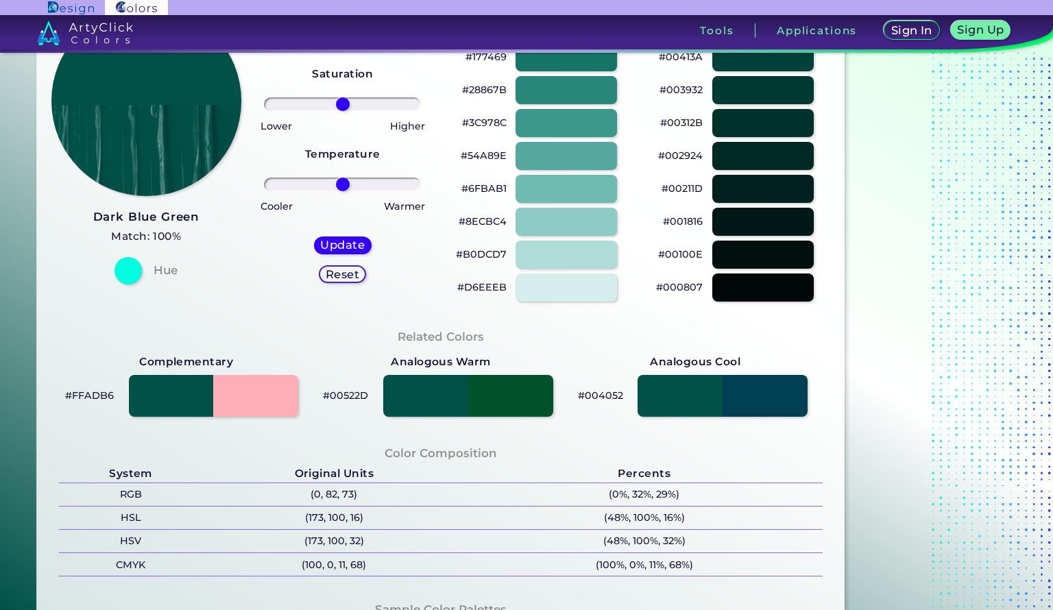
scroll to position [178, 0]
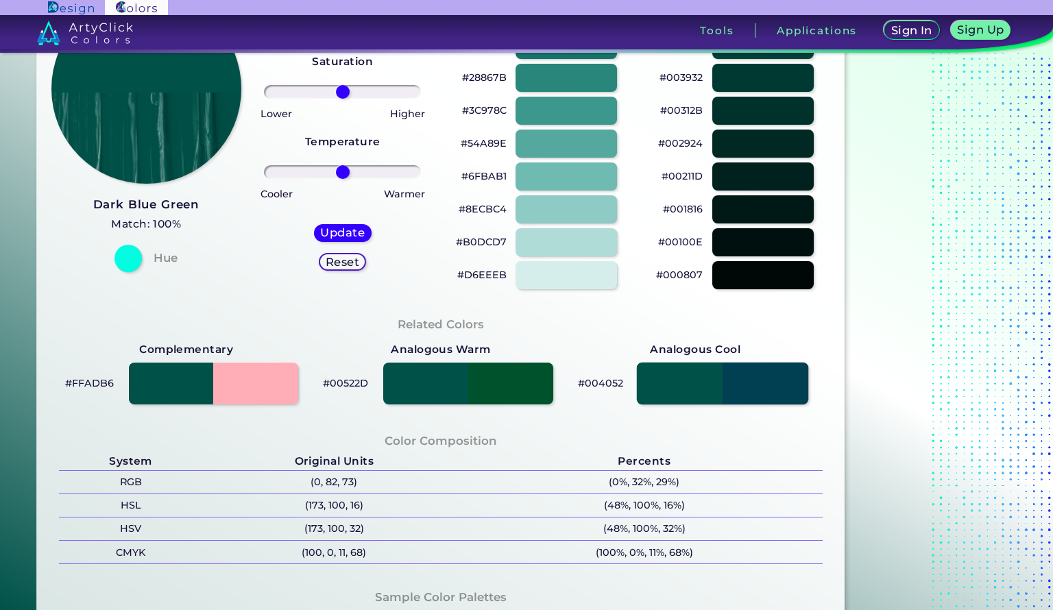
click at [773, 397] on div at bounding box center [722, 383] width 171 height 42
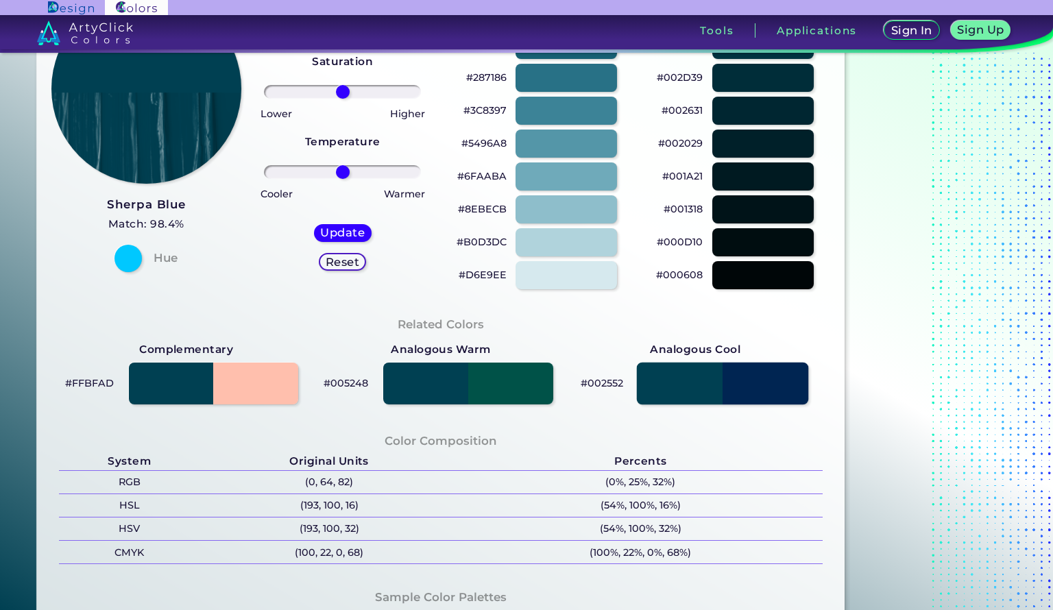
click at [770, 381] on div at bounding box center [722, 383] width 171 height 42
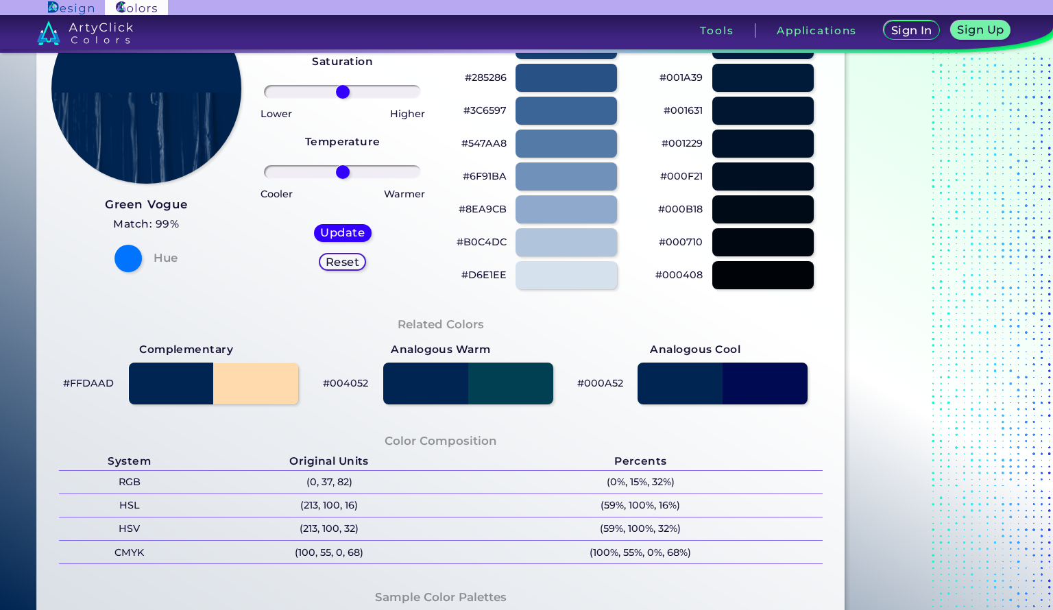
click at [687, 387] on div at bounding box center [722, 383] width 170 height 42
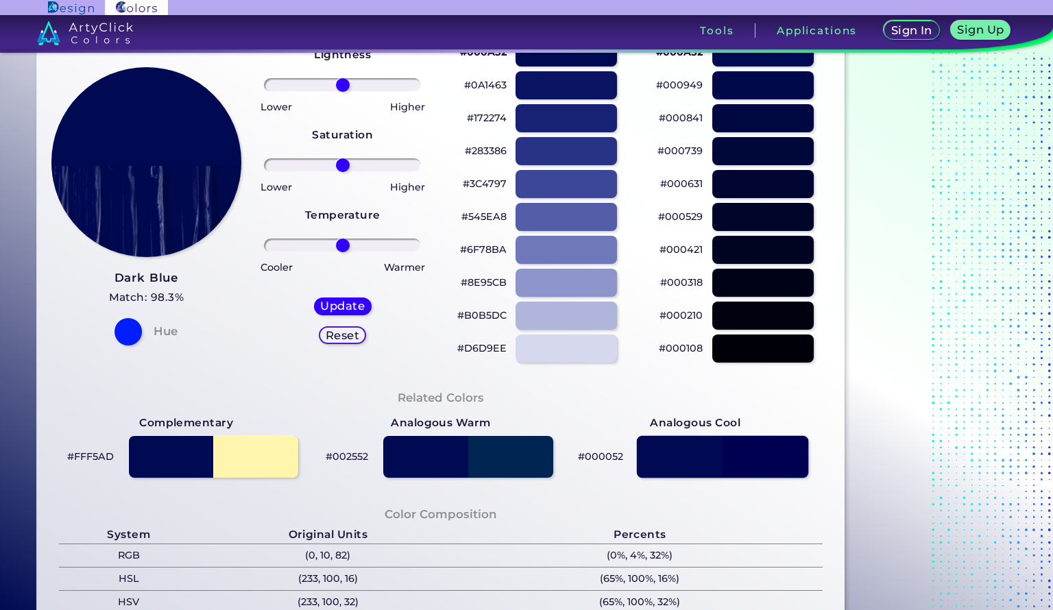
scroll to position [103, 0]
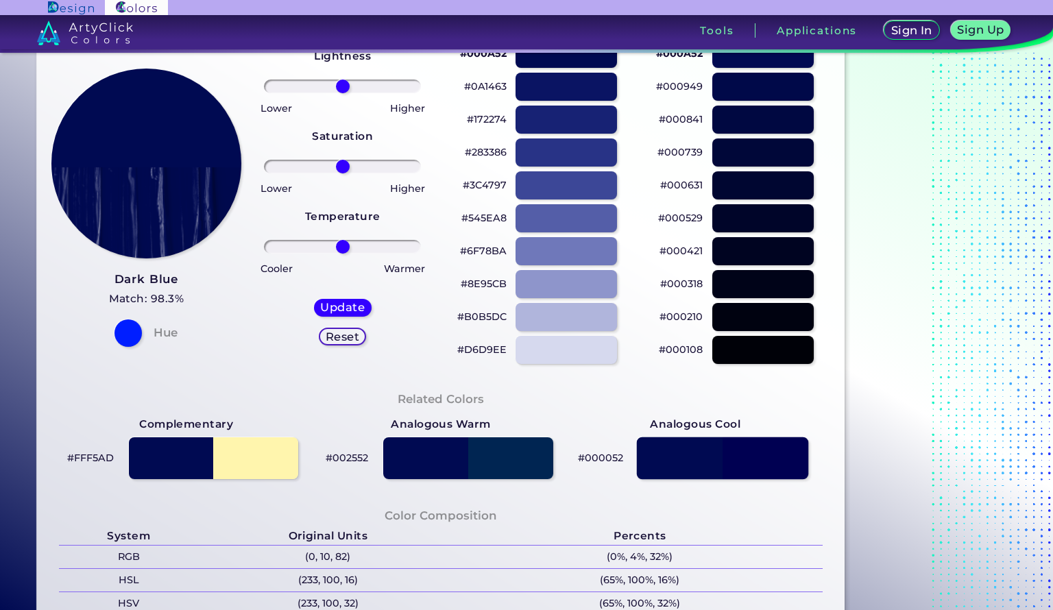
click at [766, 467] on div at bounding box center [722, 458] width 171 height 42
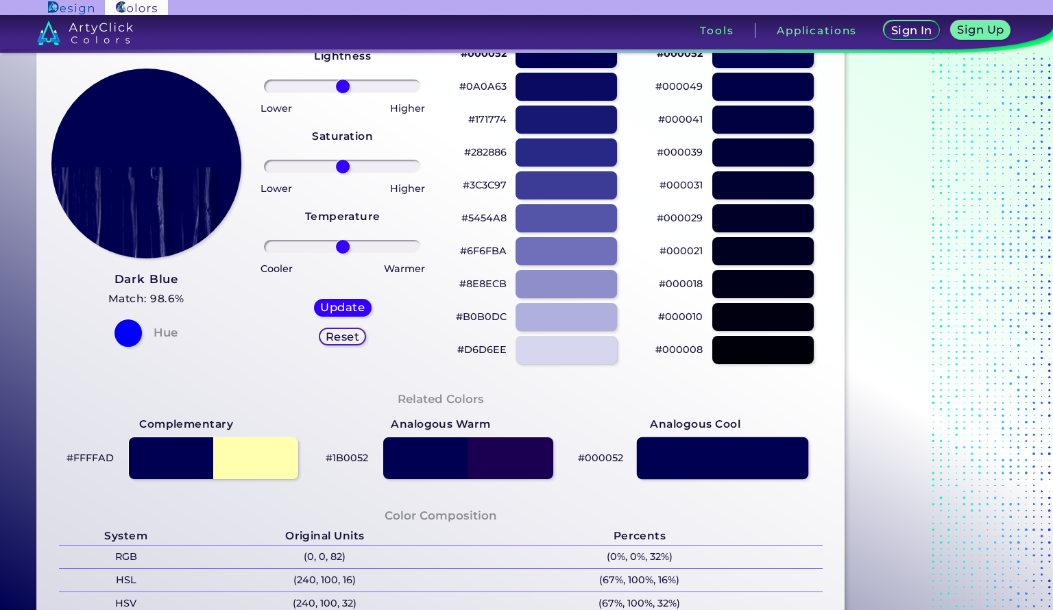
click at [786, 455] on div at bounding box center [722, 458] width 171 height 42
click at [778, 452] on div at bounding box center [722, 458] width 171 height 42
click at [783, 456] on div at bounding box center [722, 458] width 171 height 42
click at [433, 454] on div at bounding box center [467, 458] width 171 height 42
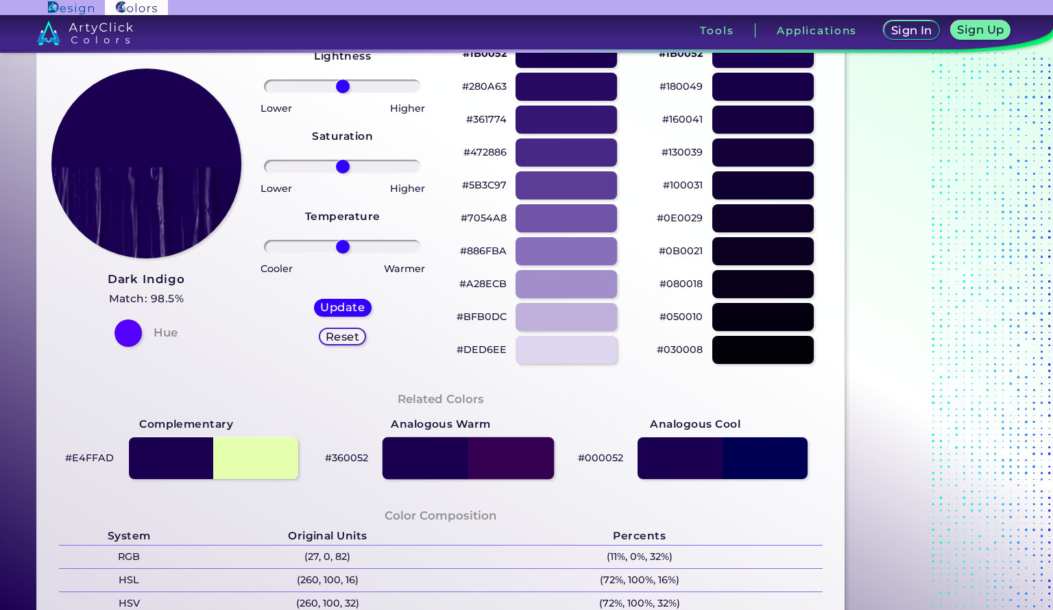
click at [435, 467] on div at bounding box center [467, 458] width 171 height 42
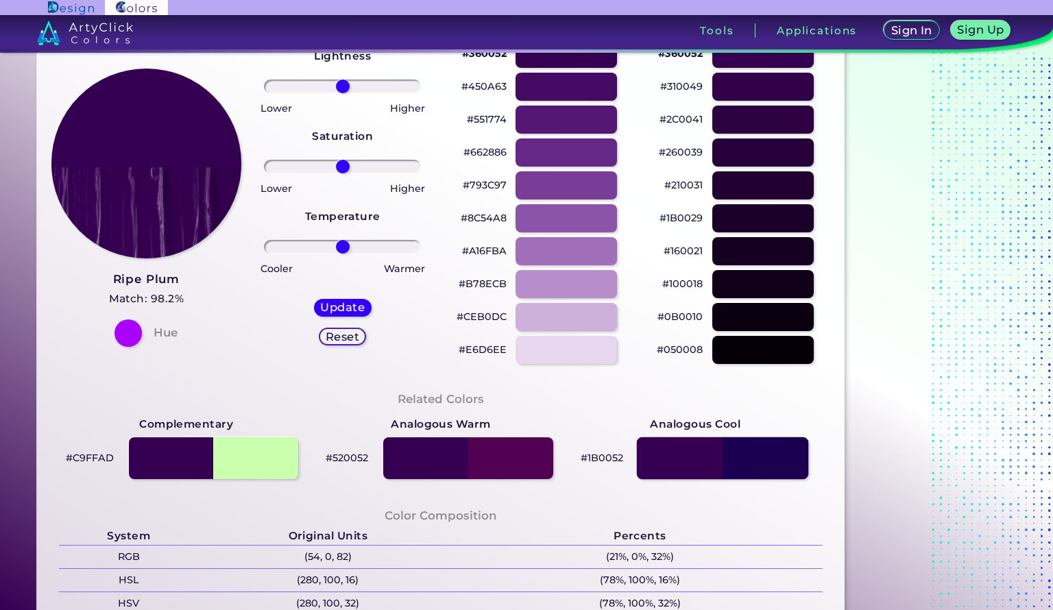
click at [765, 458] on div at bounding box center [722, 458] width 171 height 42
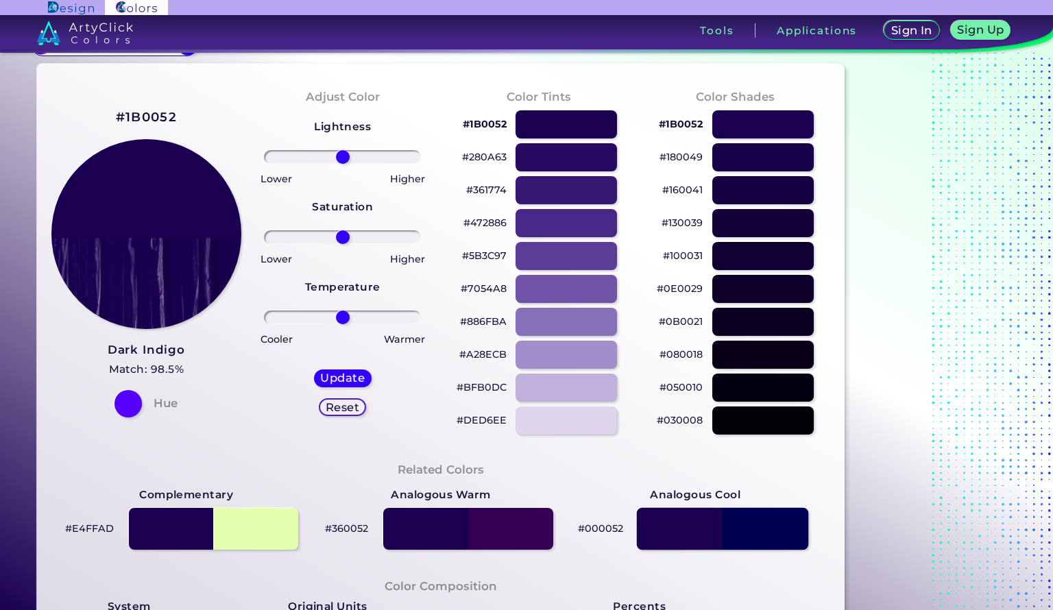
scroll to position [34, 0]
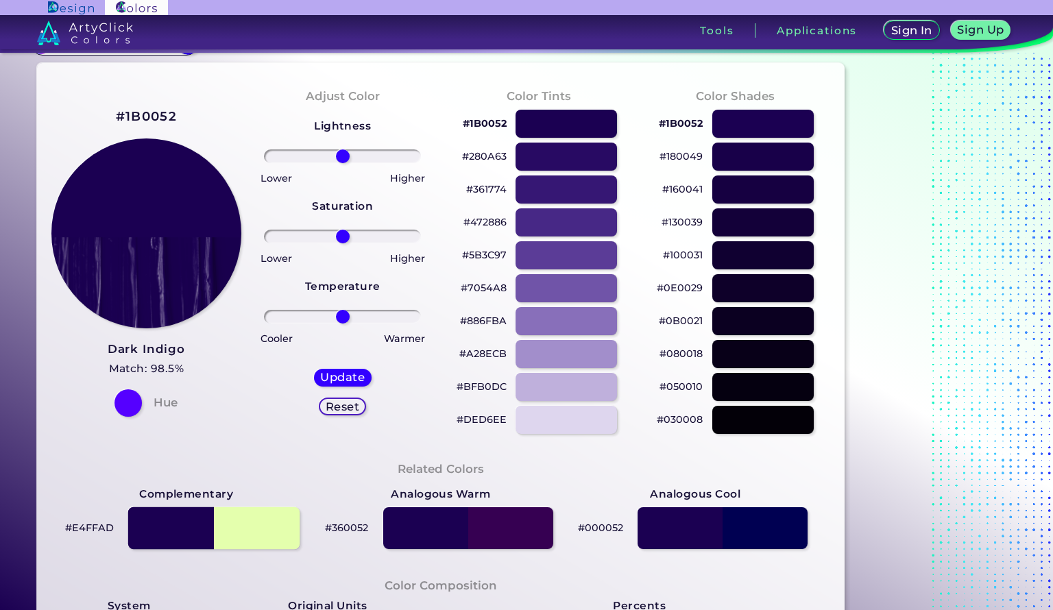
click at [272, 532] on div at bounding box center [213, 528] width 171 height 42
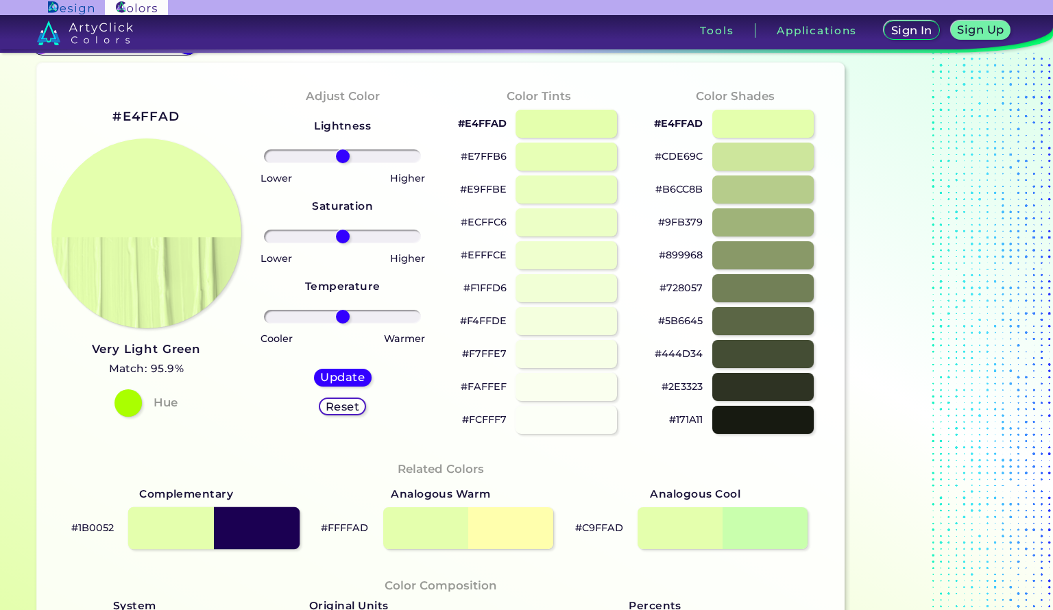
click at [185, 532] on div at bounding box center [213, 528] width 171 height 42
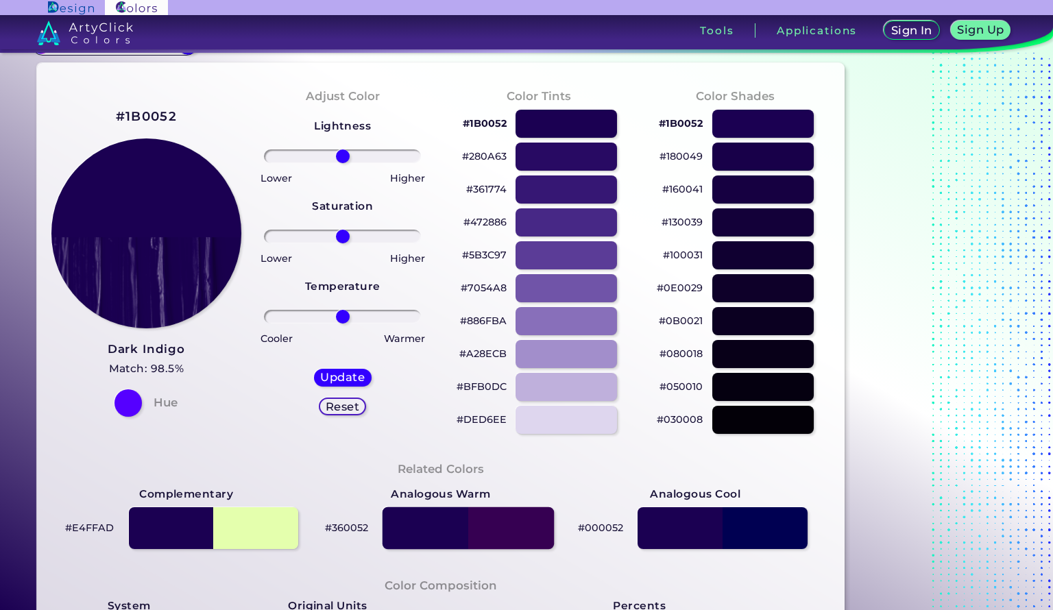
click at [428, 531] on div at bounding box center [467, 528] width 171 height 42
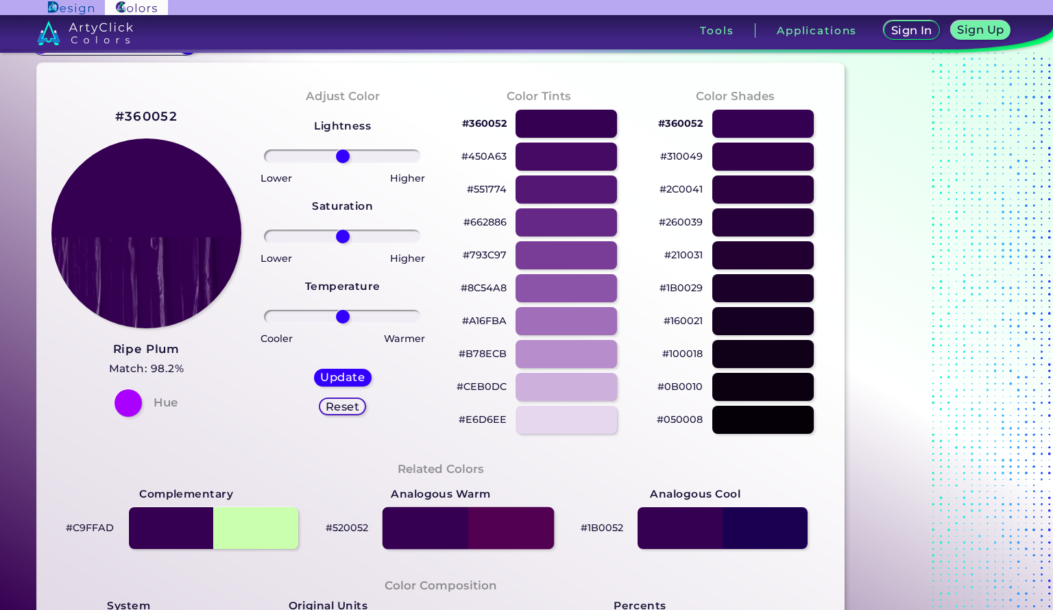
click at [427, 534] on div at bounding box center [467, 528] width 171 height 42
type input "#520052"
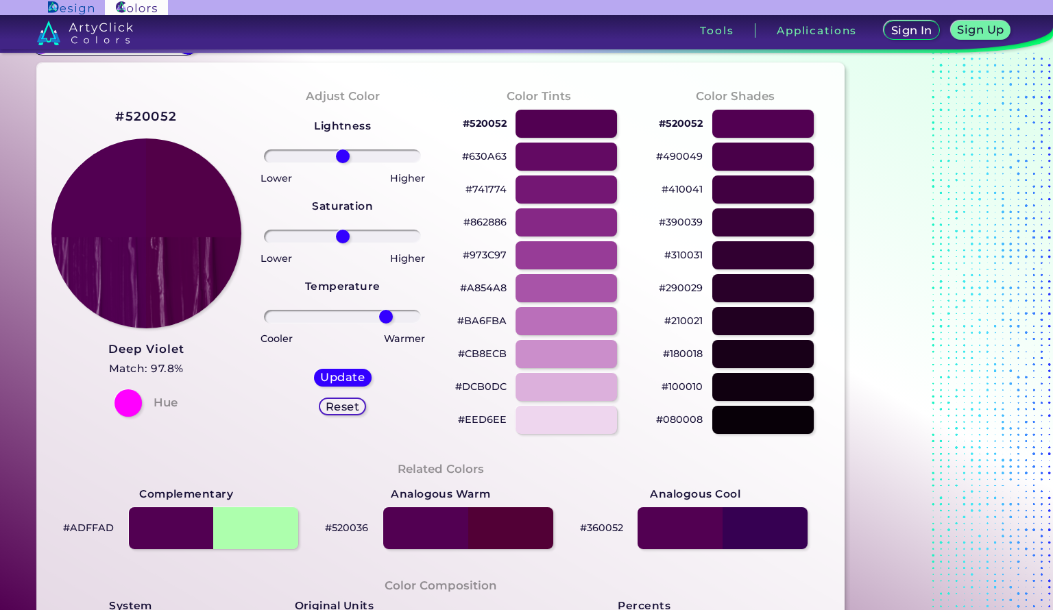
type input "61"
click at [437, 521] on div at bounding box center [467, 528] width 171 height 42
type input "#520036"
type input "0"
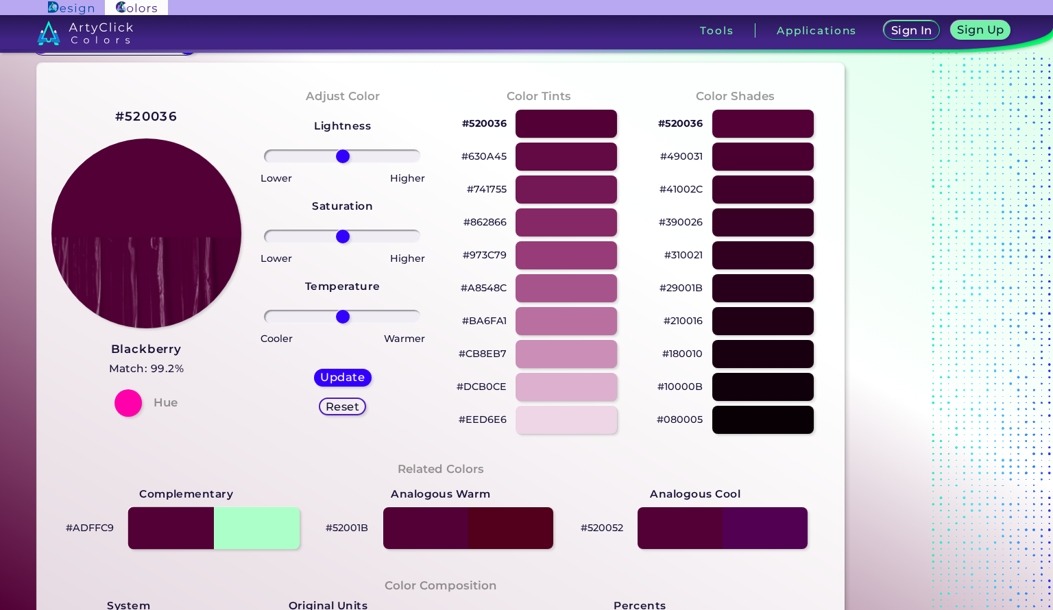
click at [267, 526] on div at bounding box center [213, 528] width 171 height 42
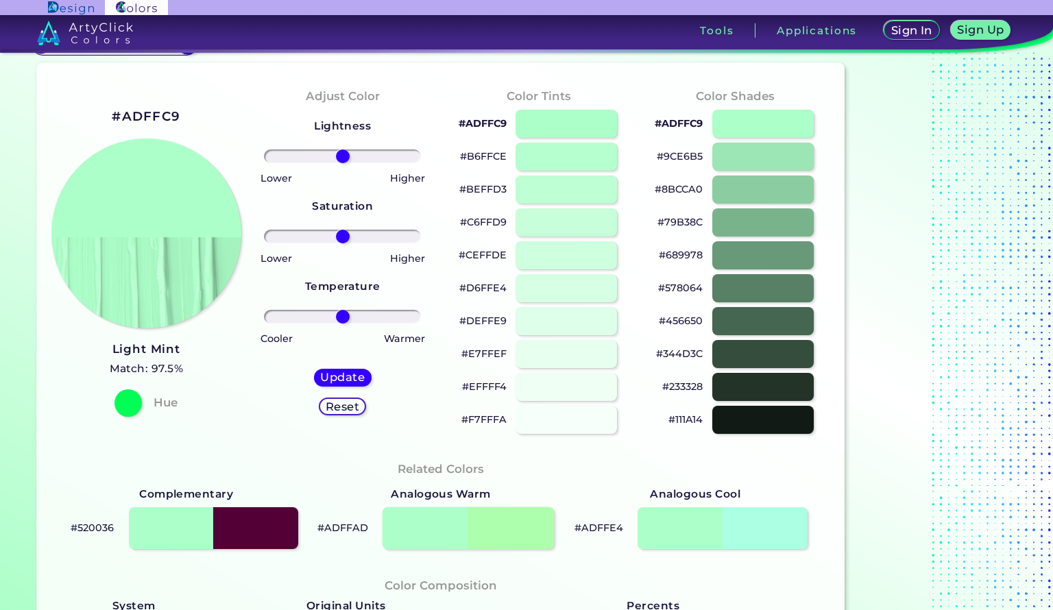
click at [500, 526] on div at bounding box center [467, 528] width 171 height 42
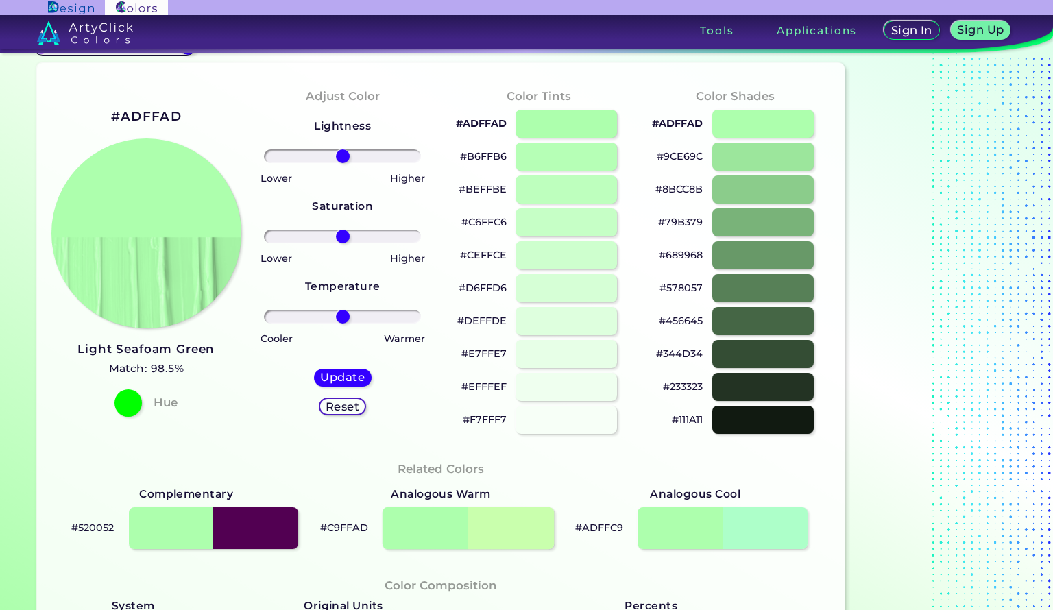
click at [512, 529] on div at bounding box center [467, 528] width 171 height 42
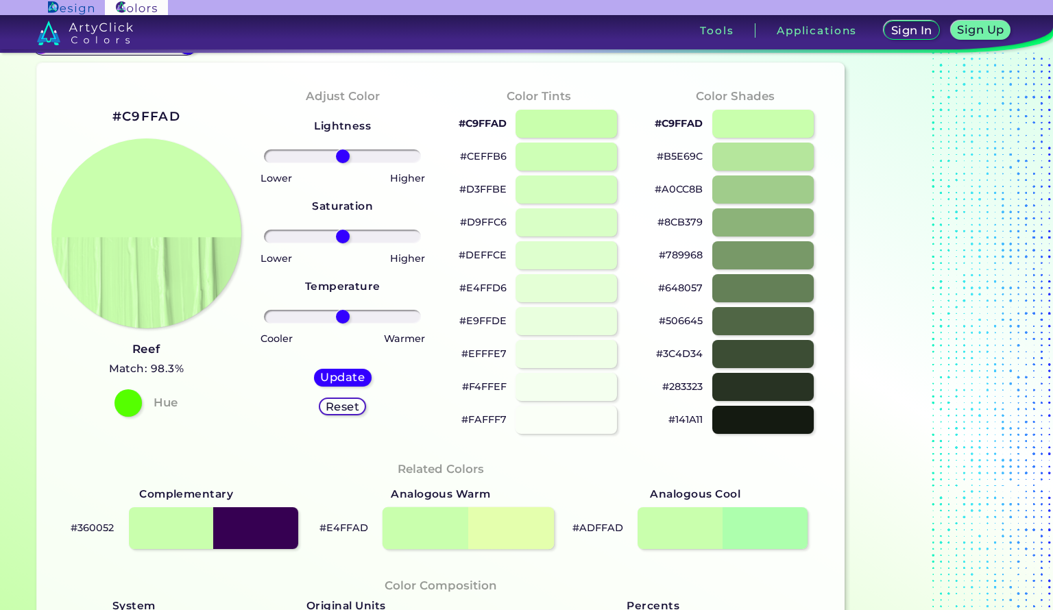
click at [521, 528] on div at bounding box center [467, 528] width 171 height 42
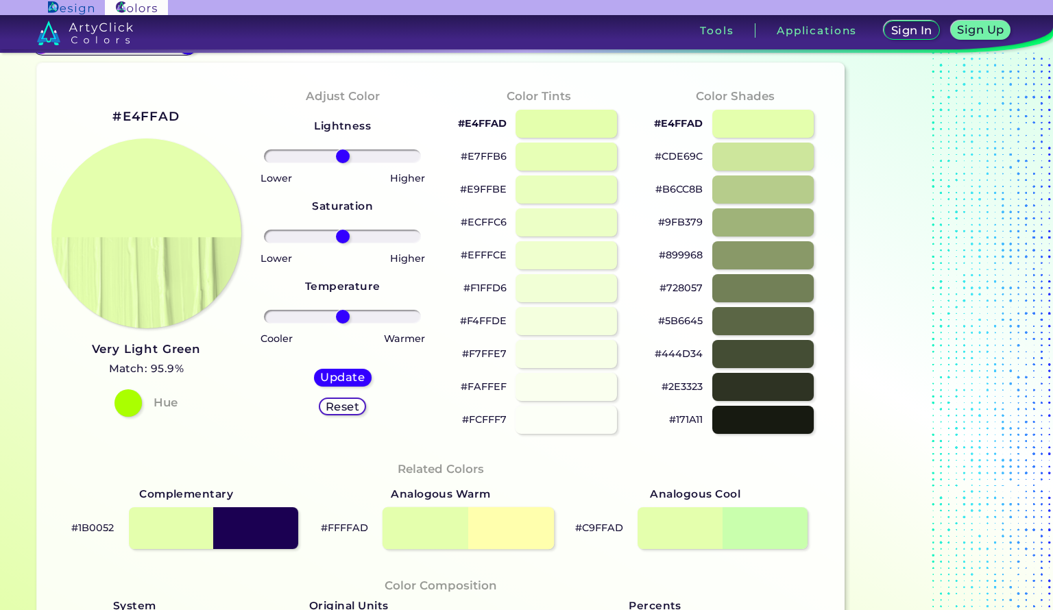
click at [521, 521] on div at bounding box center [467, 528] width 171 height 42
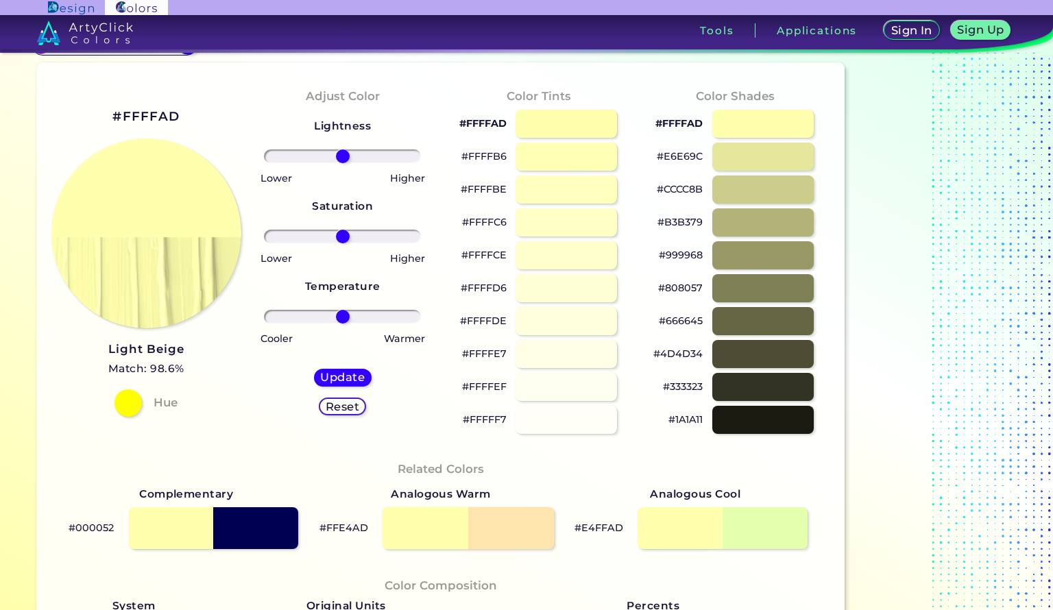
click at [439, 522] on div at bounding box center [467, 528] width 171 height 42
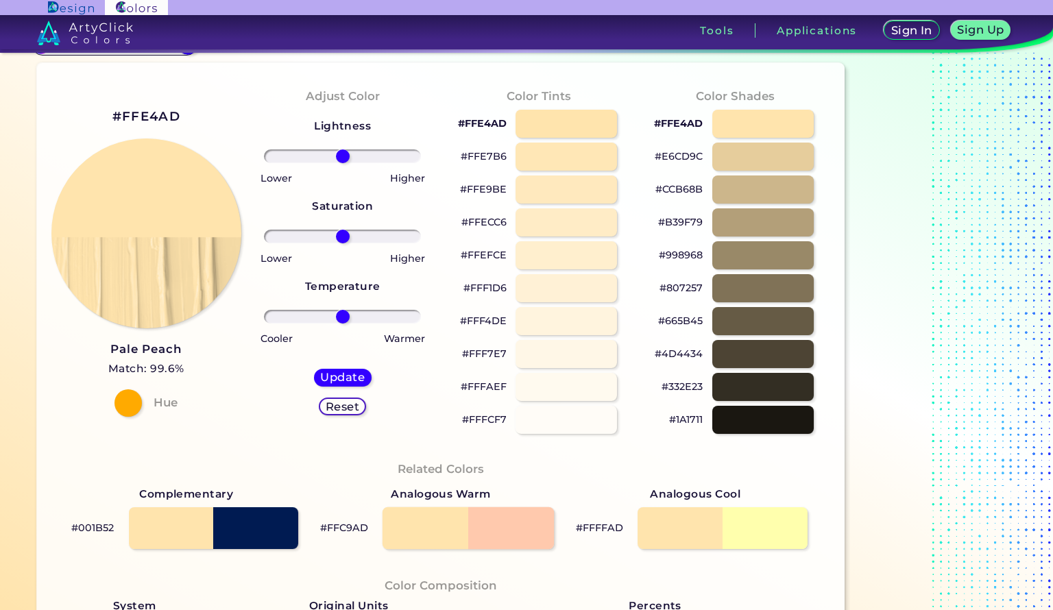
click at [432, 524] on div at bounding box center [467, 528] width 171 height 42
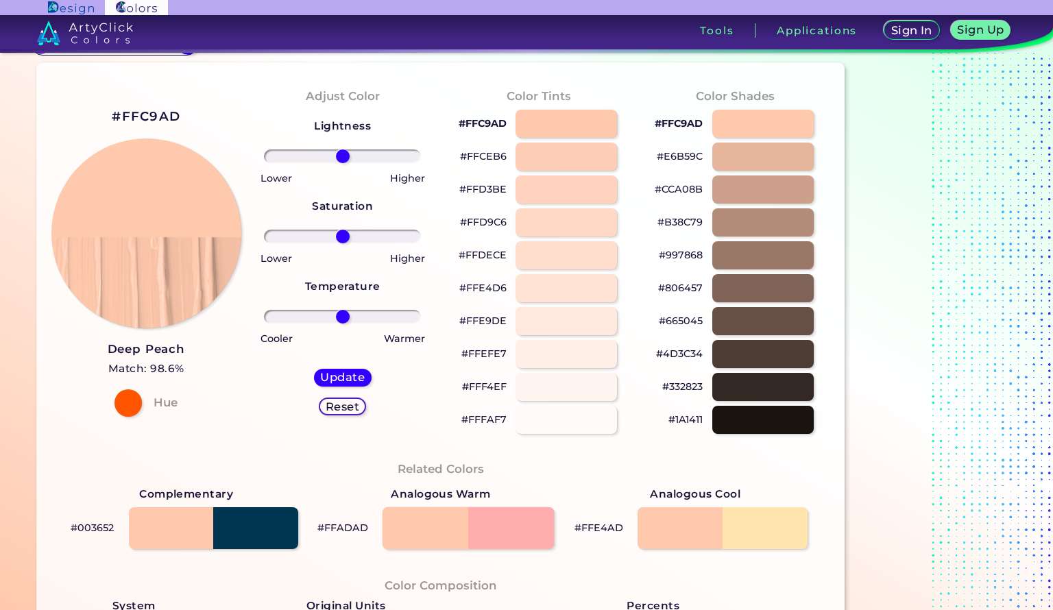
click at [434, 519] on div at bounding box center [467, 528] width 171 height 42
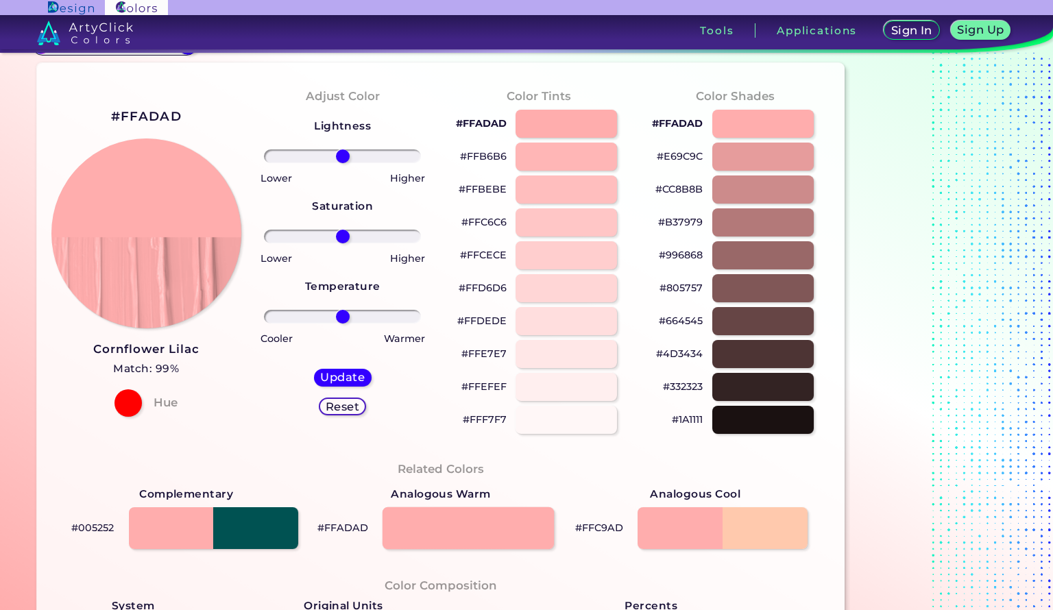
click at [447, 513] on div at bounding box center [467, 528] width 171 height 42
click at [460, 544] on div at bounding box center [467, 528] width 171 height 42
click at [433, 526] on div at bounding box center [467, 528] width 171 height 42
click at [434, 532] on div at bounding box center [467, 528] width 171 height 42
click at [689, 528] on div at bounding box center [722, 528] width 171 height 42
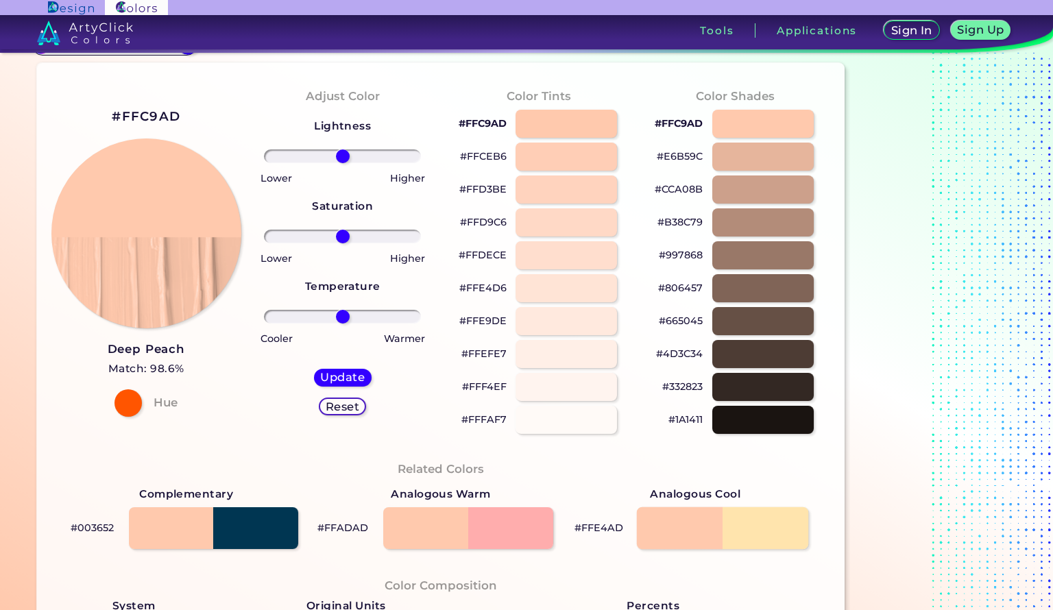
click at [695, 530] on div at bounding box center [722, 528] width 171 height 42
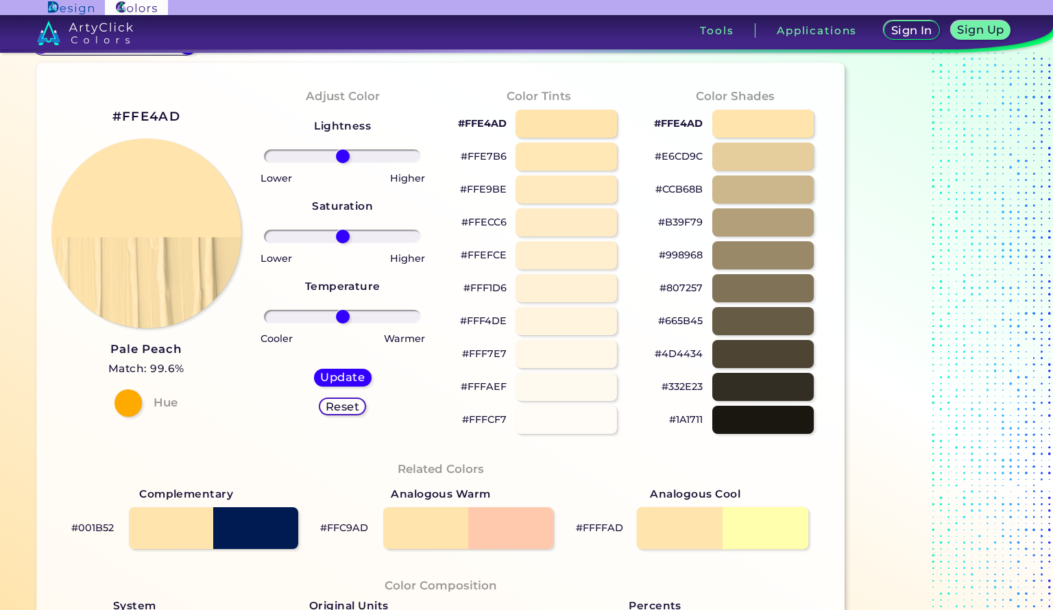
click at [691, 528] on div at bounding box center [722, 528] width 171 height 42
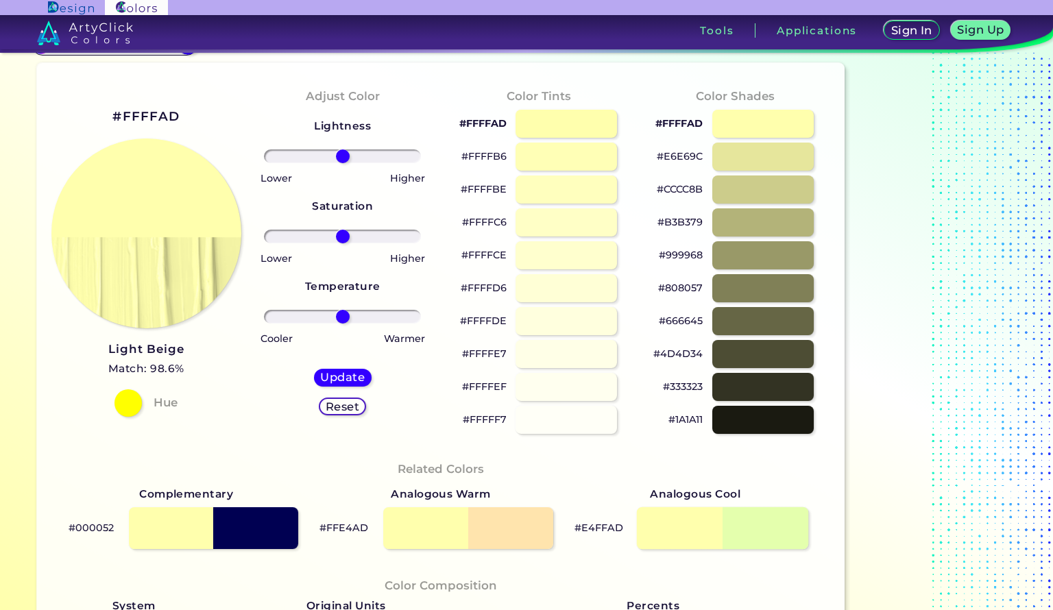
click at [694, 528] on div at bounding box center [722, 528] width 171 height 42
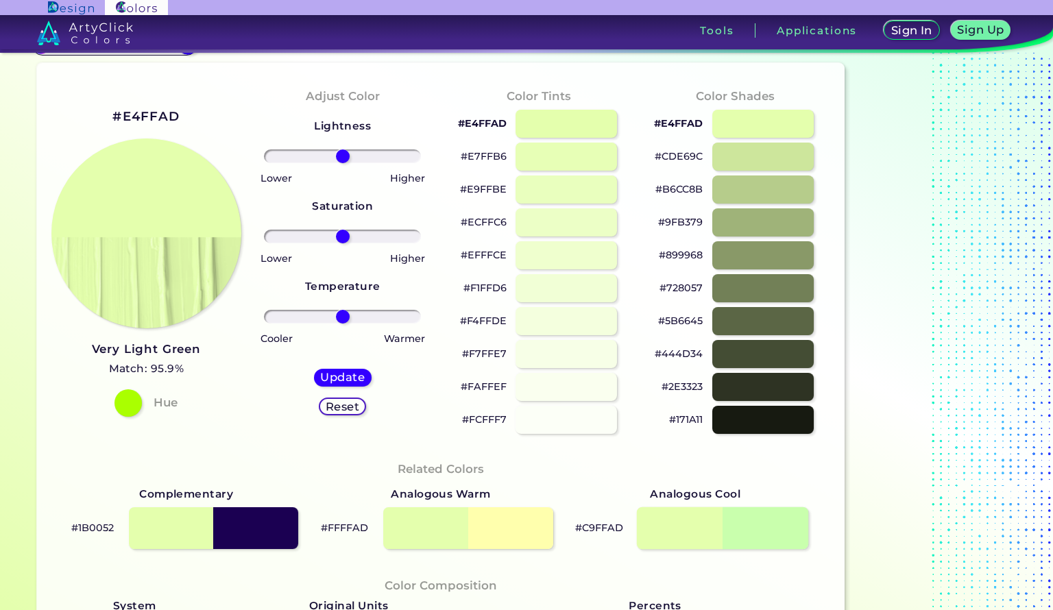
click at [773, 537] on div at bounding box center [722, 528] width 171 height 42
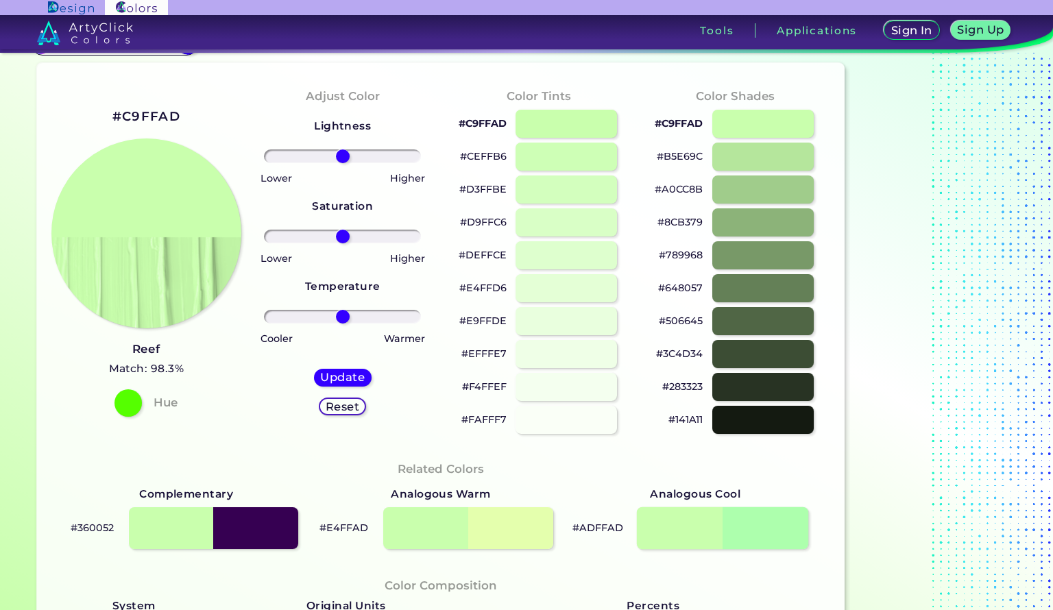
click at [766, 527] on div at bounding box center [722, 528] width 171 height 42
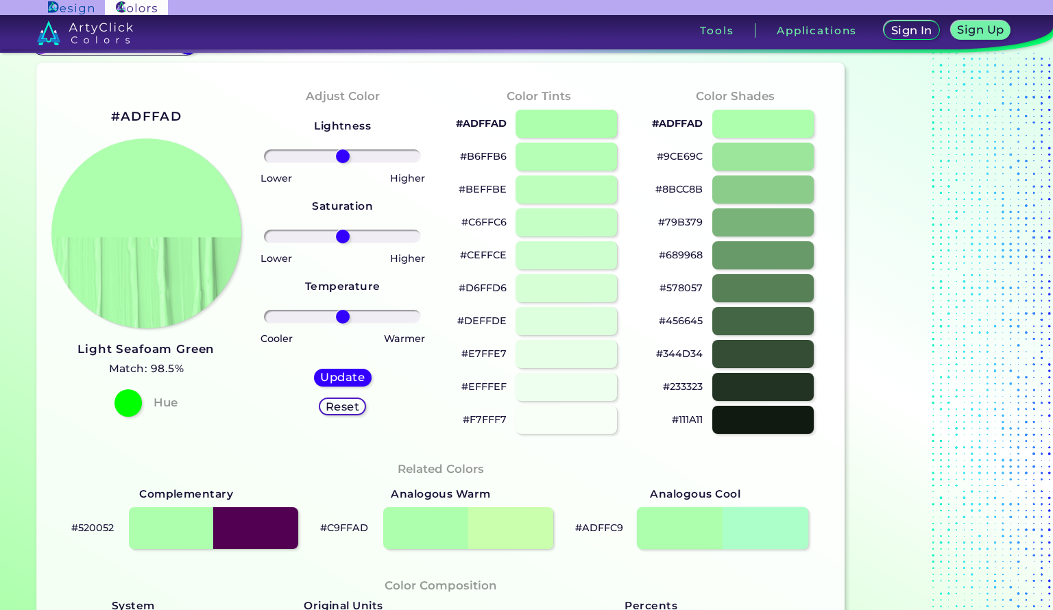
click at [765, 523] on div at bounding box center [722, 528] width 171 height 42
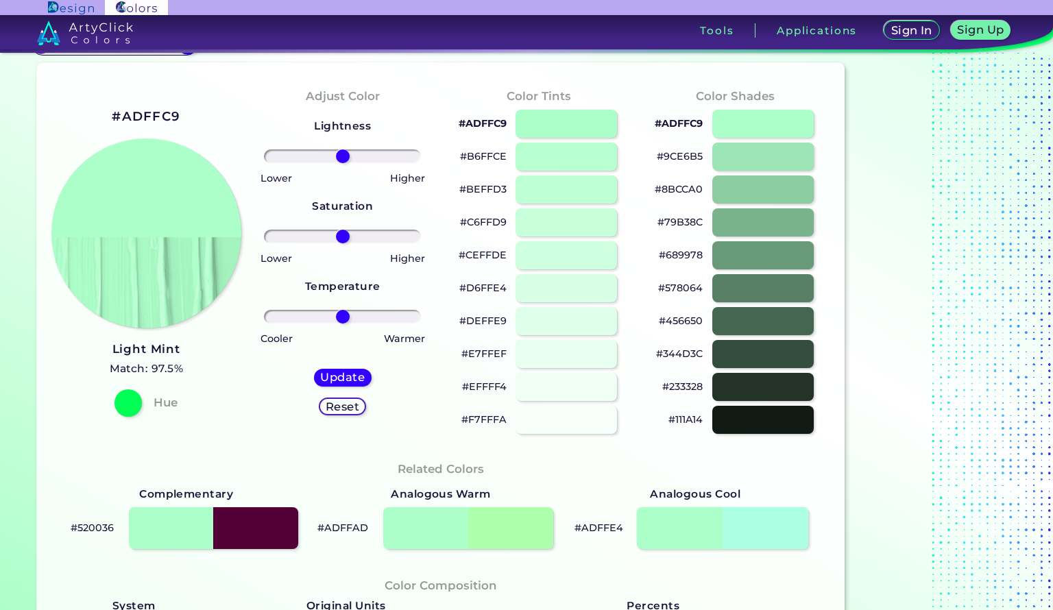
click at [770, 524] on div at bounding box center [722, 528] width 171 height 42
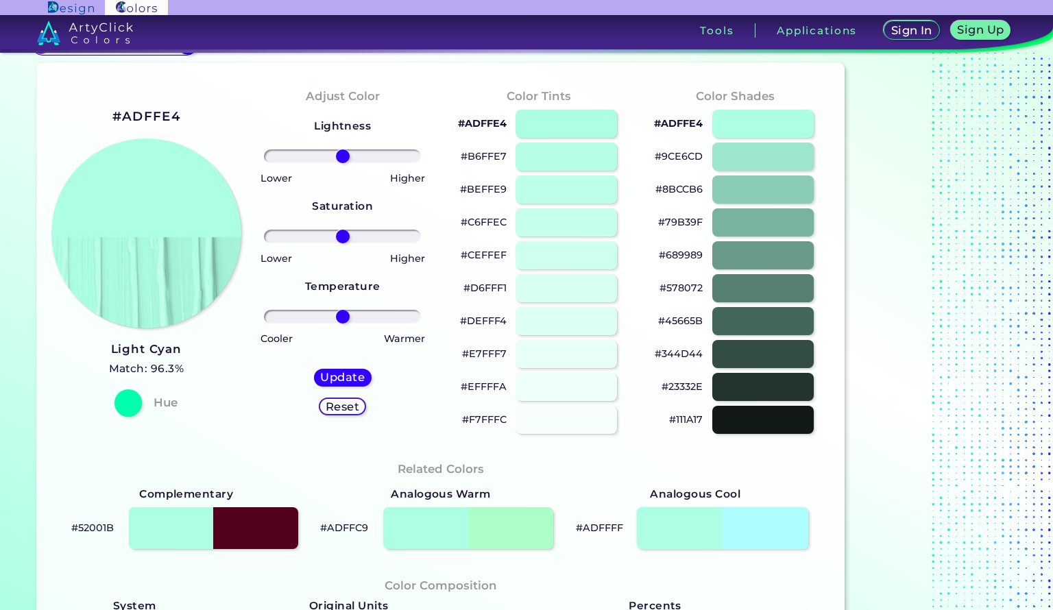
click at [776, 521] on div at bounding box center [722, 528] width 171 height 42
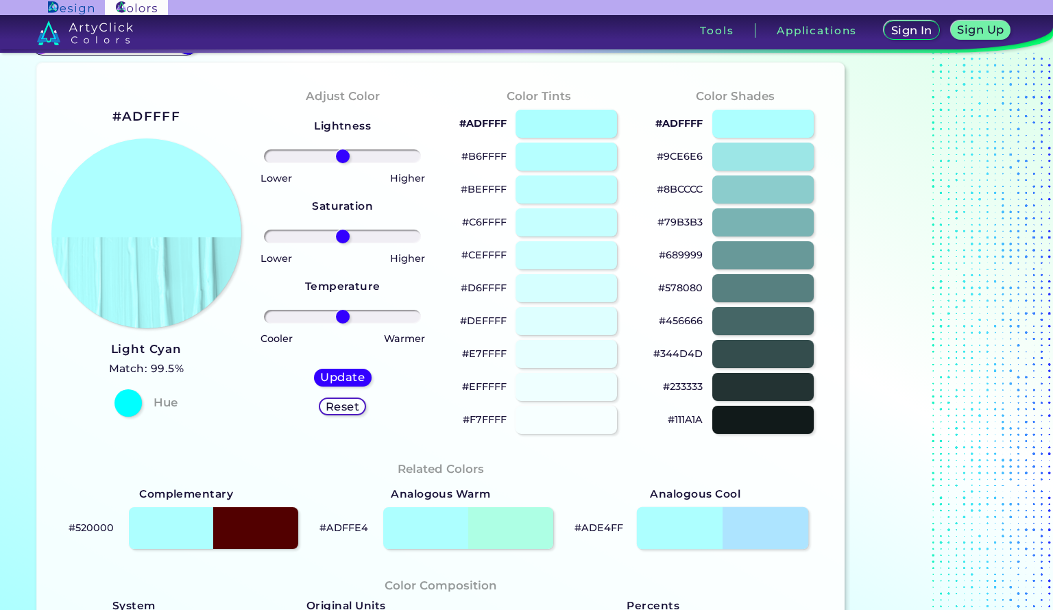
click at [770, 521] on div at bounding box center [722, 528] width 171 height 42
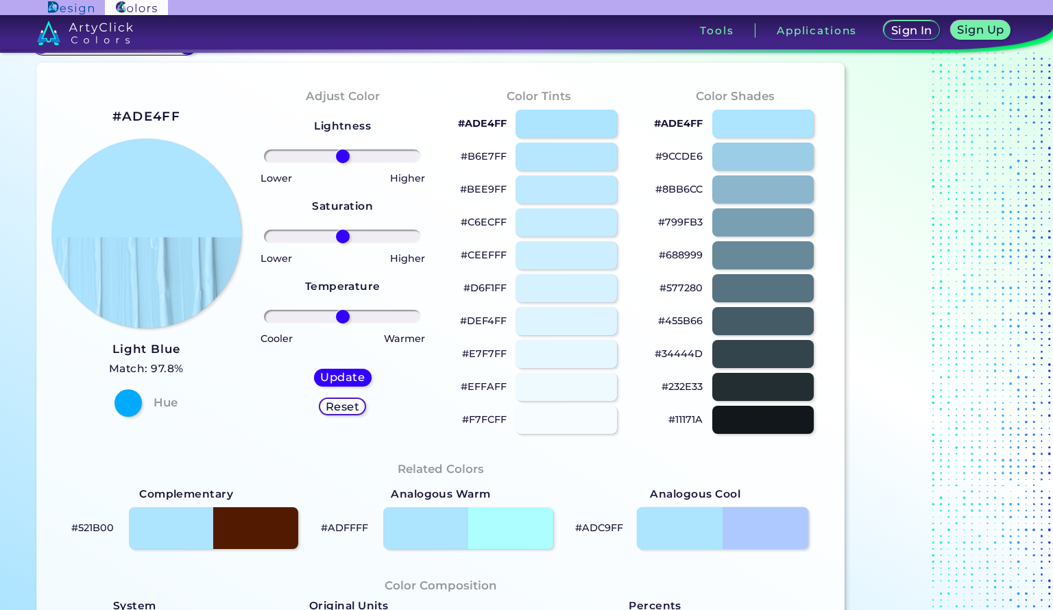
click at [765, 519] on div at bounding box center [722, 528] width 171 height 42
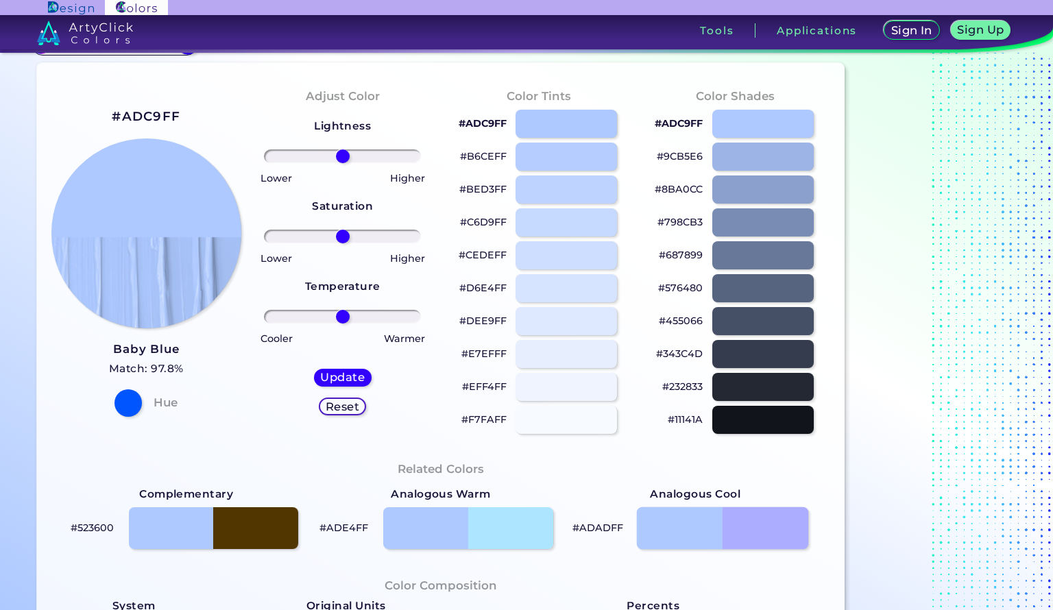
click at [762, 518] on div at bounding box center [722, 528] width 171 height 42
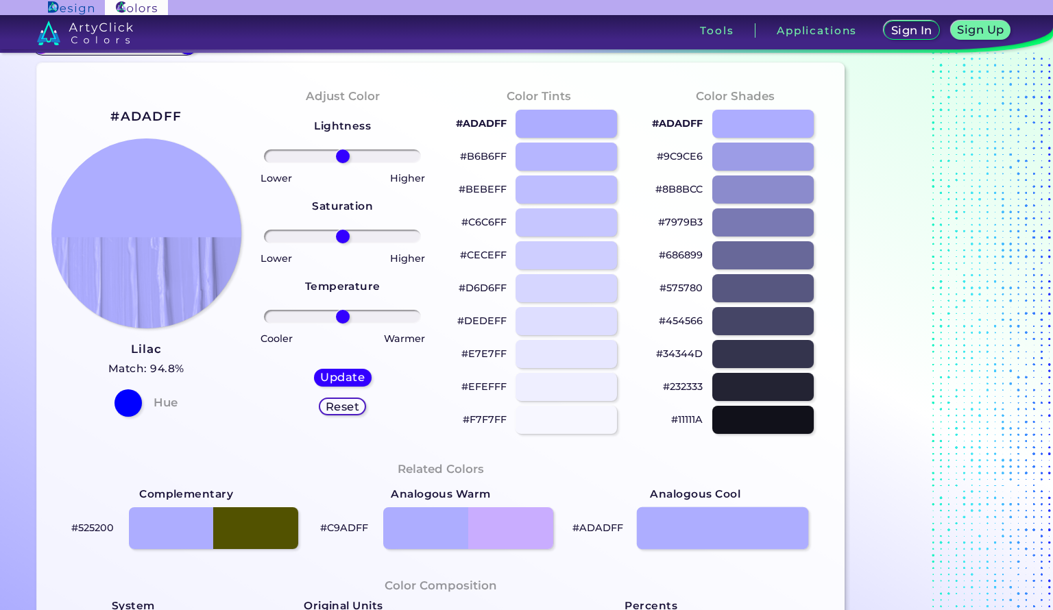
click at [762, 521] on div at bounding box center [722, 528] width 171 height 42
click at [772, 524] on div at bounding box center [722, 528] width 171 height 42
click at [778, 520] on div at bounding box center [722, 528] width 171 height 42
click at [777, 524] on div at bounding box center [722, 528] width 171 height 42
click at [777, 519] on div at bounding box center [722, 528] width 171 height 42
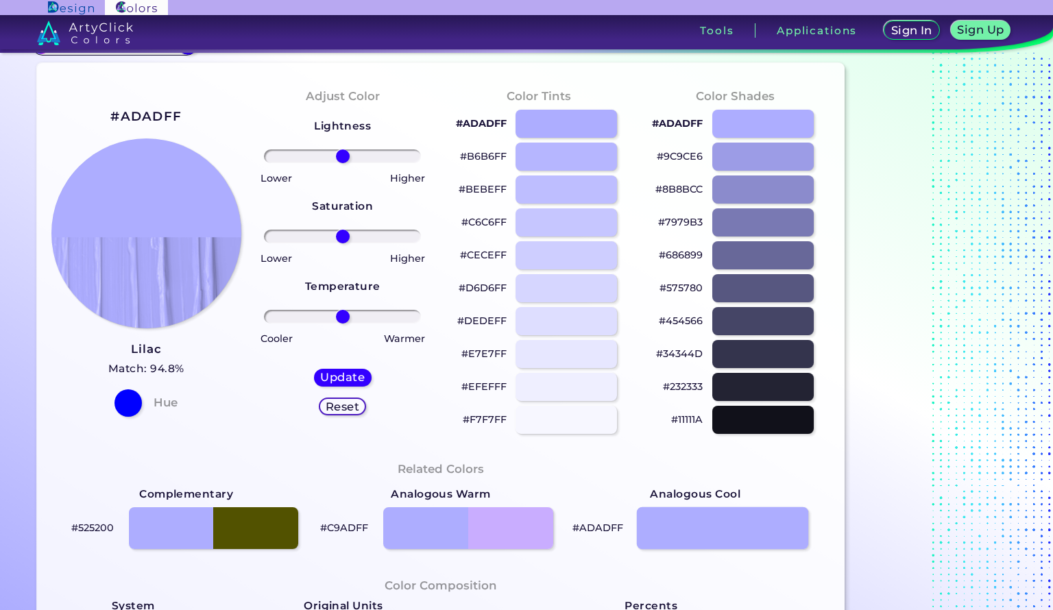
type input "#adadff"
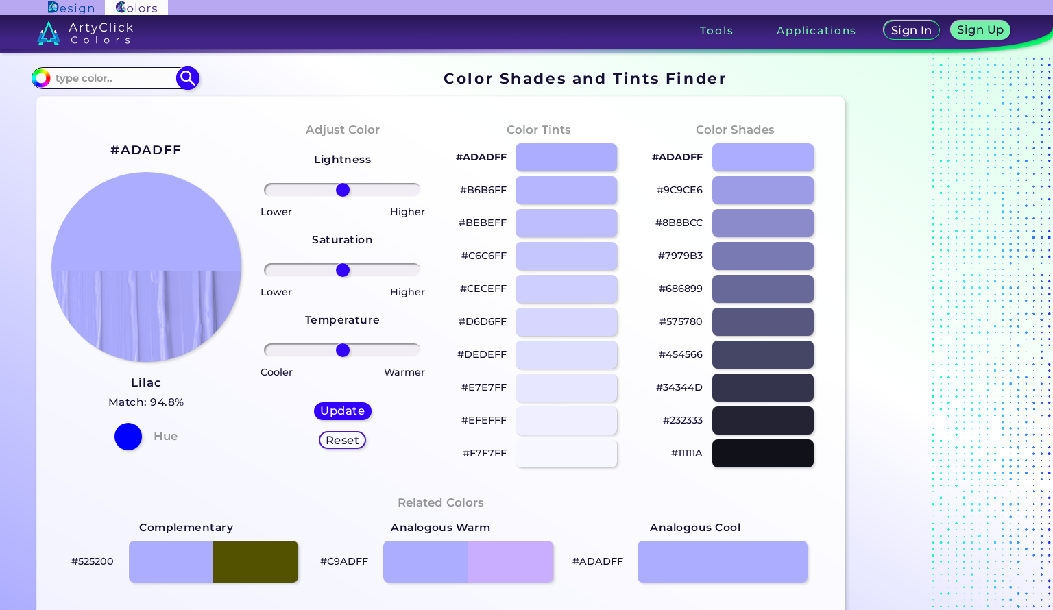
click at [90, 78] on input at bounding box center [114, 78] width 127 height 19
type input "dark green"
click at [112, 136] on p "Dark Green Blue ◉" at bounding box center [102, 127] width 98 height 25
type input "#1f6357"
type input "#1F6357"
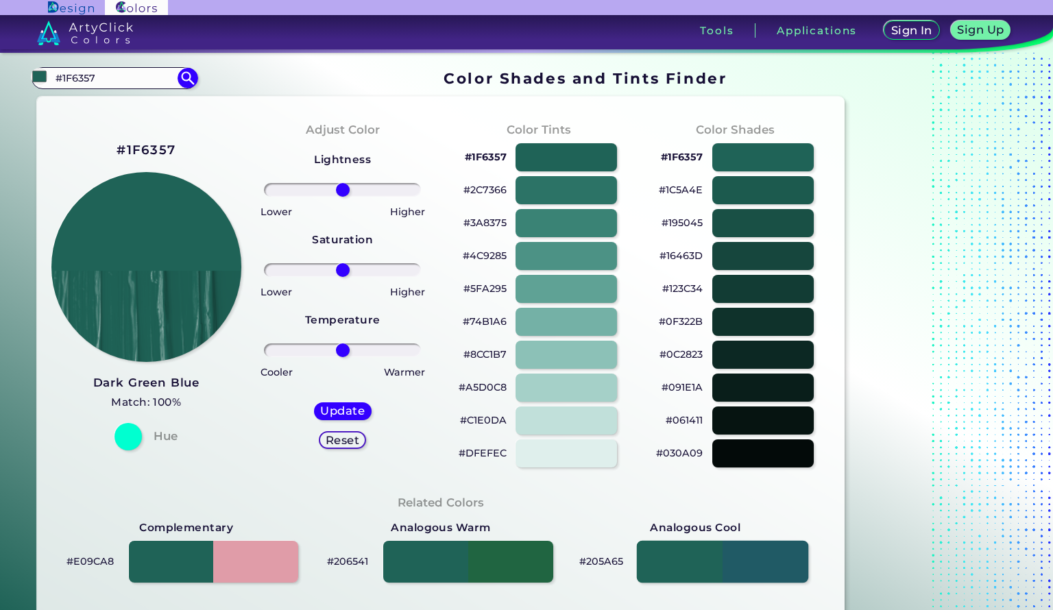
click at [765, 565] on div at bounding box center [722, 562] width 171 height 42
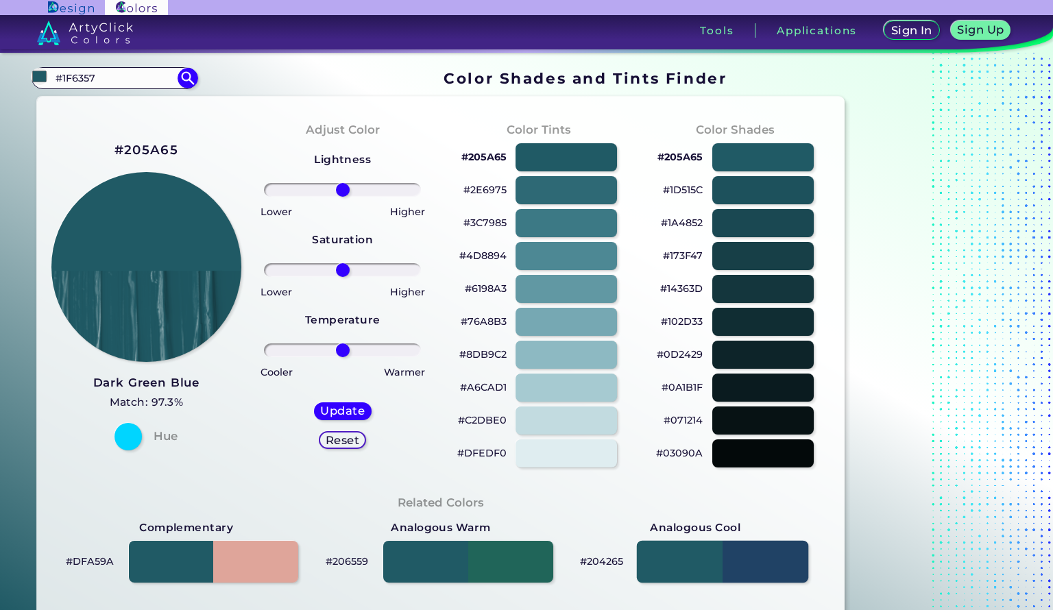
click at [763, 563] on div at bounding box center [722, 562] width 171 height 42
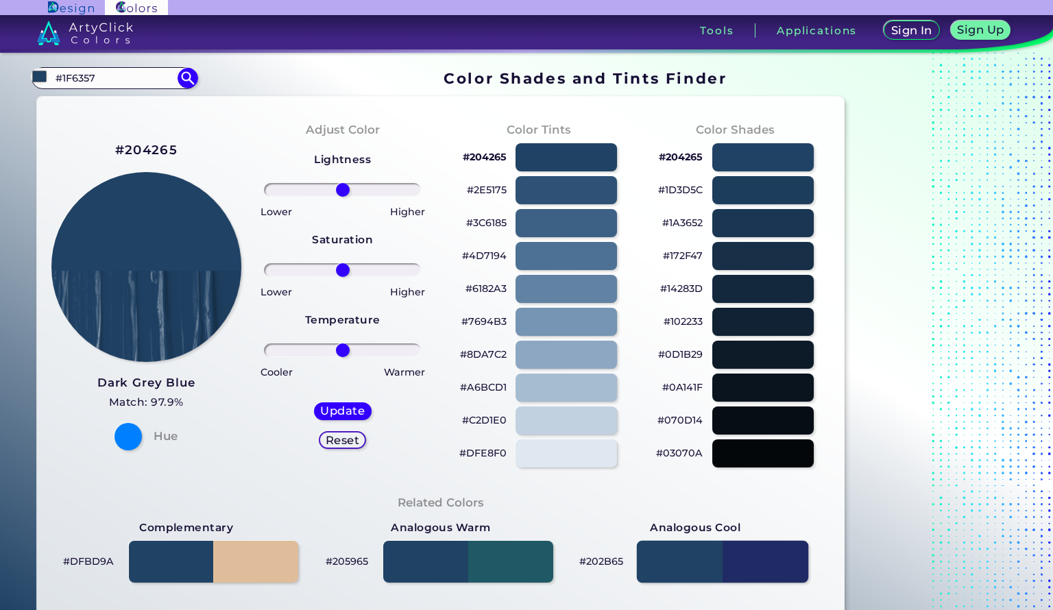
click at [770, 560] on div at bounding box center [722, 562] width 171 height 42
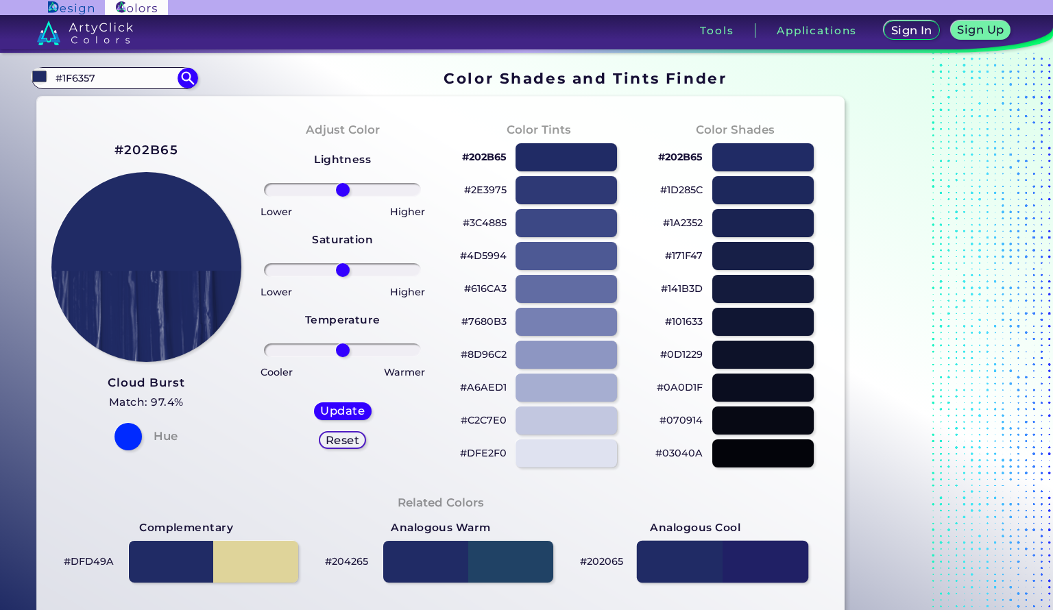
click at [770, 556] on div at bounding box center [722, 562] width 171 height 42
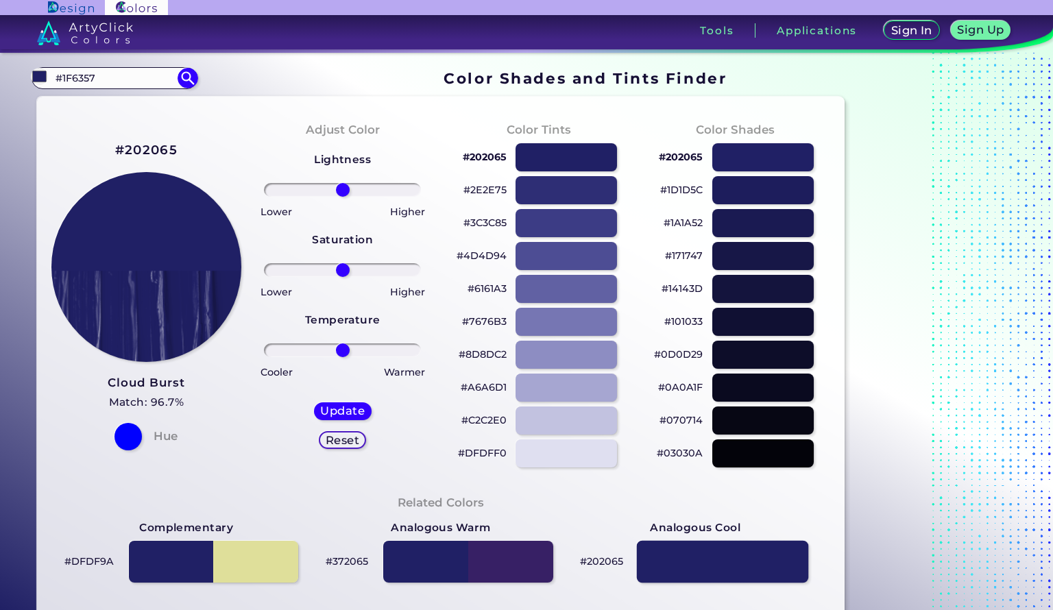
click at [688, 561] on div at bounding box center [722, 562] width 171 height 42
click at [689, 565] on div at bounding box center [722, 562] width 171 height 42
click at [685, 566] on div at bounding box center [722, 562] width 171 height 42
click at [418, 559] on div at bounding box center [467, 562] width 171 height 42
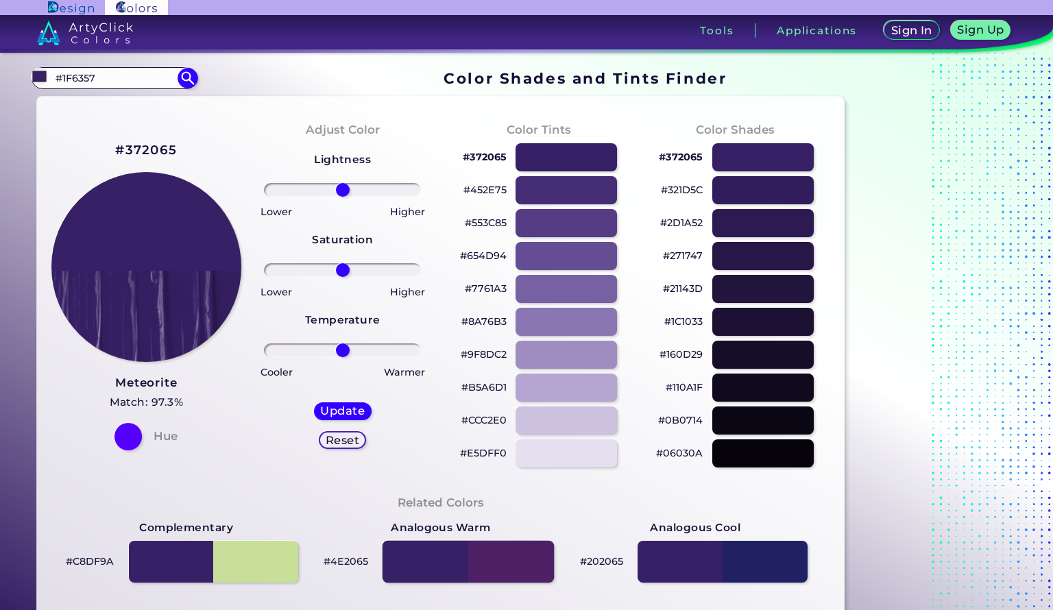
click at [415, 567] on div at bounding box center [467, 562] width 171 height 42
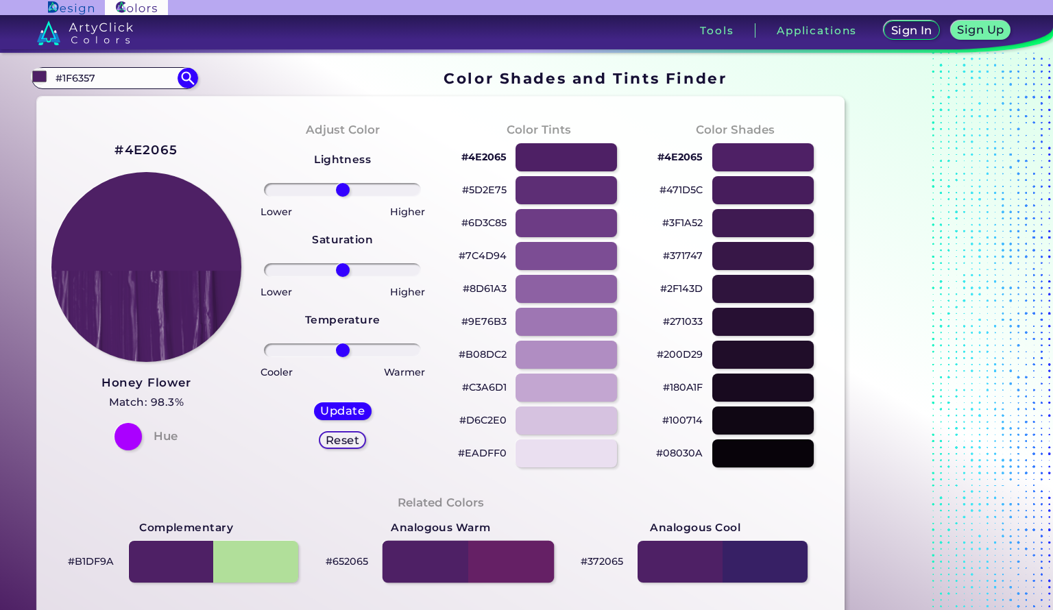
click at [419, 563] on div at bounding box center [467, 562] width 171 height 42
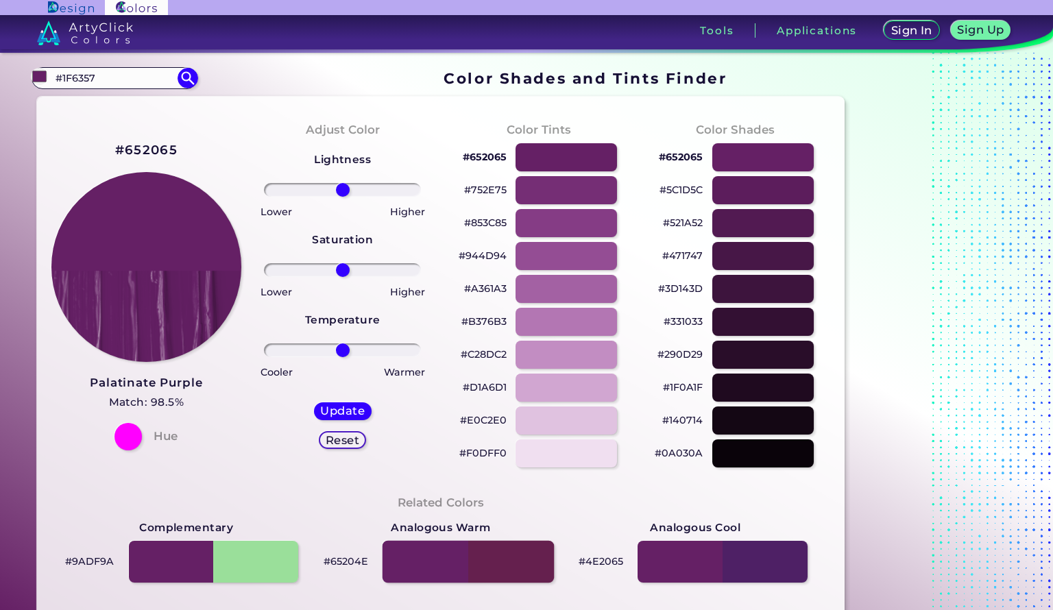
click at [516, 568] on div at bounding box center [467, 562] width 171 height 42
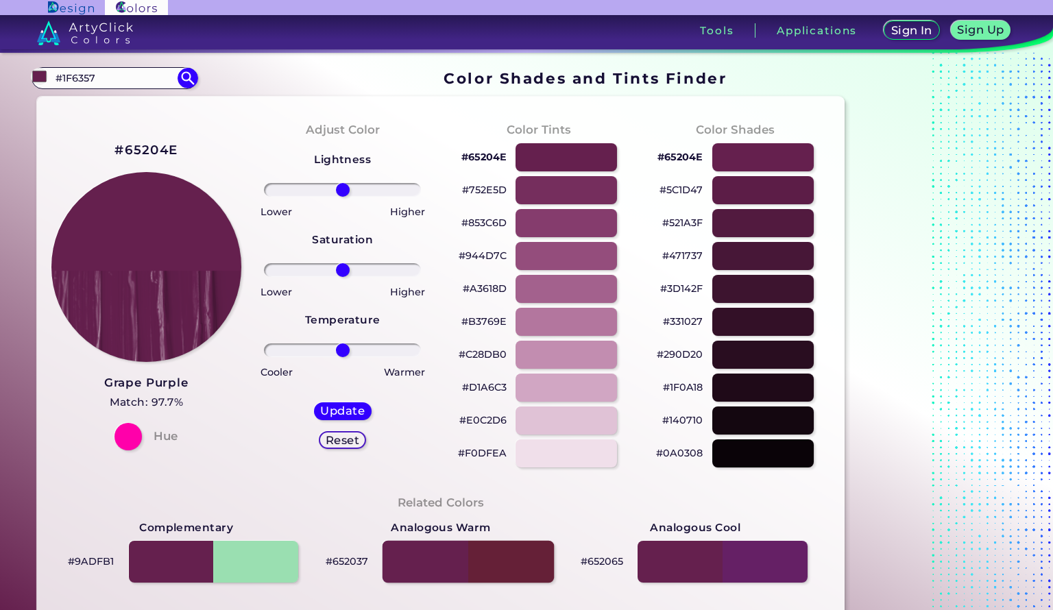
click at [513, 560] on div at bounding box center [467, 562] width 171 height 42
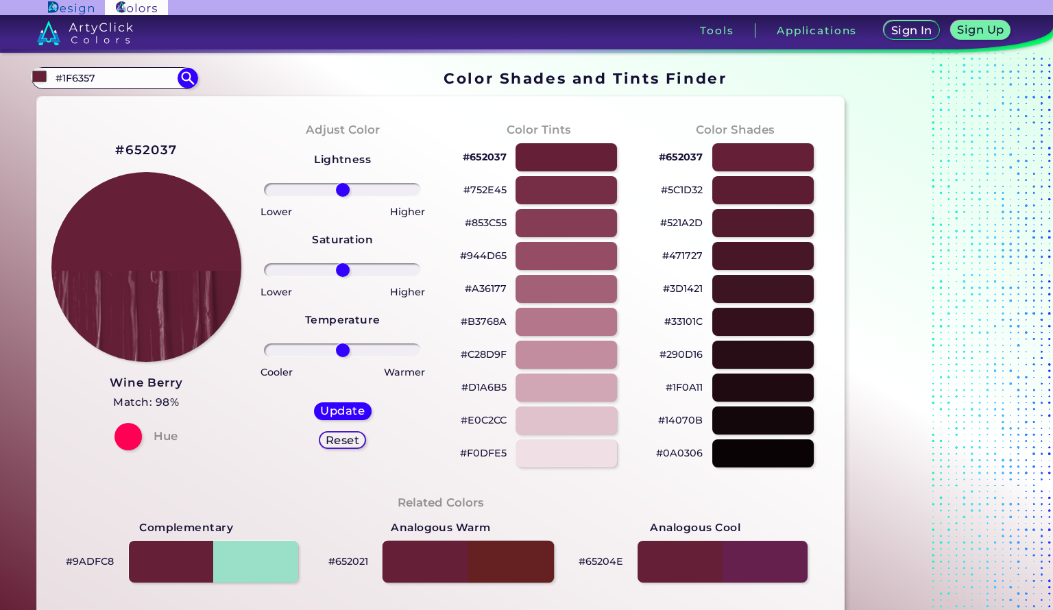
click at [510, 556] on div at bounding box center [467, 562] width 171 height 42
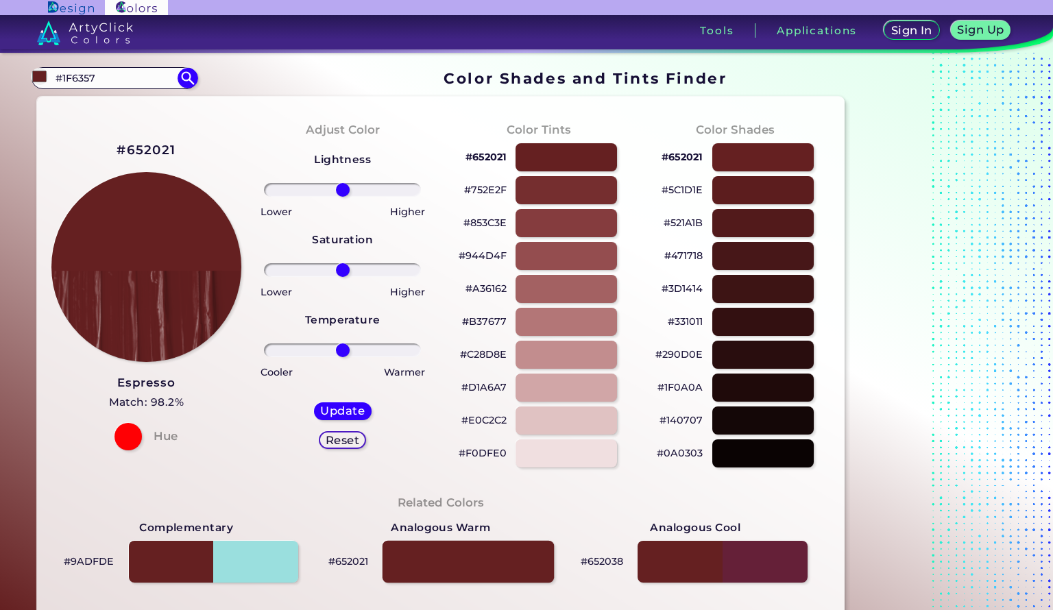
click at [512, 557] on div at bounding box center [467, 562] width 171 height 42
click at [507, 554] on div at bounding box center [467, 562] width 171 height 42
click at [509, 552] on div at bounding box center [467, 562] width 171 height 42
click at [510, 557] on div at bounding box center [467, 562] width 171 height 42
click at [770, 557] on div at bounding box center [722, 562] width 171 height 42
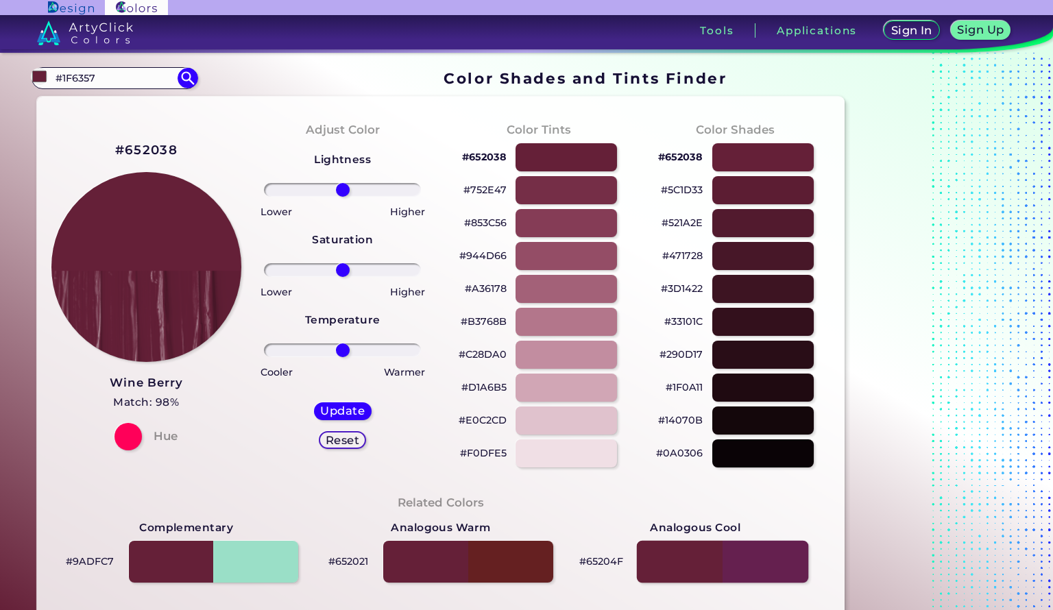
click at [770, 558] on div at bounding box center [722, 562] width 171 height 42
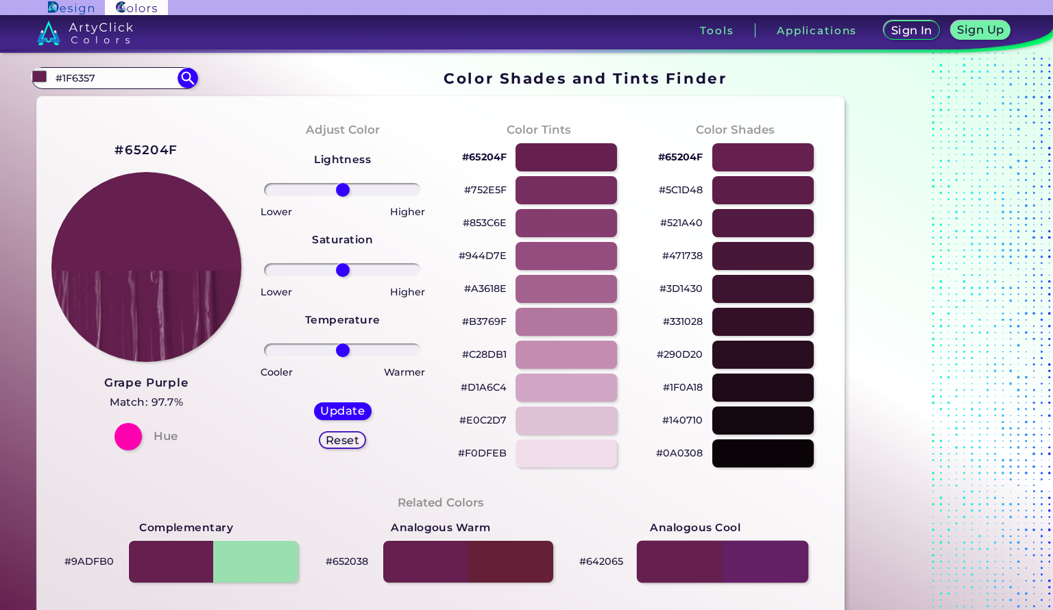
click at [767, 556] on div at bounding box center [722, 562] width 171 height 42
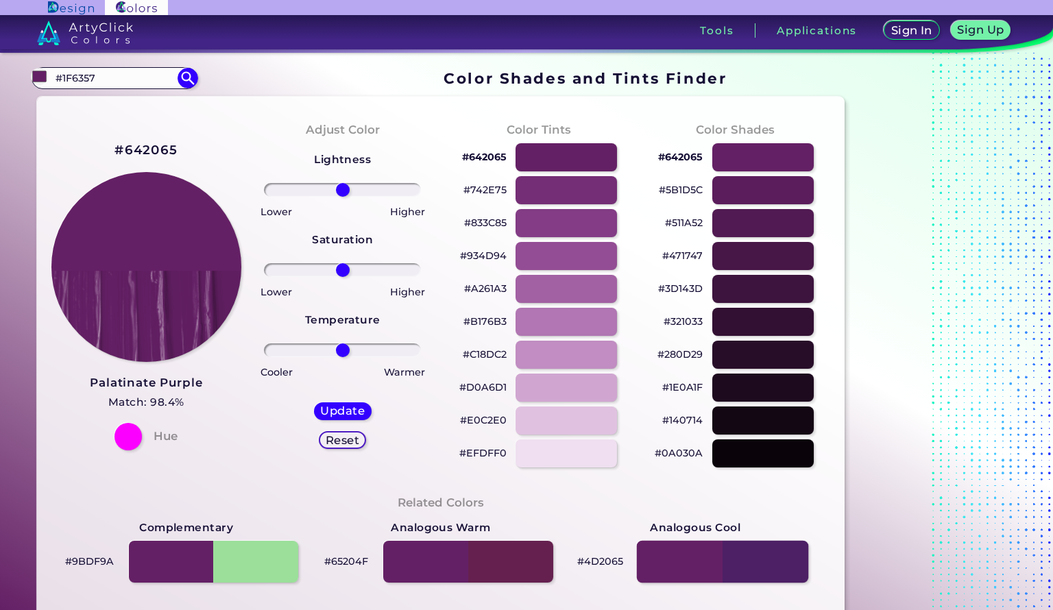
click at [768, 554] on div at bounding box center [722, 562] width 171 height 42
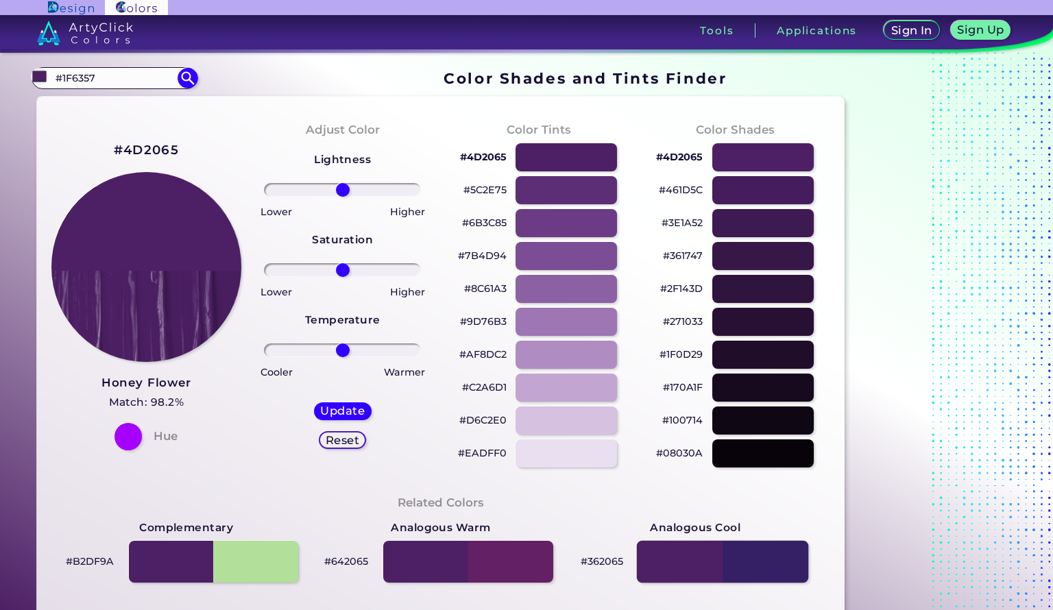
click at [767, 548] on div at bounding box center [722, 562] width 171 height 42
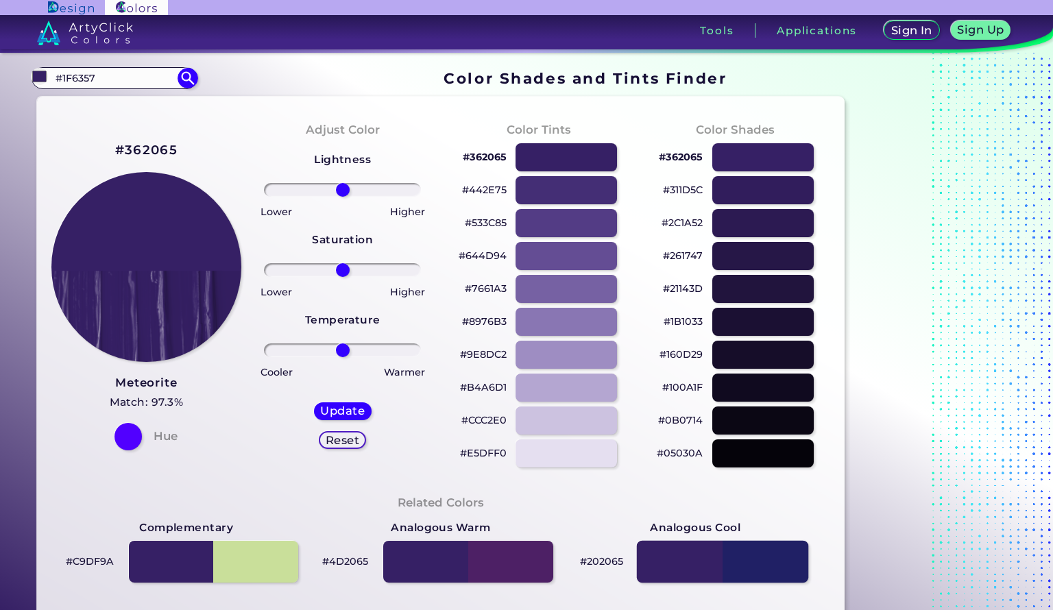
click at [770, 541] on div at bounding box center [722, 562] width 171 height 42
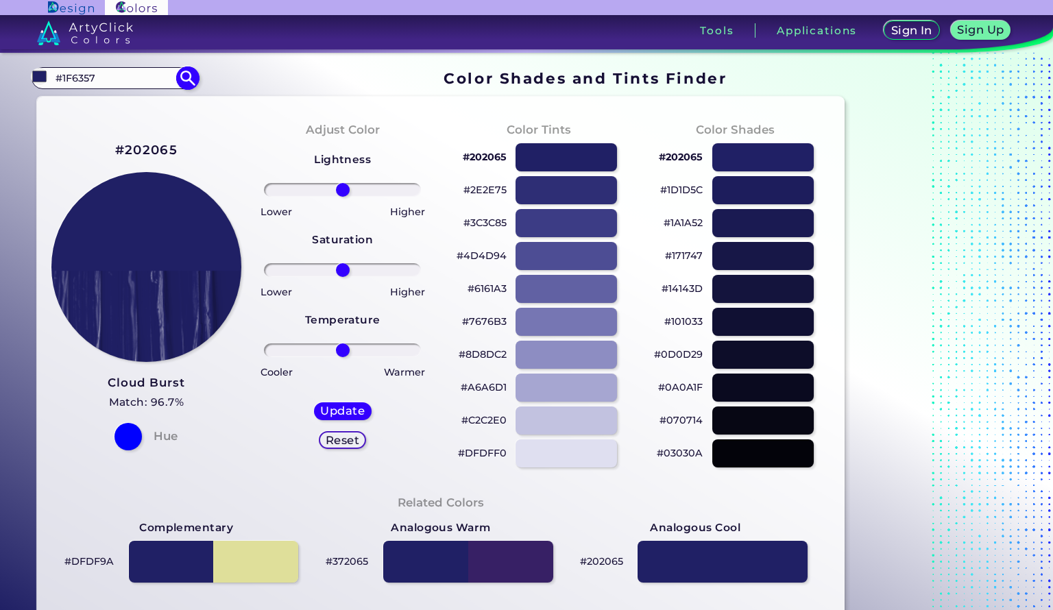
click at [776, 549] on div at bounding box center [722, 562] width 170 height 42
click at [782, 547] on div at bounding box center [722, 562] width 171 height 42
click at [782, 548] on div at bounding box center [722, 562] width 171 height 42
click at [783, 550] on div at bounding box center [722, 562] width 171 height 42
click at [785, 552] on div at bounding box center [722, 562] width 171 height 42
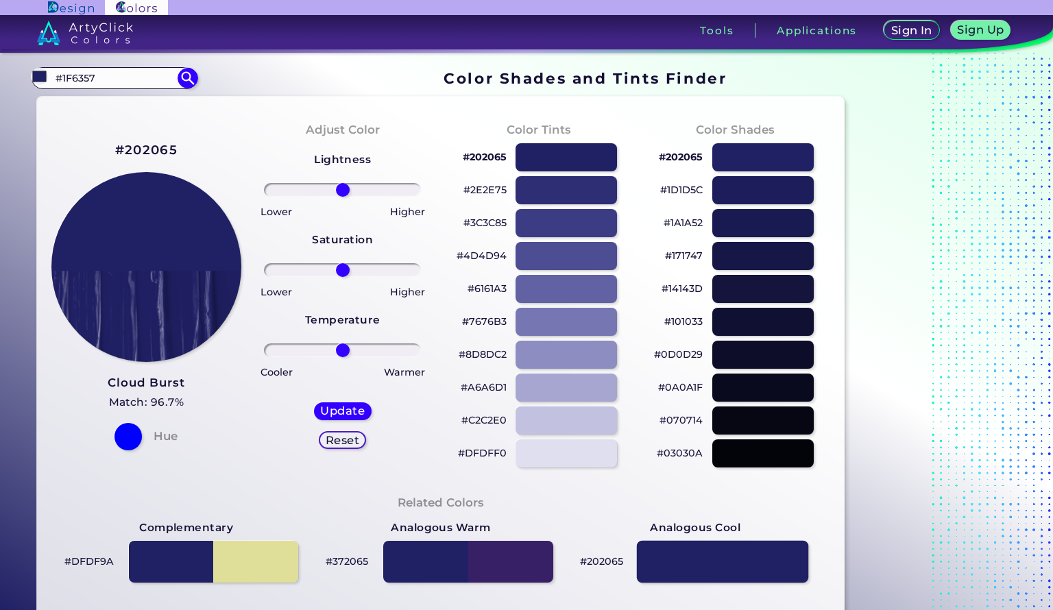
click at [784, 553] on div at bounding box center [722, 562] width 171 height 42
click at [784, 554] on div at bounding box center [722, 562] width 171 height 42
click at [174, 563] on div at bounding box center [213, 562] width 171 height 42
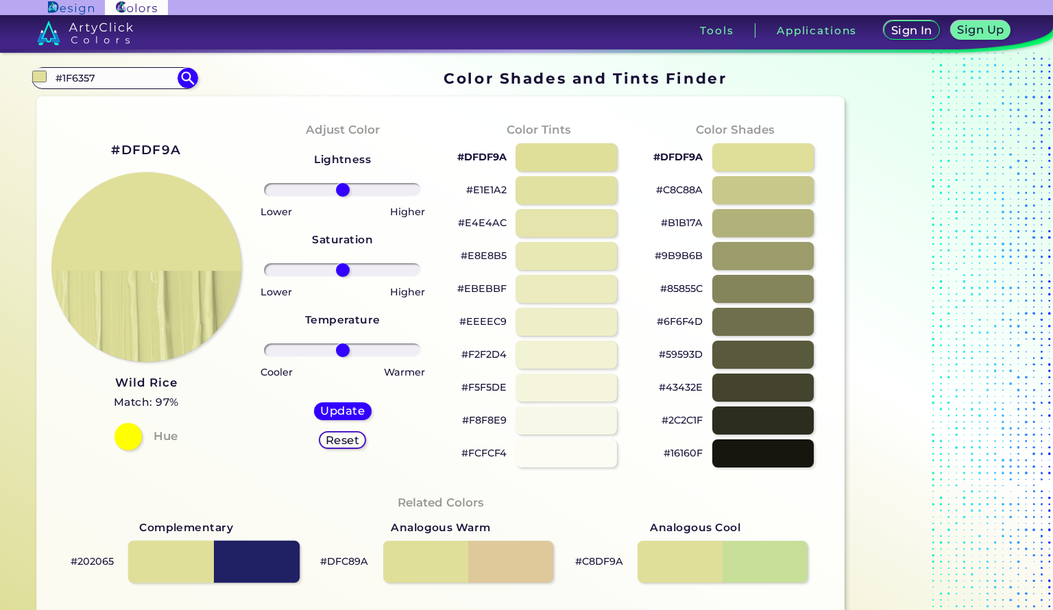
click at [243, 563] on div at bounding box center [213, 562] width 171 height 42
type input "#202065"
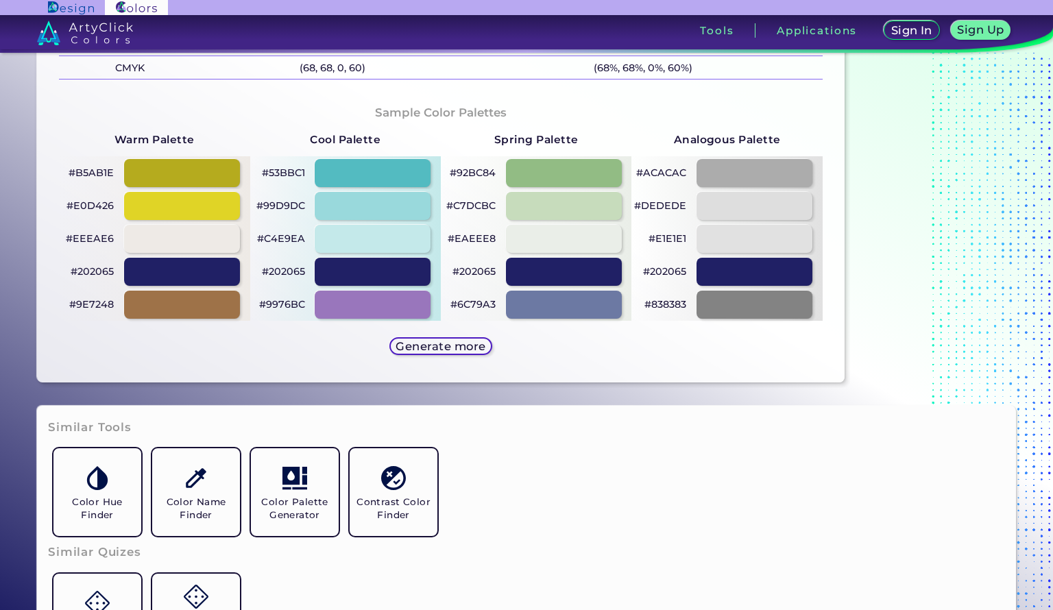
scroll to position [687, 0]
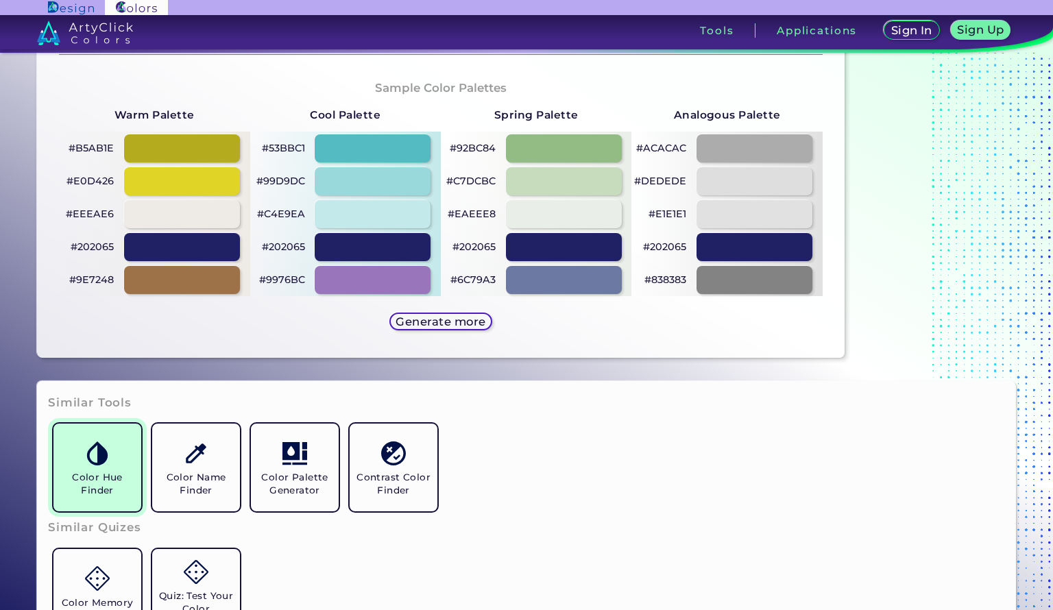
click at [93, 471] on h5 "Color Hue Finder" at bounding box center [97, 484] width 77 height 26
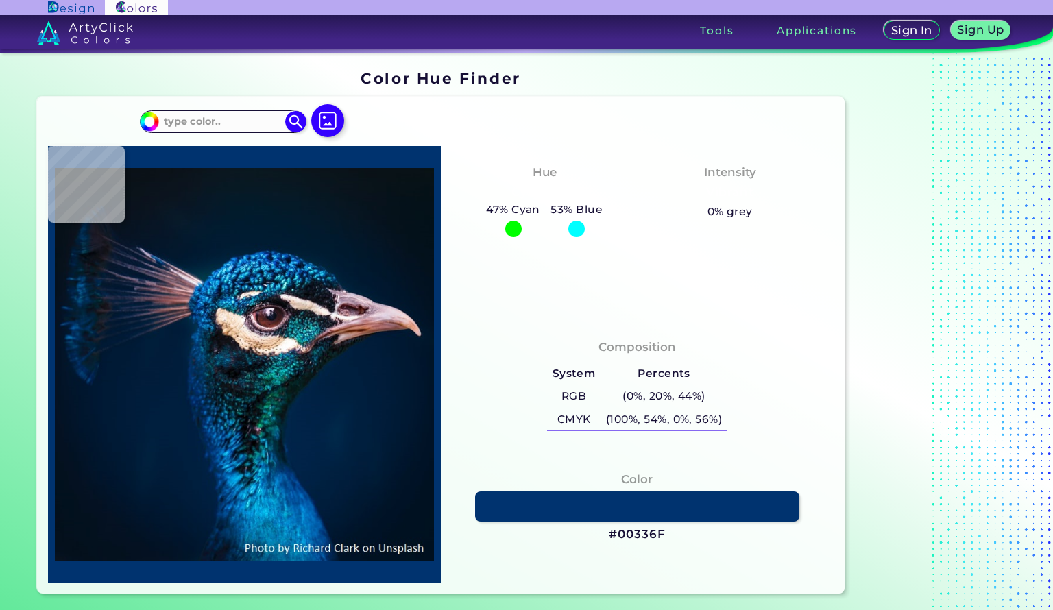
type input "#01162b"
type input "#01162B"
type input "#00162d"
type input "#00162D"
type input "#01172f"
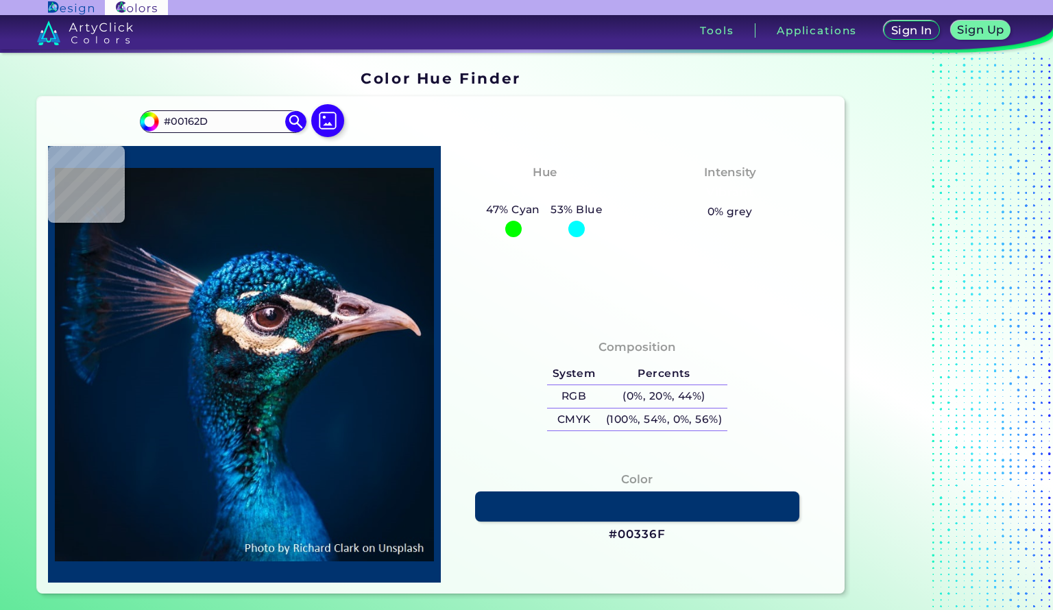
type input "#01172F"
type input "#001730"
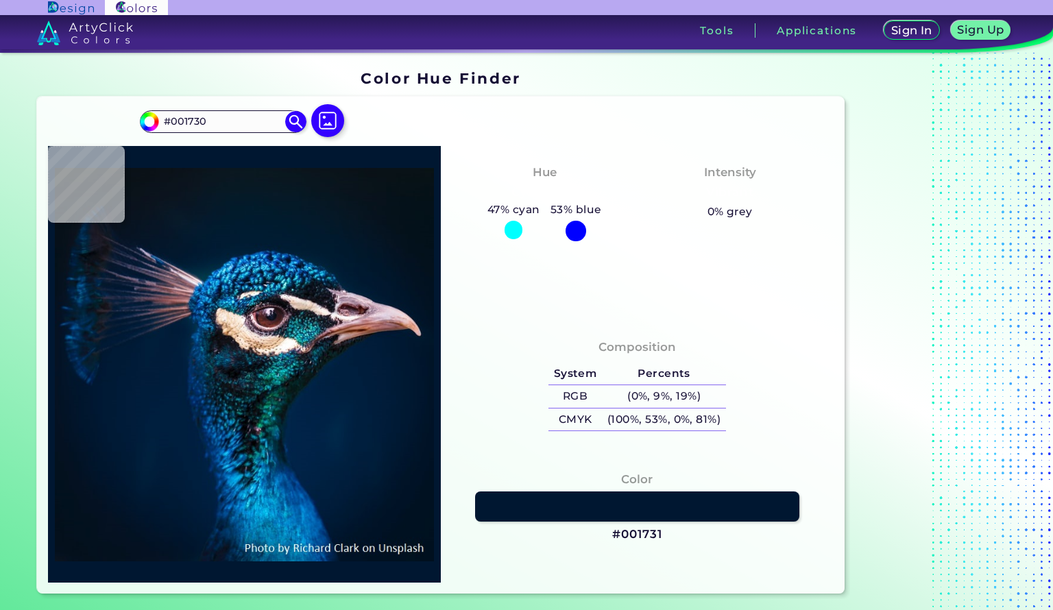
type input "#001731"
type input "#001a35"
type input "#001A35"
type input "#001b38"
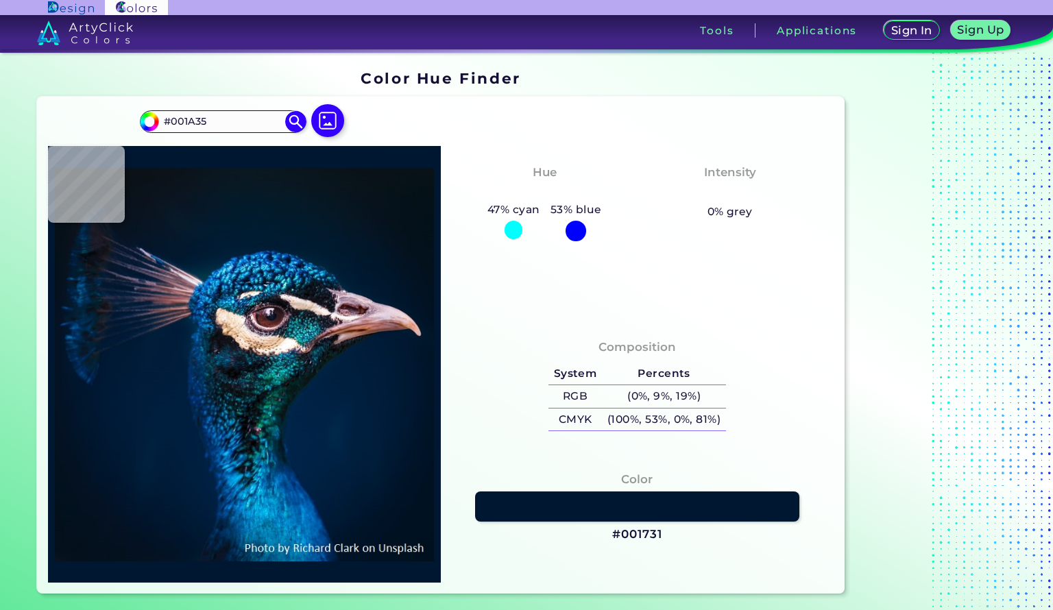
type input "#001B38"
type input "#001a35"
type input "#001A35"
type input "#001832"
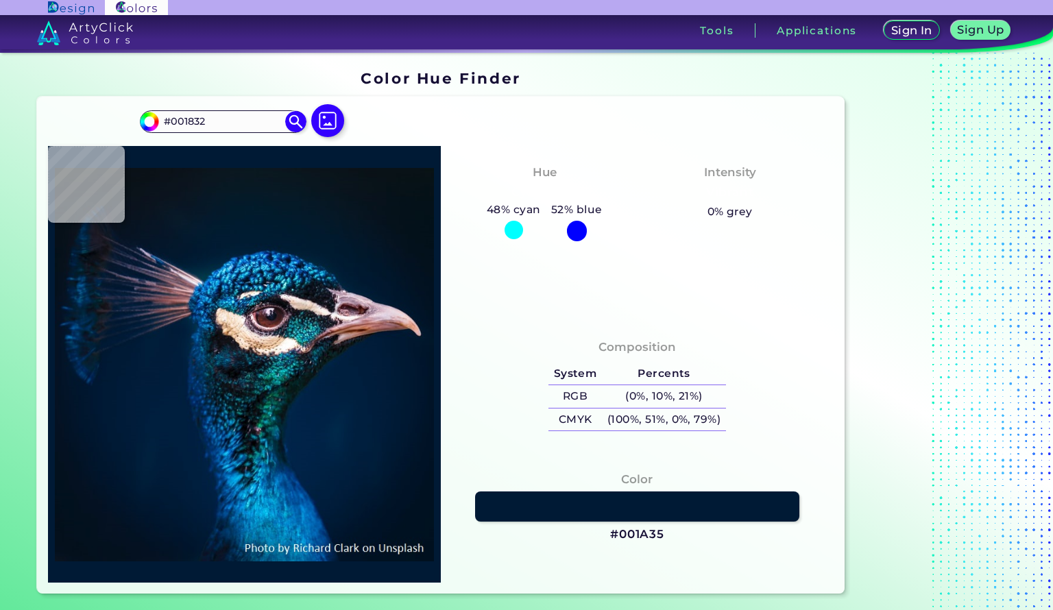
type input "#071a2b"
type input "#071A2B"
type input "#071d32"
type input "#071D32"
type input "#032f58"
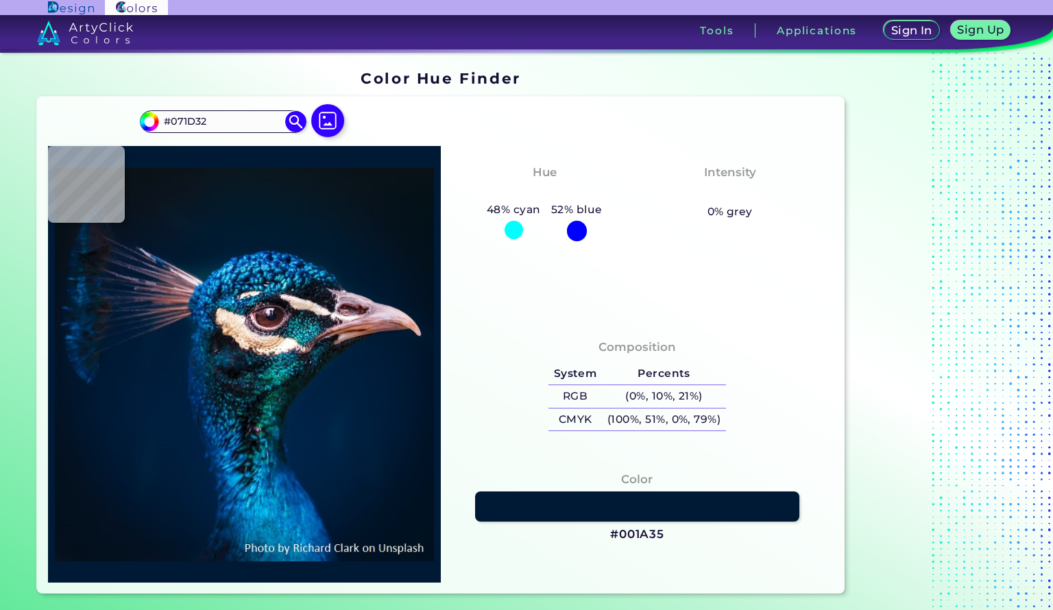
type input "#032F58"
type input "#001d2d"
type input "#001D2D"
type input "#001d2e"
type input "#001D2E"
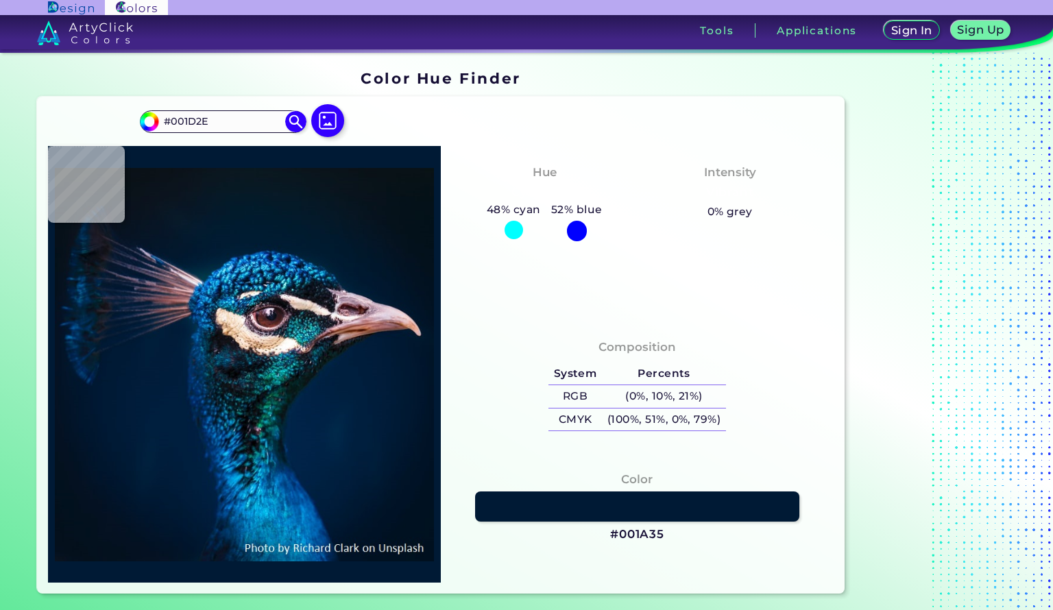
type input "#00223c"
type input "#00223C"
type input "#132742"
type input "#f5f4fb"
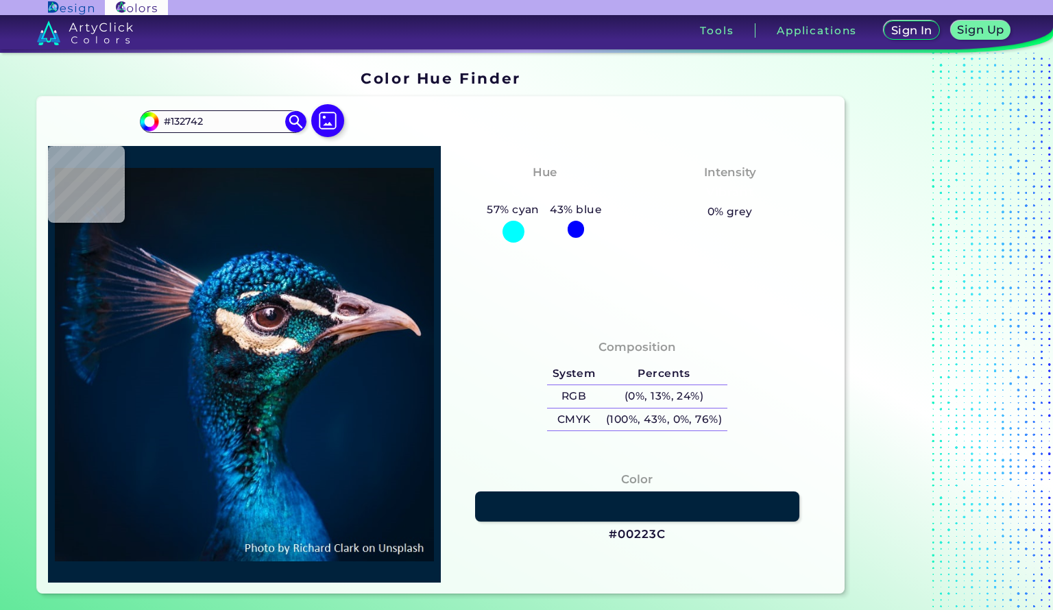
type input "#F5F4FB"
type input "#113d6d"
type input "#113D6D"
type input "#001d43"
type input "#001D43"
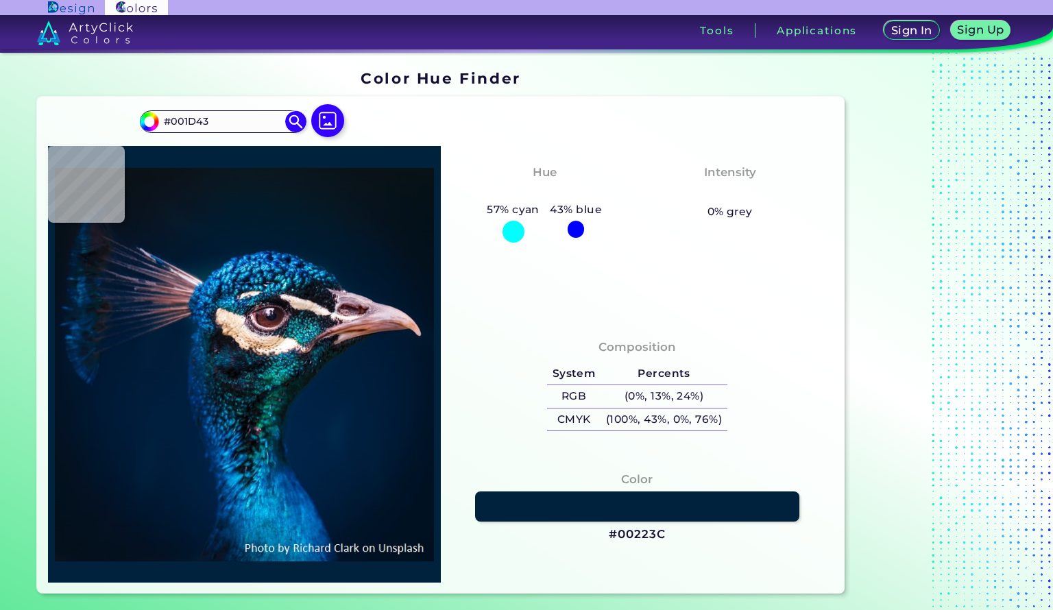
type input "#082142"
type input "#2e8bb5"
type input "#2E8BB5"
type input "#0e5d84"
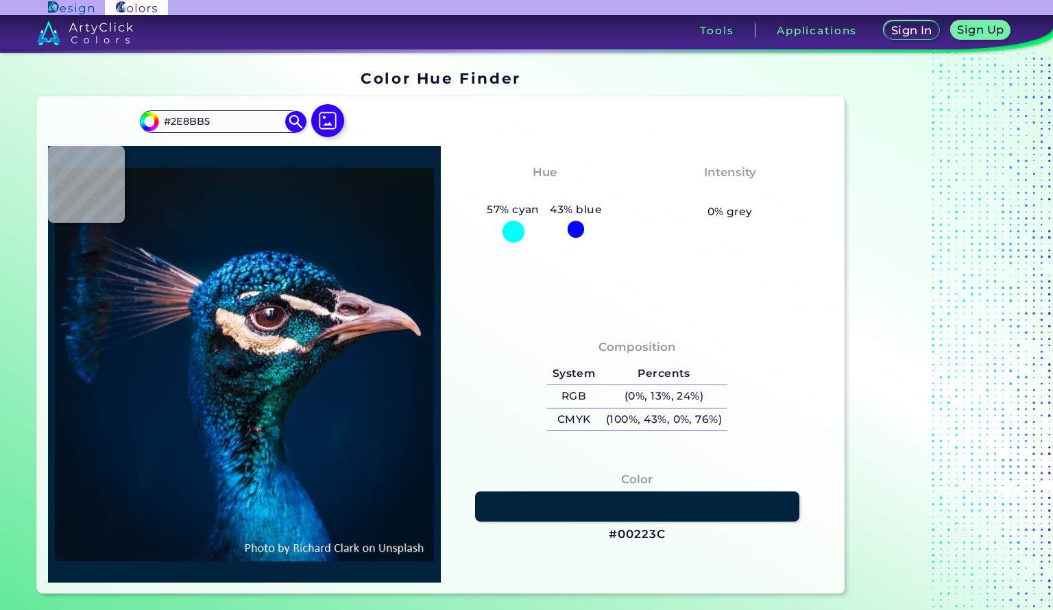
type input "#0E5D84"
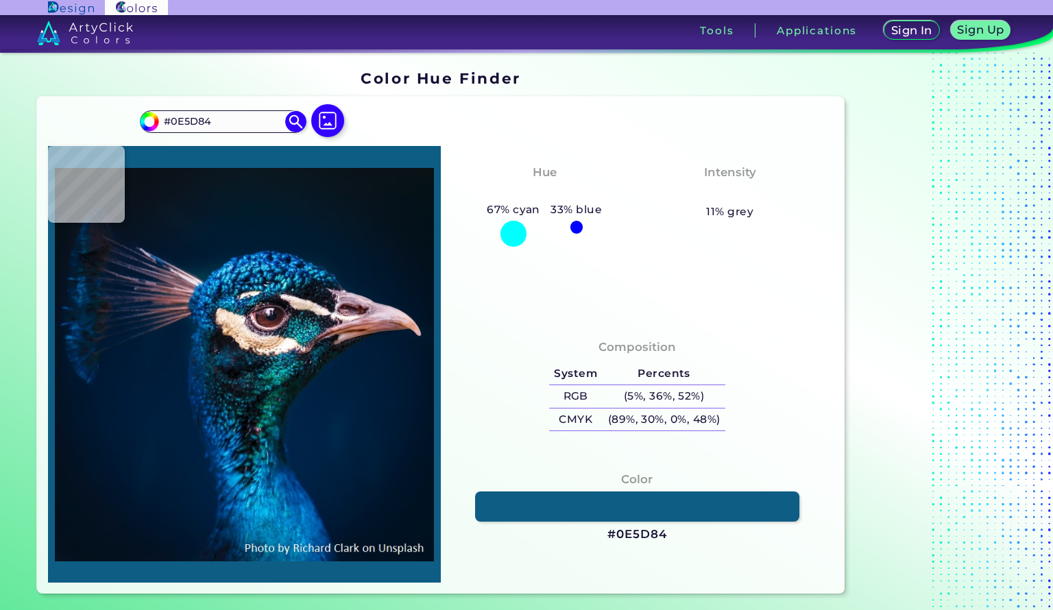
type input "#128ca8"
type input "#128CA8"
type input "#0f689a"
type input "#0F689A"
type input "#717c91"
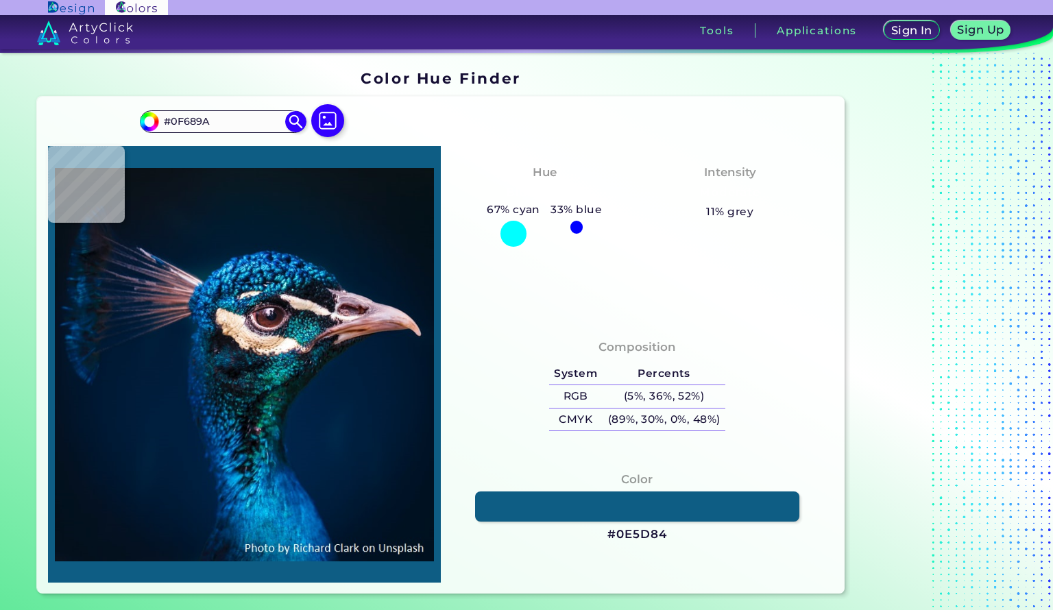
type input "#717C91"
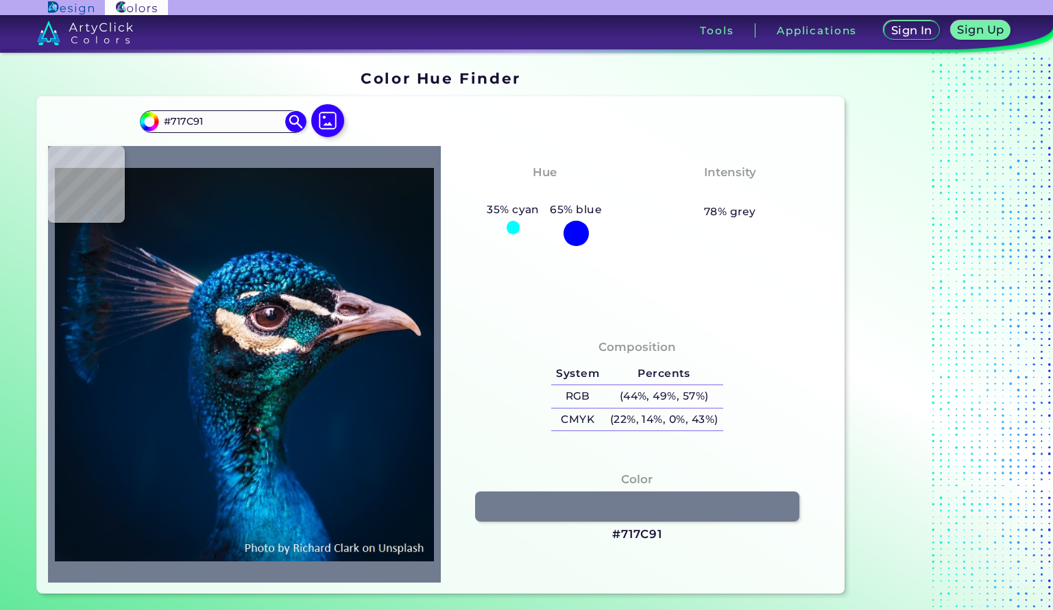
type input "#05203b"
type input "#05203B"
type input "#061938"
type input "#004875"
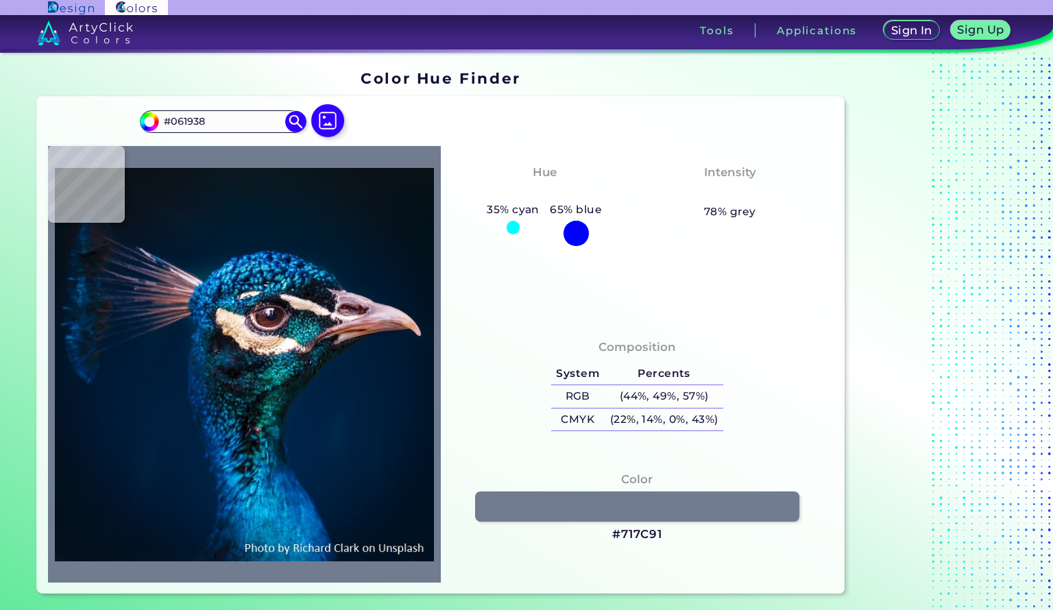
type input "#004875"
type input "#1793bd"
type input "#1793BD"
type input "#3fc5f1"
type input "#3FC5F1"
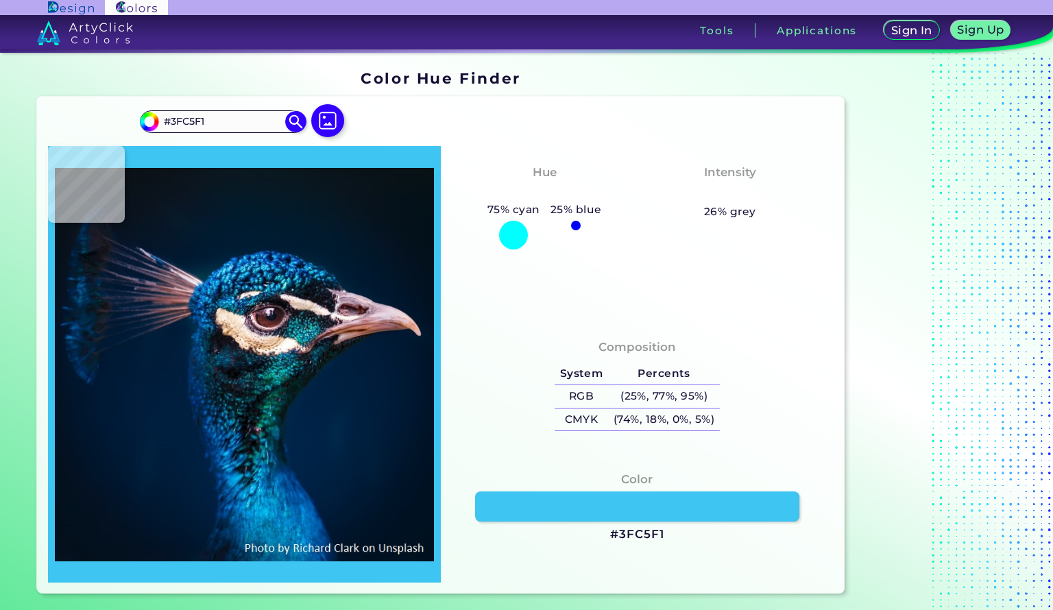
type input "#38b5ea"
type input "#38B5EA"
type input "#0368a8"
type input "#0368A8"
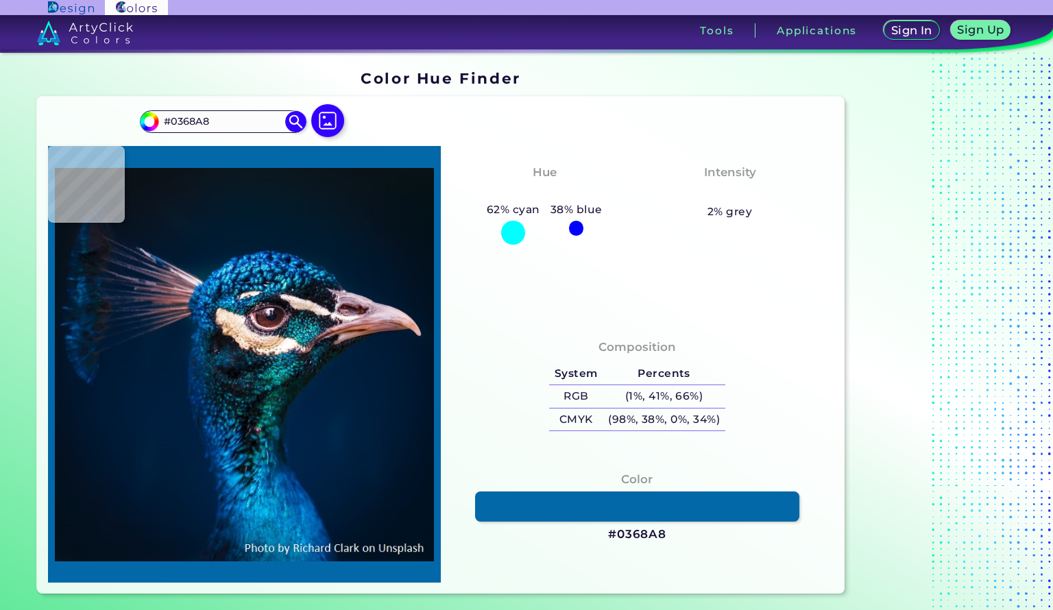
type input "#08669d"
type input "#08669D"
type input "#48b6f2"
type input "#48B6F2"
type input "#1b7bb7"
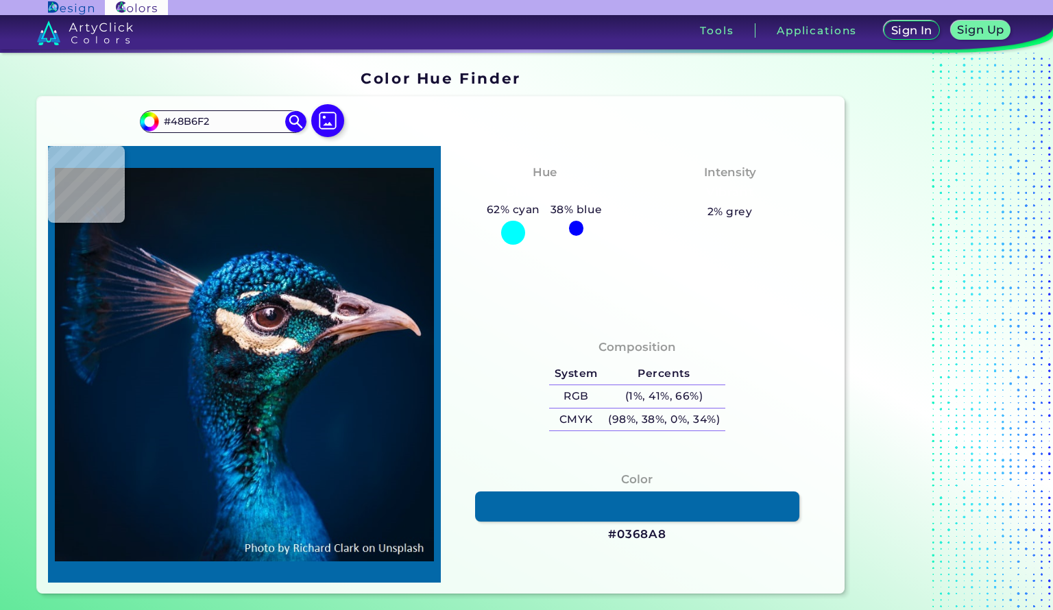
type input "#1B7BB7"
type input "#002543"
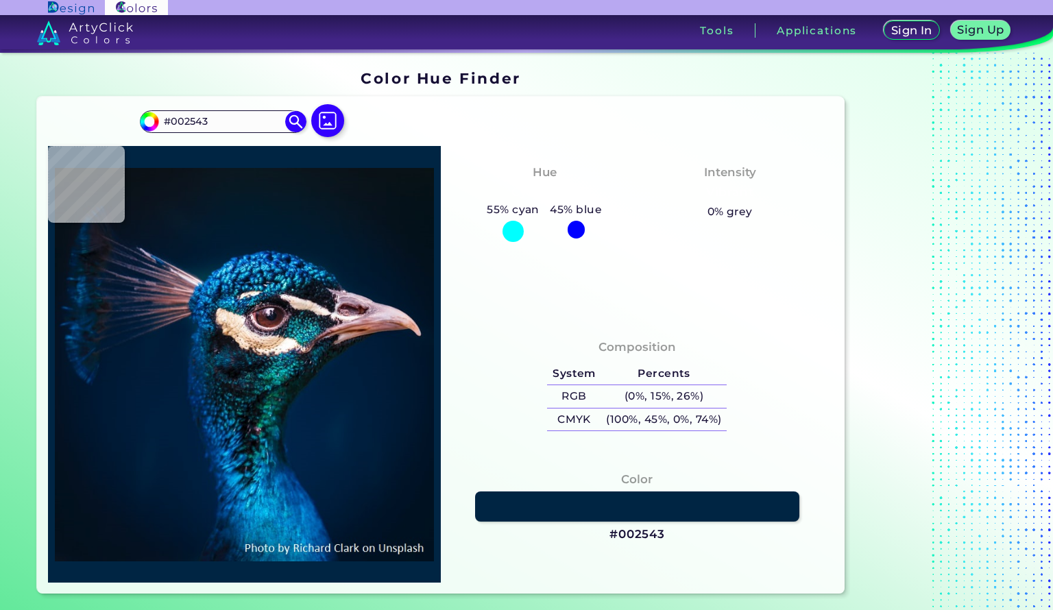
type input "#086fac"
type input "#086FAC"
type input "#005ea7"
type input "#005EA7"
type input "#048dbd"
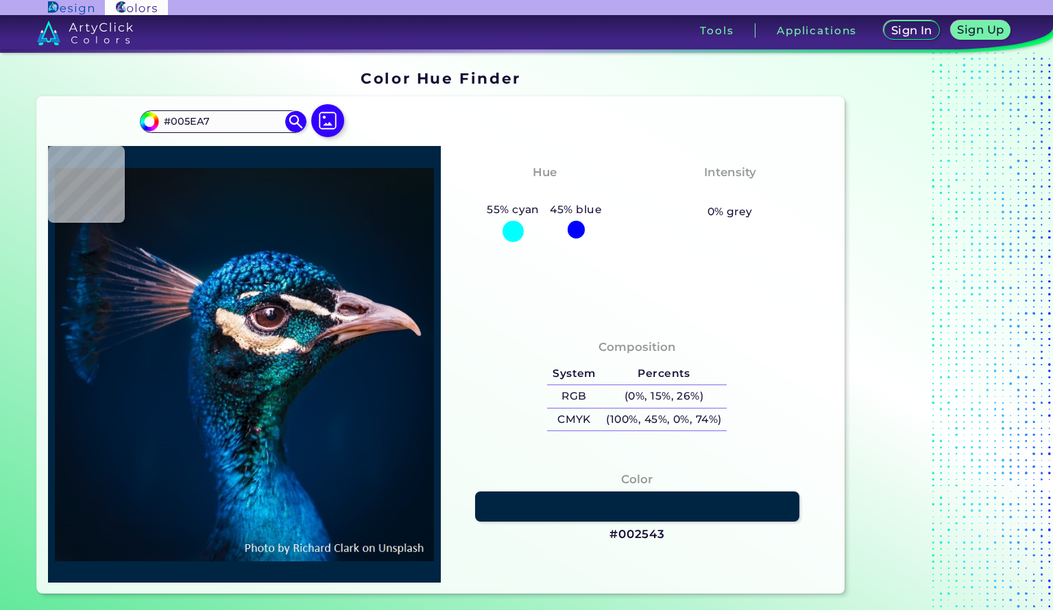
type input "#048DBD"
type input "#12a2d1"
type input "#12A2D1"
type input "#034b85"
type input "#034B85"
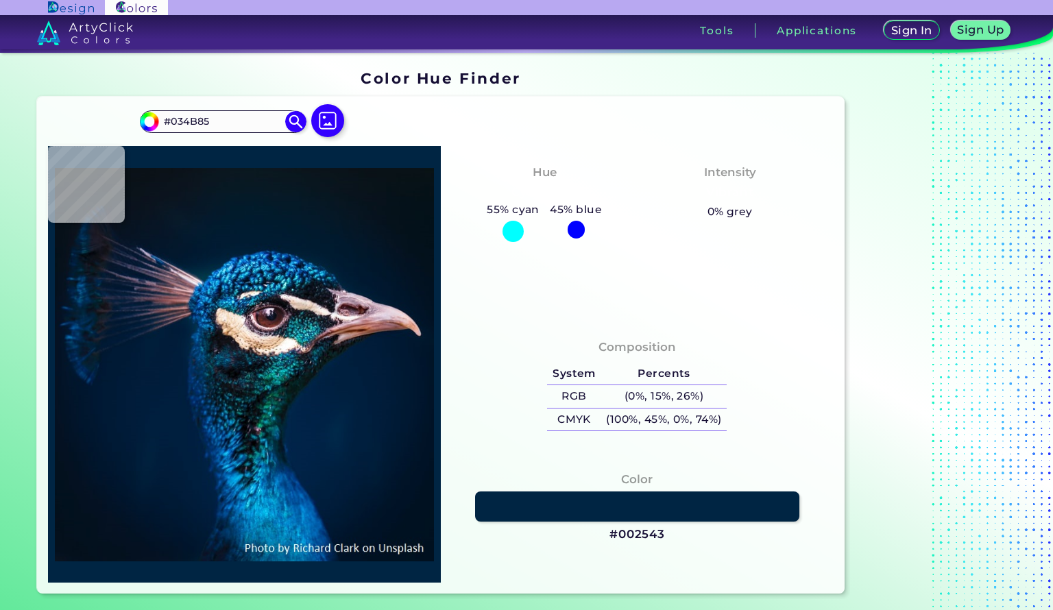
type input "#036ba4"
type input "#036BA4"
type input "#0167ab"
type input "#0167AB"
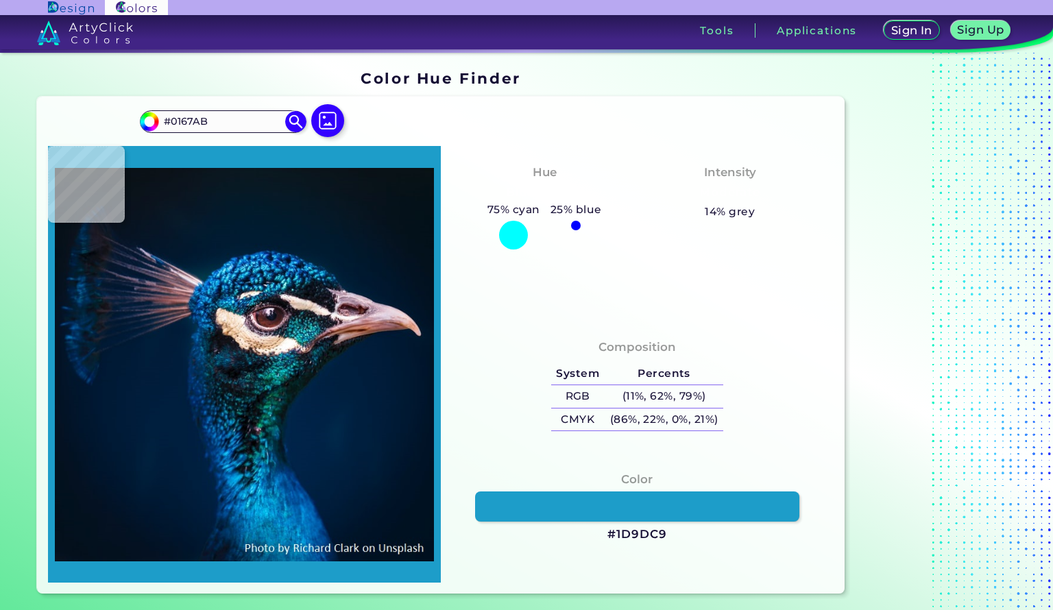
type input "#1d9dc9"
type input "#1D9DC9"
type input "#016ca6"
type input "#016CA6"
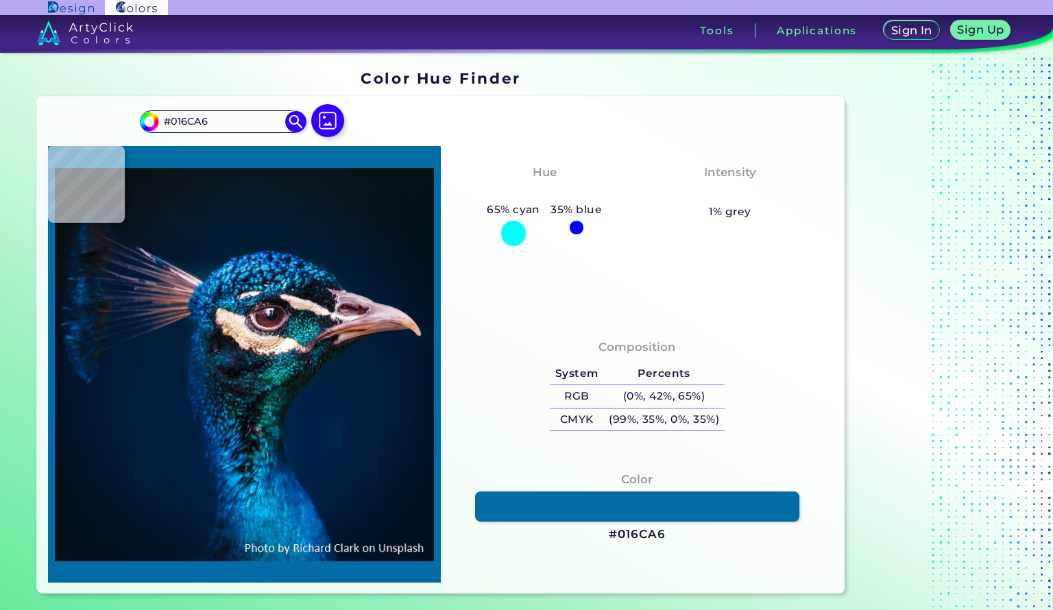
type input "#0aabe6"
type input "#0AABE6"
type input "#d6cad3"
type input "#D6CAD3"
type input "#8b6a79"
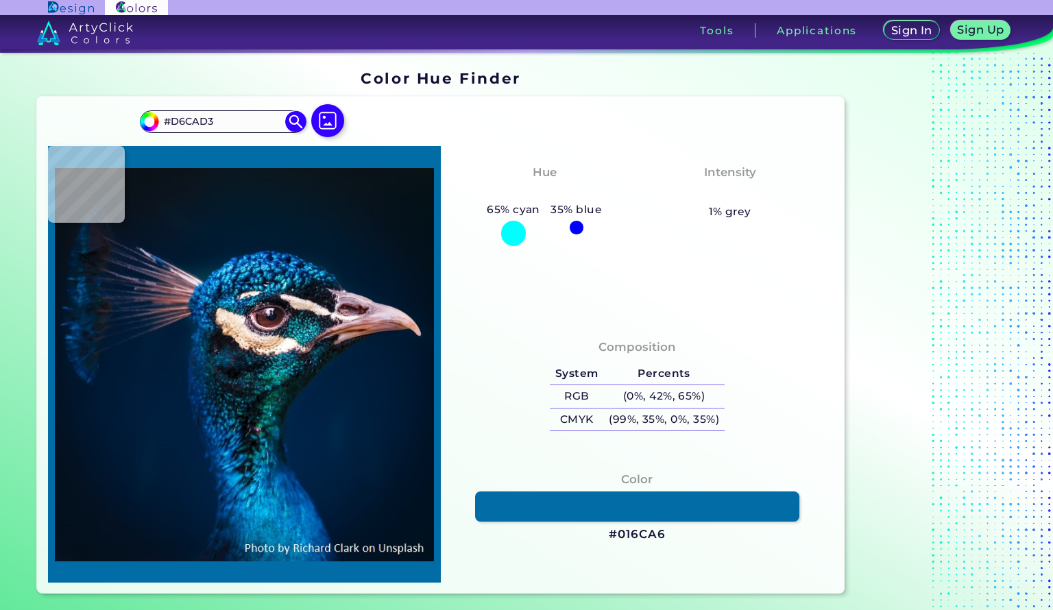
type input "#8B6A79"
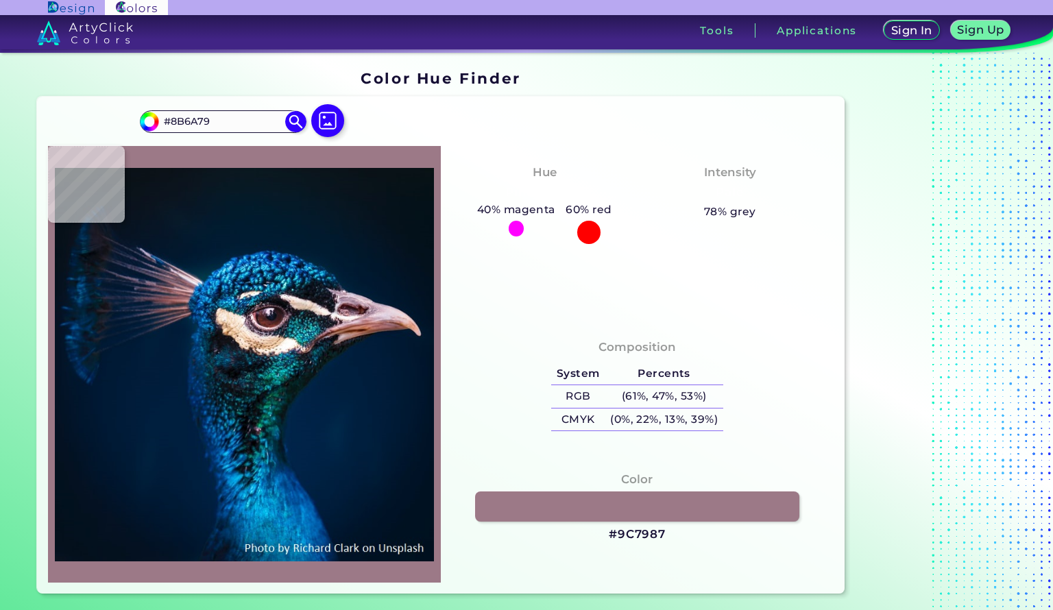
type input "#9c7987"
type input "#9C7987"
type input "#a5777f"
type input "#A5777F"
type input "#474966"
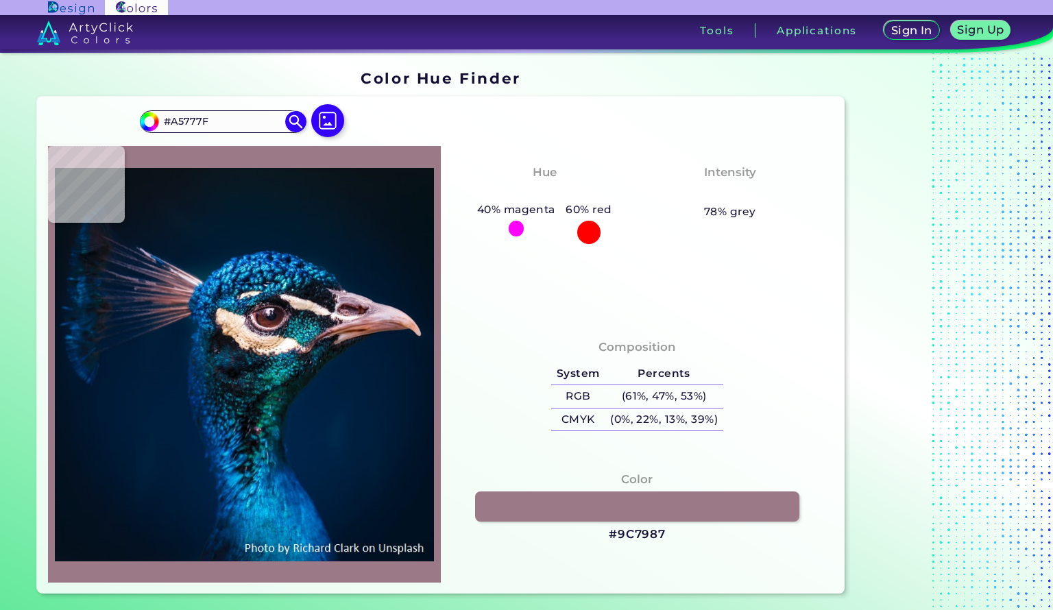
type input "#474966"
type input "#122439"
type input "#0d4875"
type input "#0D4875"
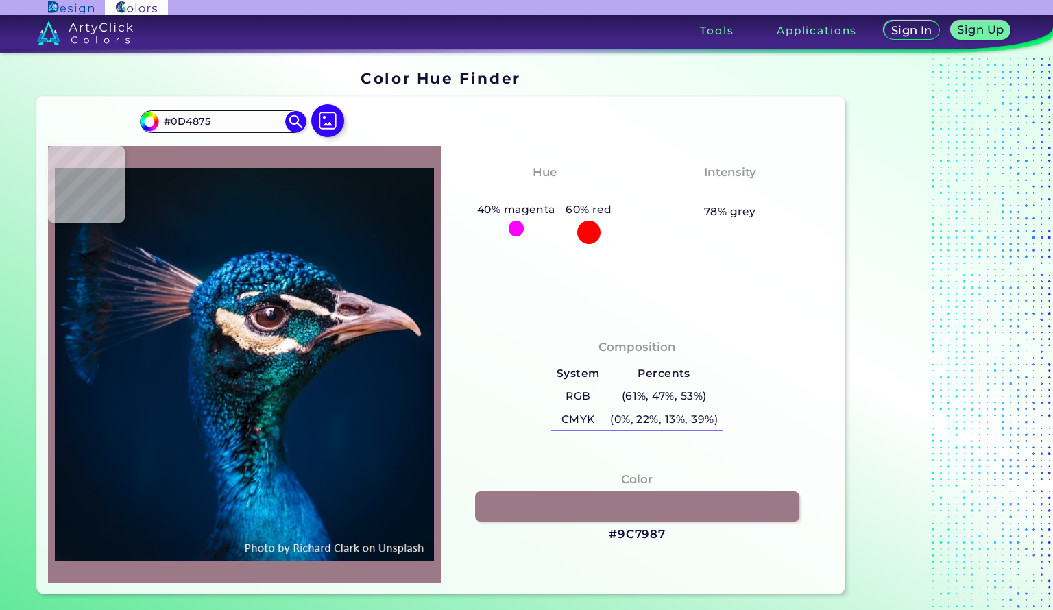
type input "#0a4071"
type input "#0A4071"
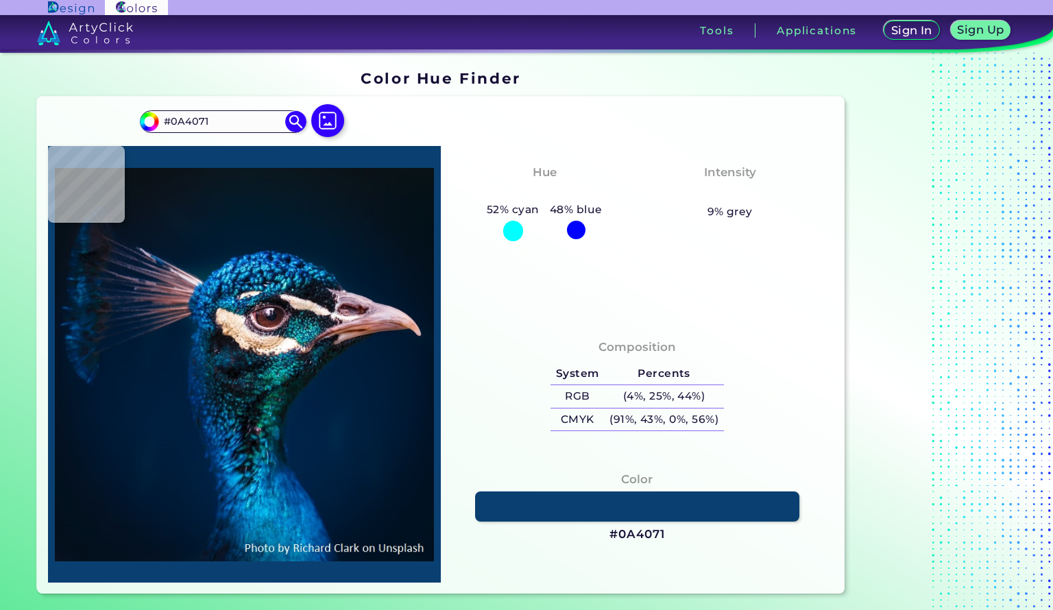
type input "#00223a"
type input "#00223A"
type input "#071e31"
type input "#071E31"
type input "#091d2d"
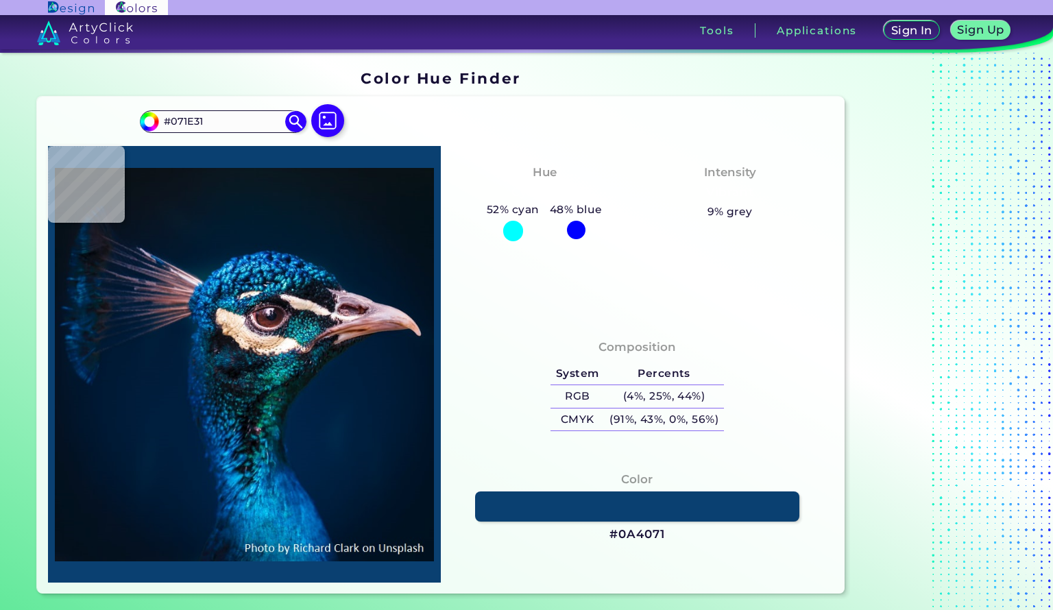
type input "#091D2D"
type input "#041d36"
type input "#041D36"
type input "#032d4b"
type input "#032D4B"
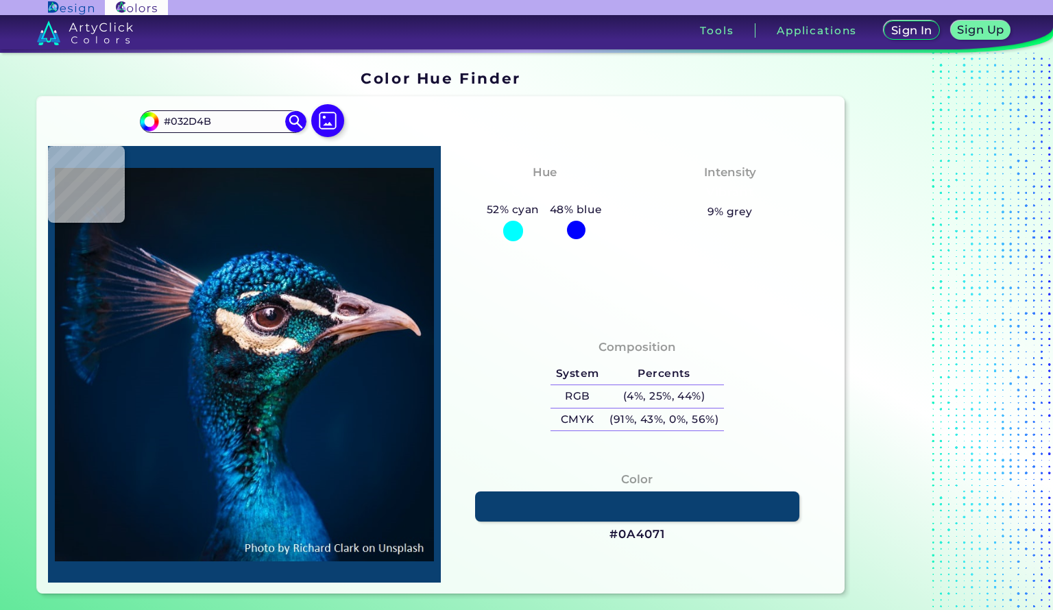
type input "#093652"
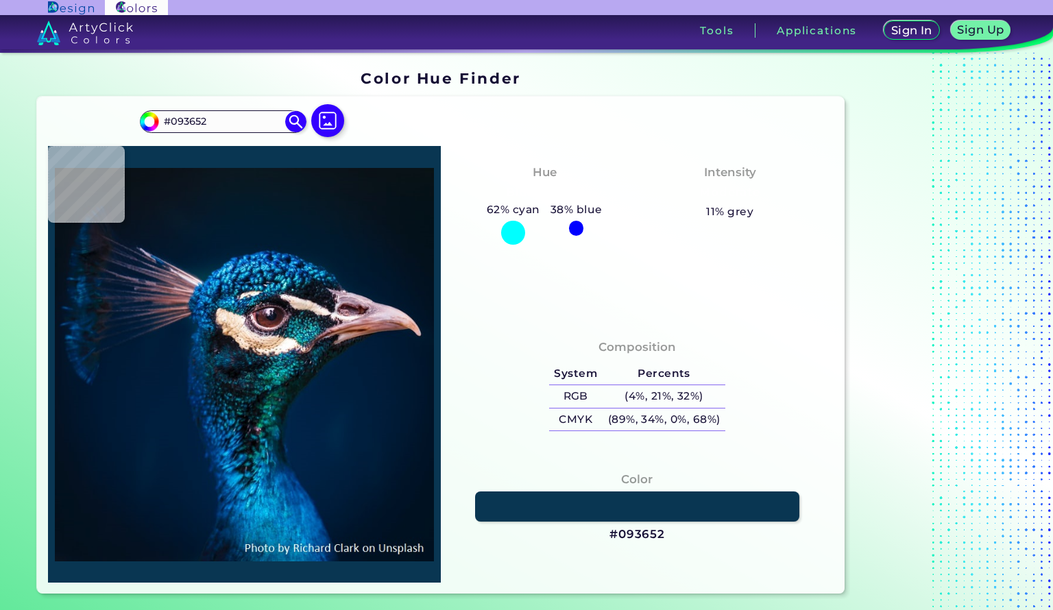
type input "#152431"
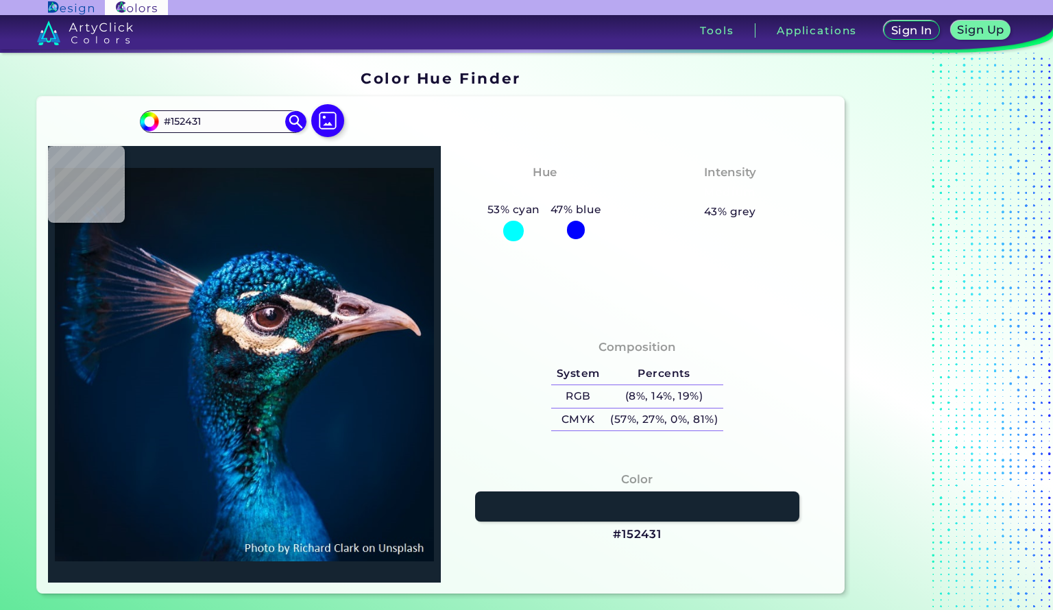
type input "#0f1925"
type input "#0F1925"
type input "#00233e"
type input "#00233E"
type input "#071929"
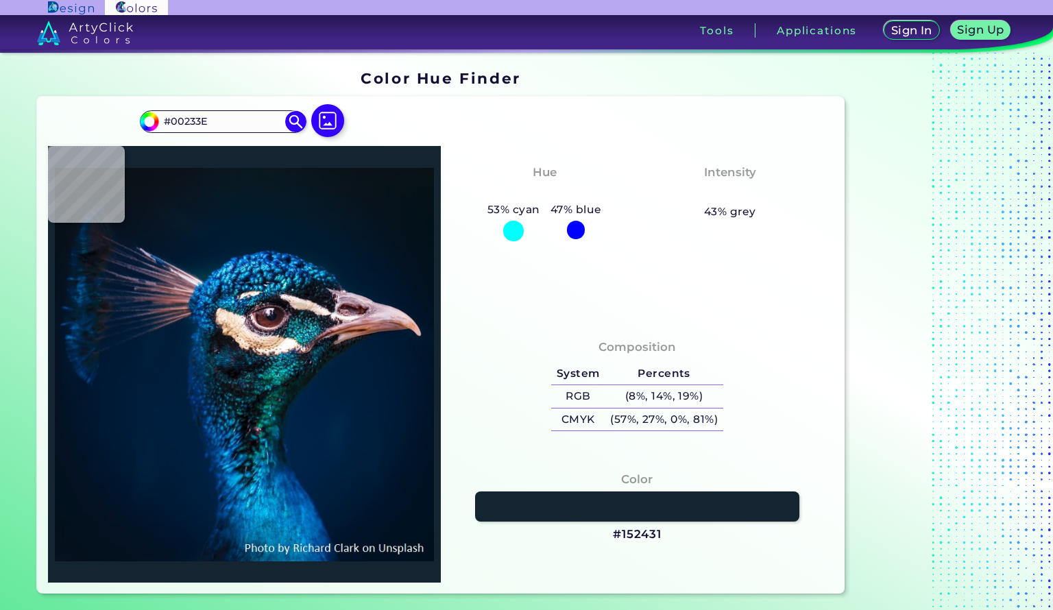
type input "#071929"
type input "#06151f"
type input "#06151F"
type input "#0d1822"
type input "#0D1822"
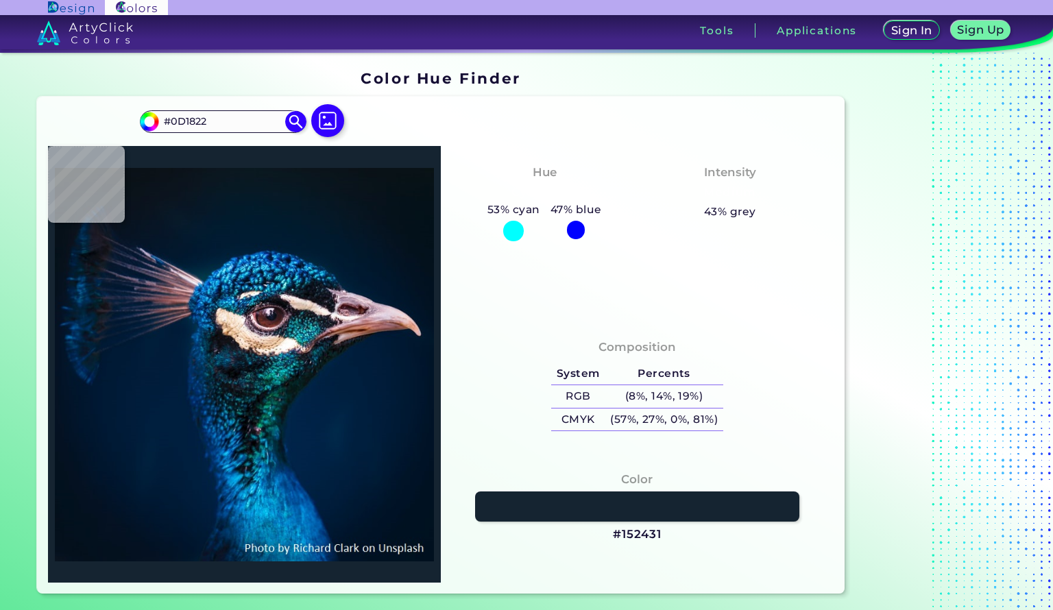
type input "#0b1b27"
type input "#0B1B27"
type input "#042031"
type input "#002241"
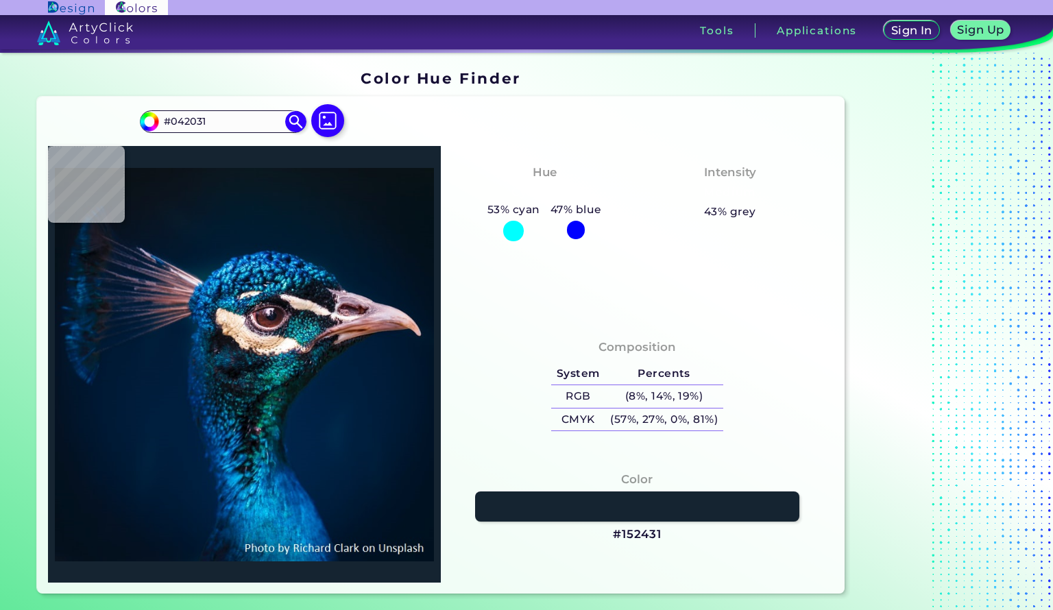
type input "#002241"
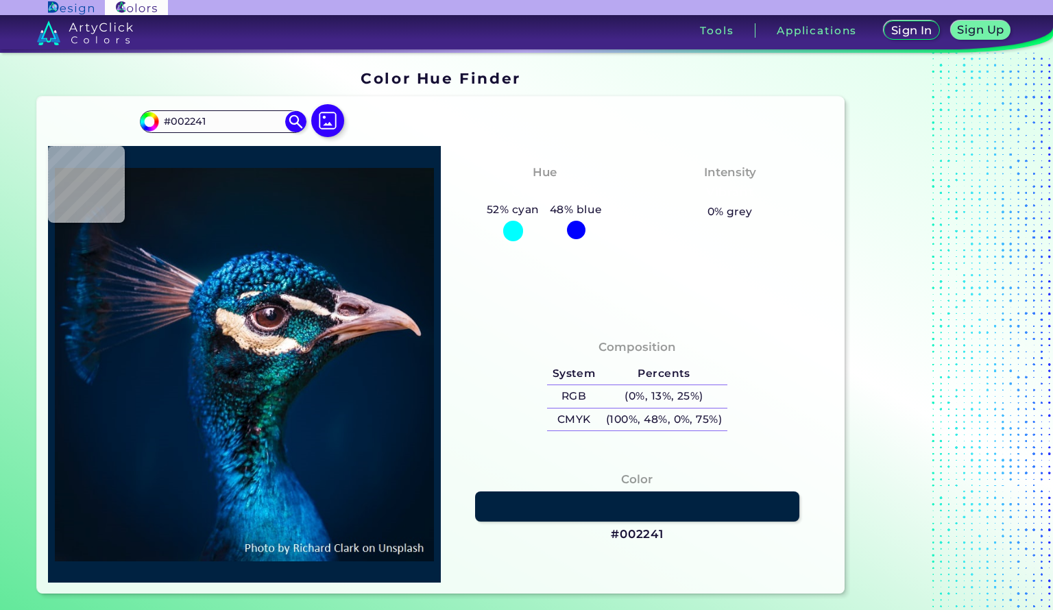
type input "#032541"
type input "#00294d"
type input "#00294D"
type input "#032a46"
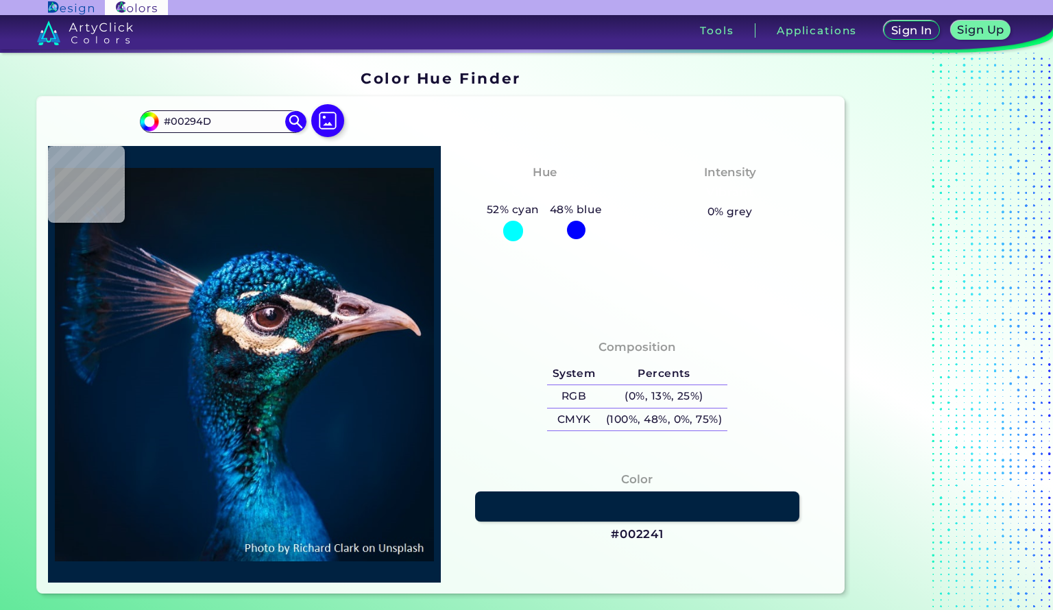
type input "#032A46"
type input "#051724"
type input "#05182f"
type input "#05182F"
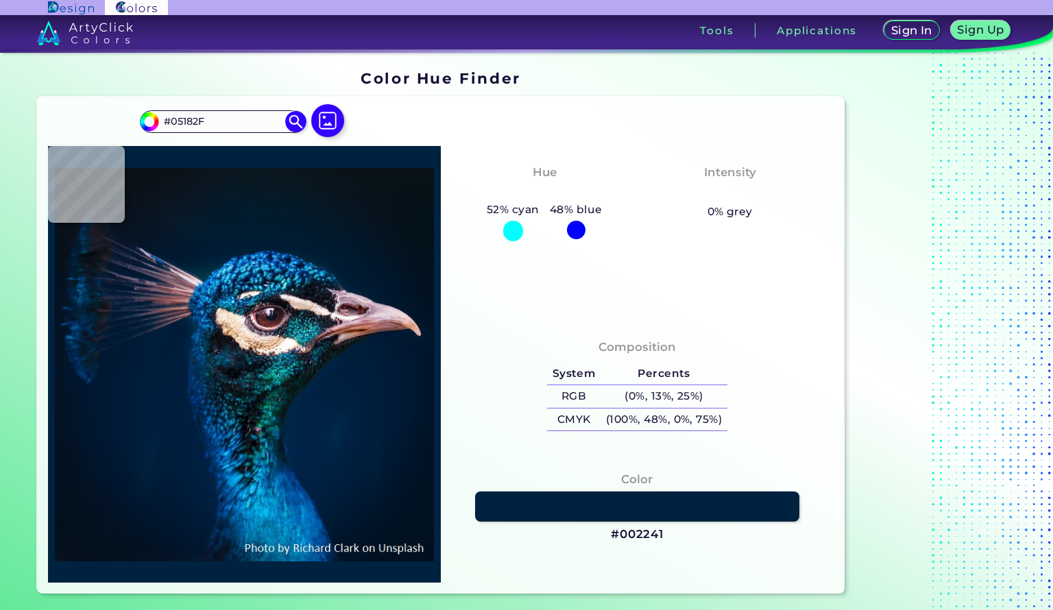
type input "#051d30"
type input "#051D30"
type input "#051d2e"
type input "#051D2E"
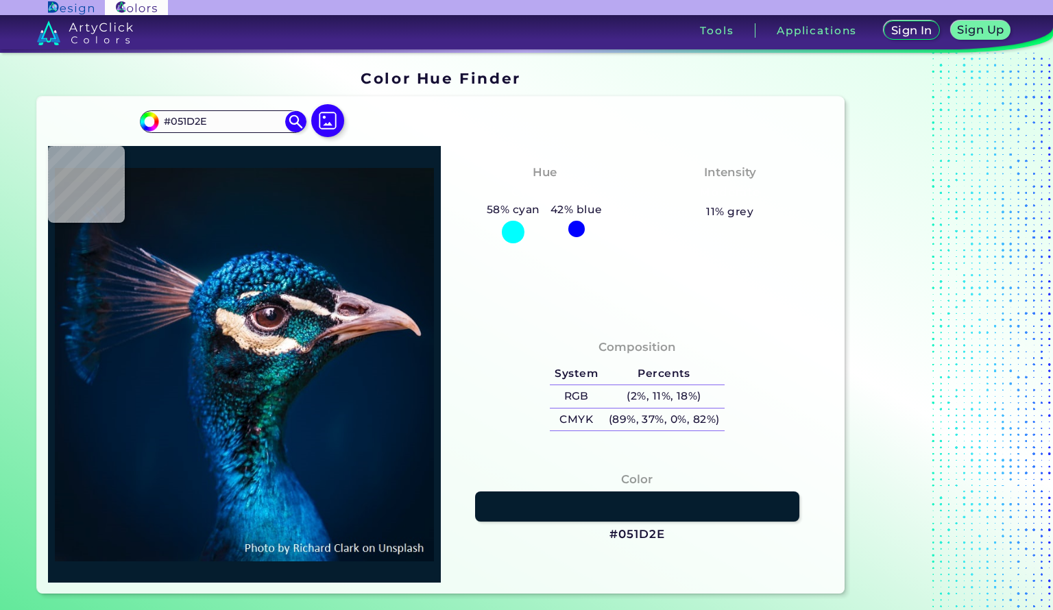
type input "#041f34"
type input "#041F34"
type input "#002137"
type input "#00223c"
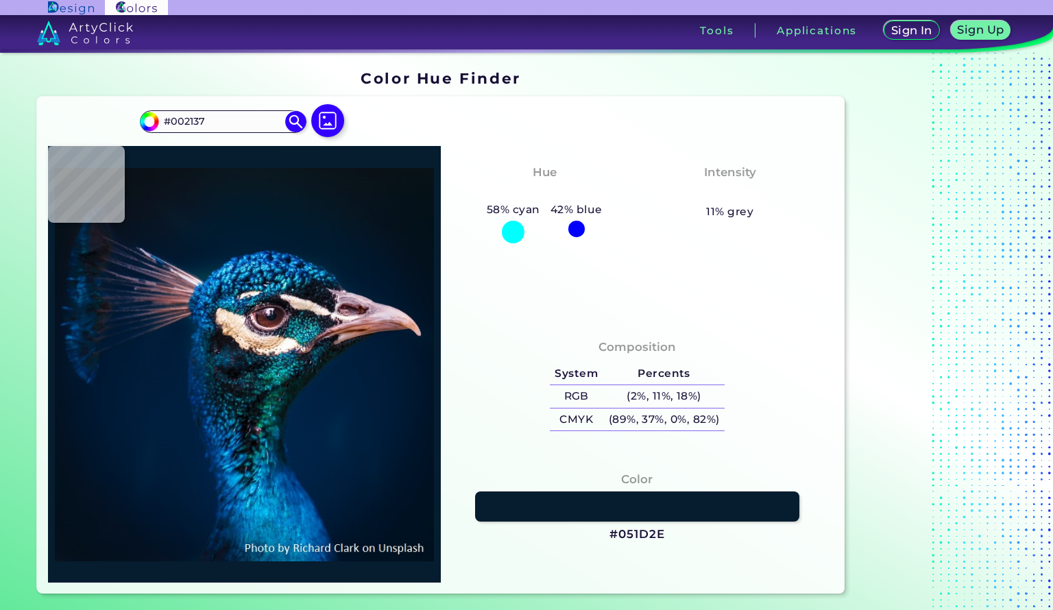
type input "#00223C"
type input "#002340"
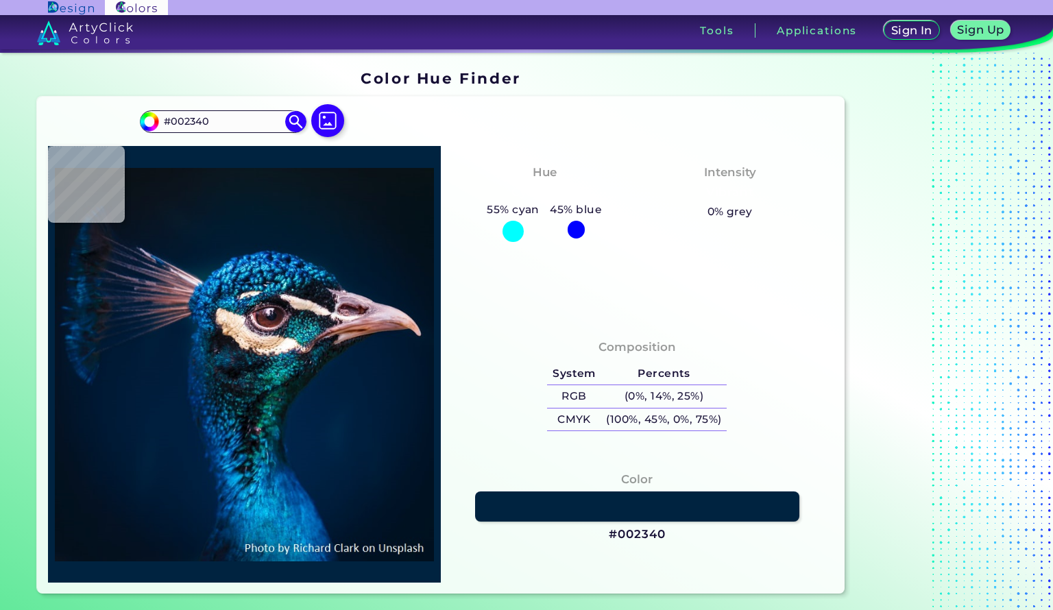
type input "#002345"
type input "#042244"
type input "#022239"
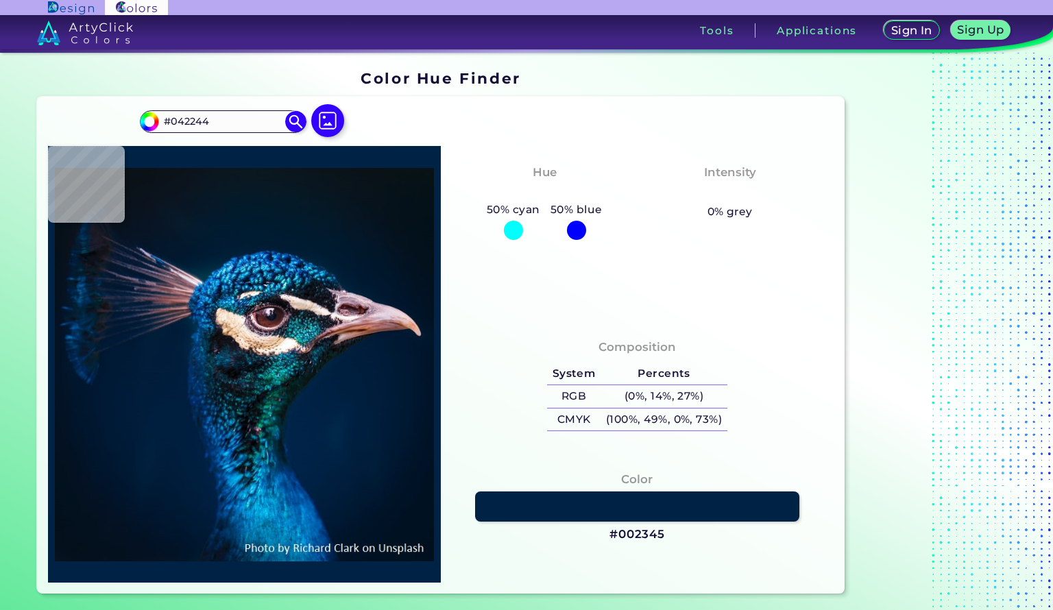
type input "#022239"
type input "#001834"
type input "#001b38"
type input "#001B38"
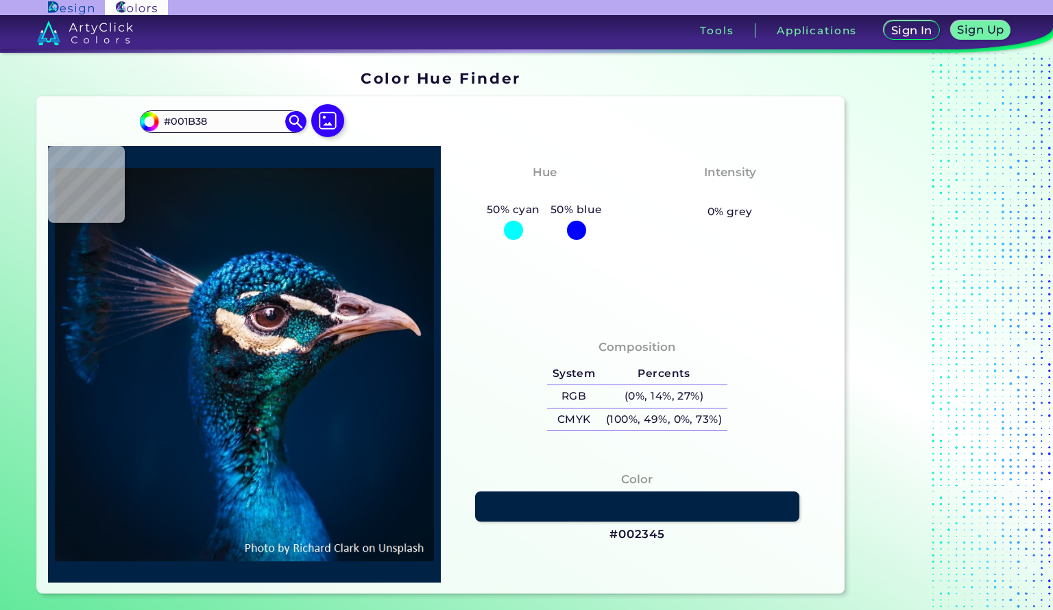
type input "#001d3b"
type input "#001D3B"
type input "#001d3d"
type input "#001D3D"
type input "#002863"
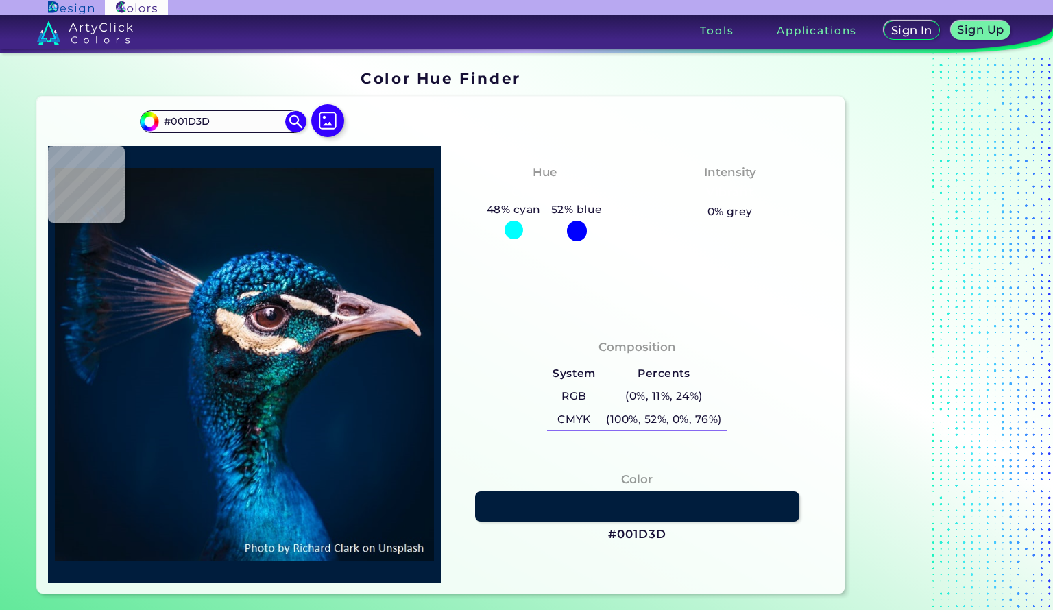
type input "#002863"
type input "#002552"
type input "#00213c"
type input "#00213C"
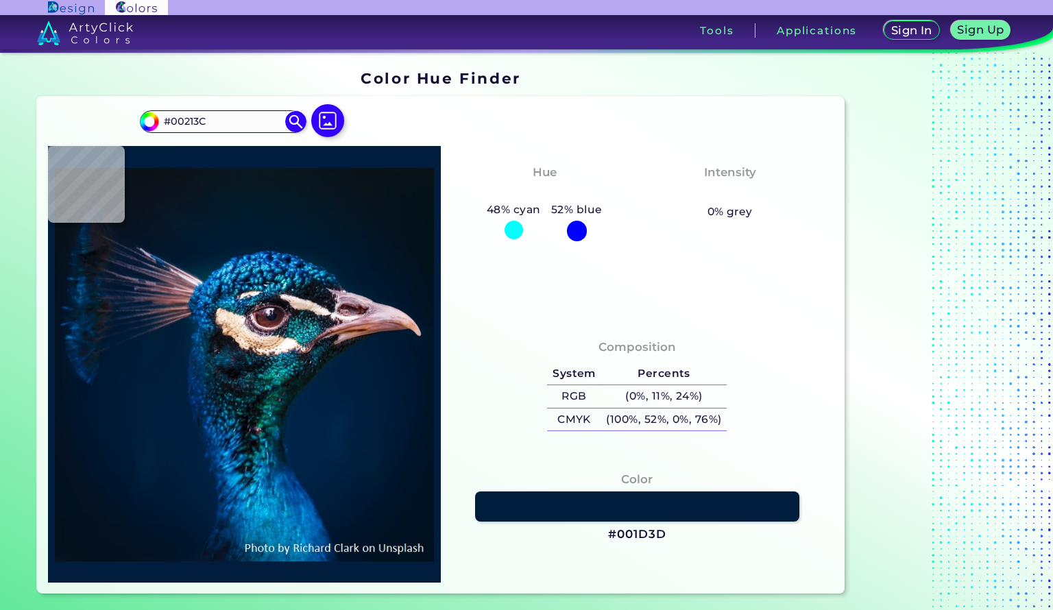
type input "#000713"
type input "#0d2125"
type input "#0D2125"
type input "#012d35"
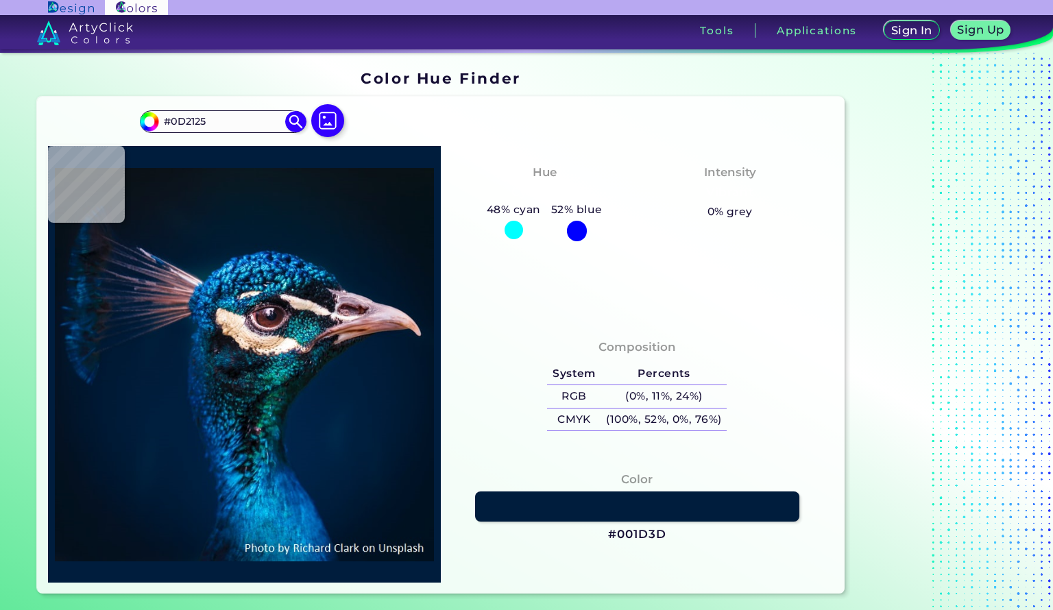
type input "#012D35"
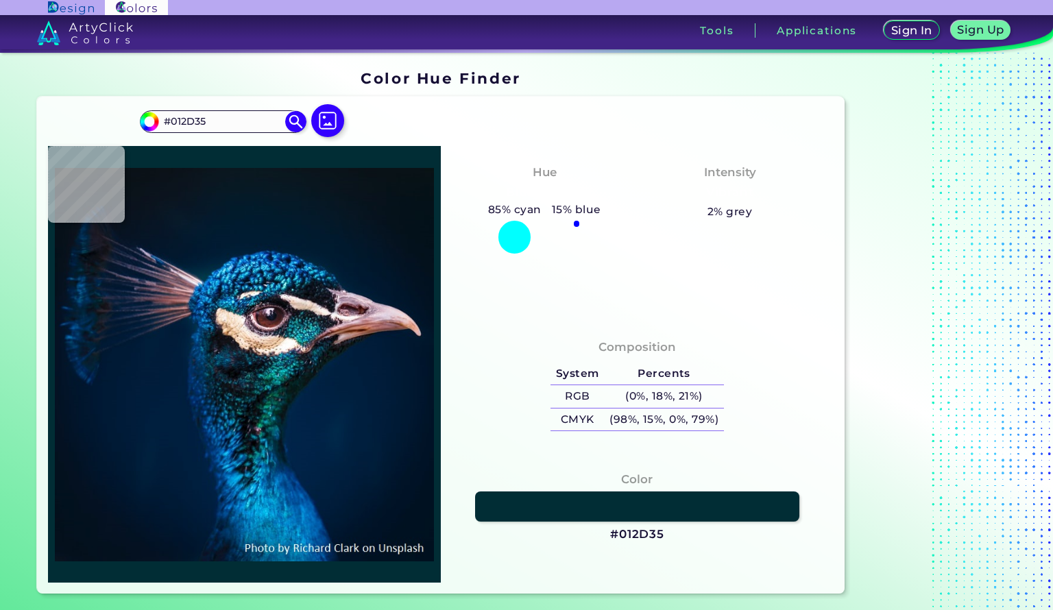
type input "#00292e"
type input "#00292E"
type input "#124452"
type input "#0b553a"
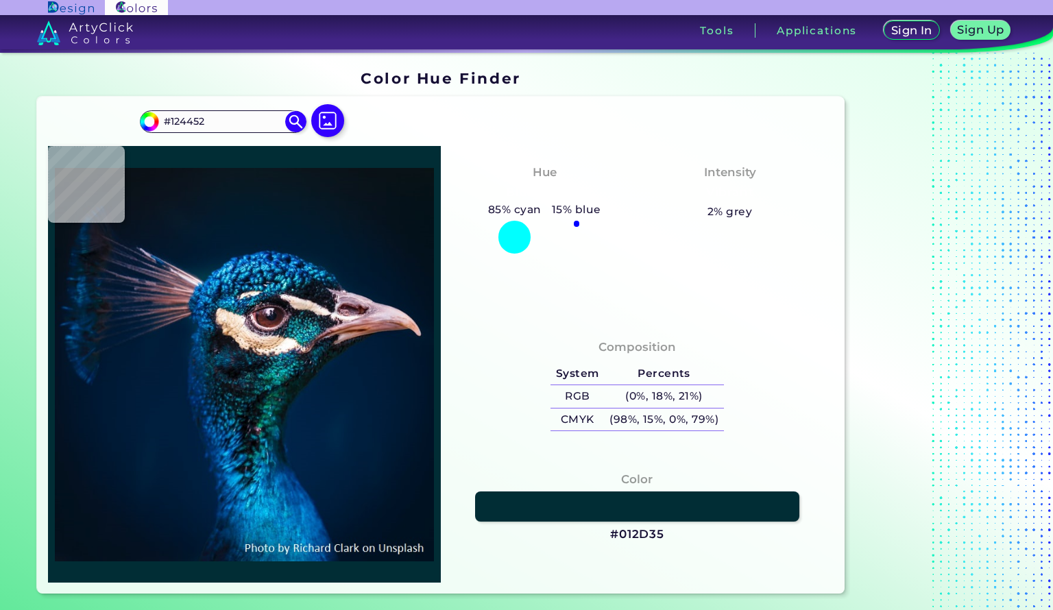
type input "#0B553A"
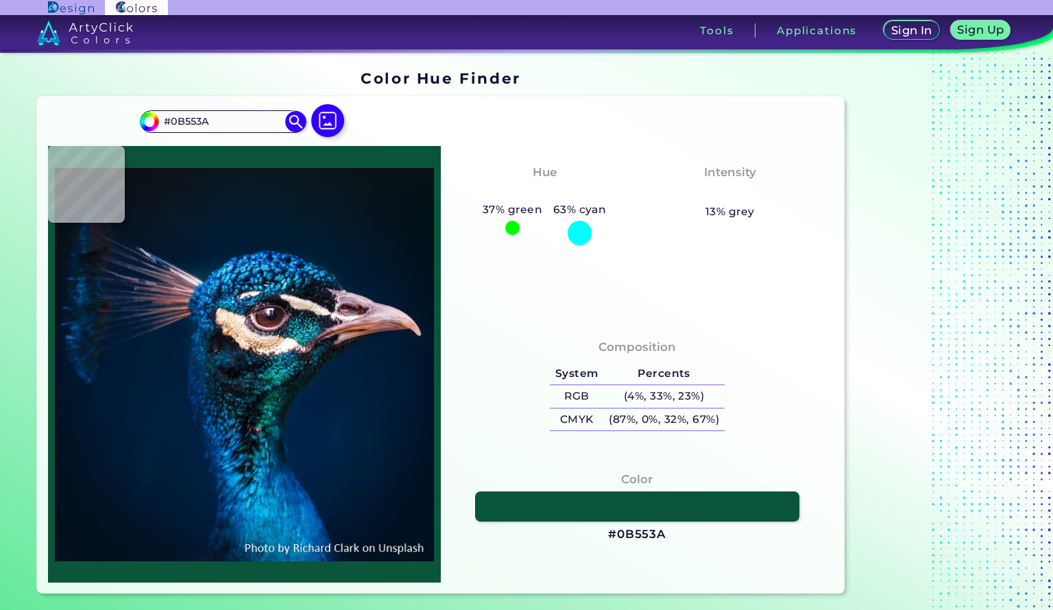
type input "#08534e"
type input "#08534E"
type input "#04524e"
type input "#04524E"
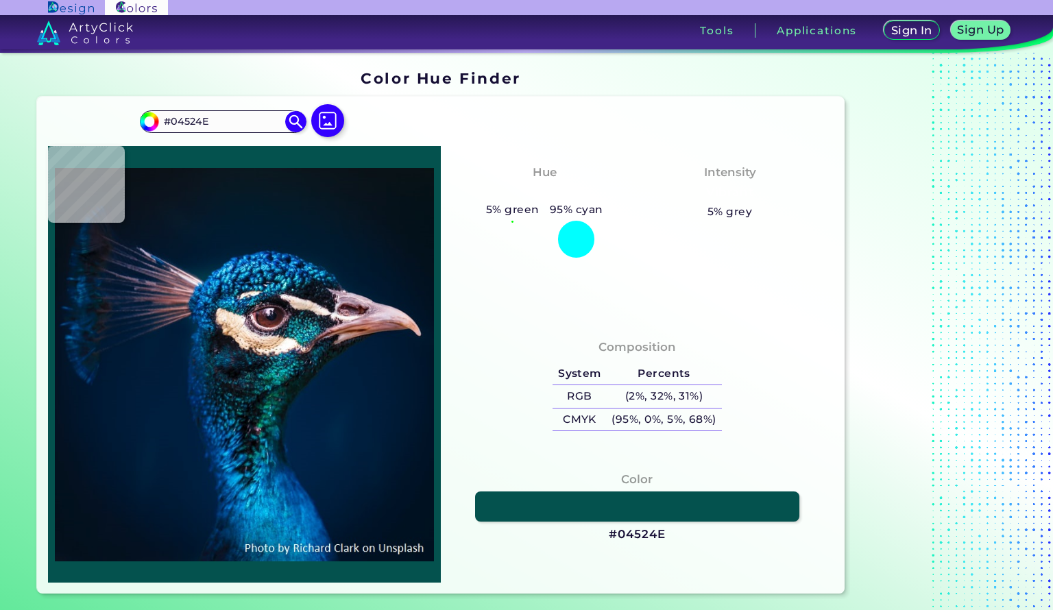
type input "#065955"
type input "#02595f"
type input "#02595F"
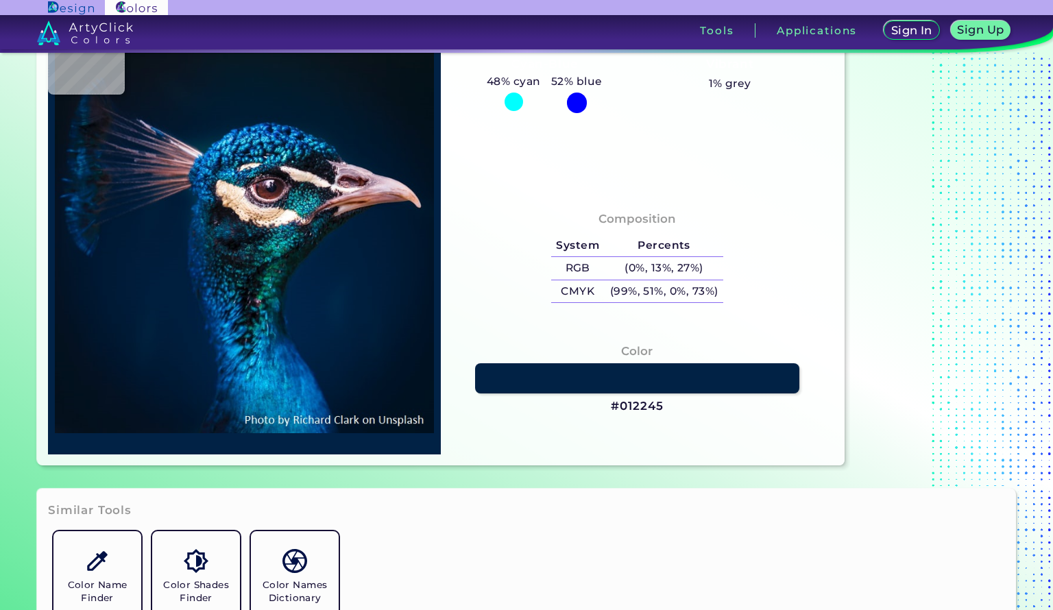
scroll to position [73, 0]
